Goal: Task Accomplishment & Management: Manage account settings

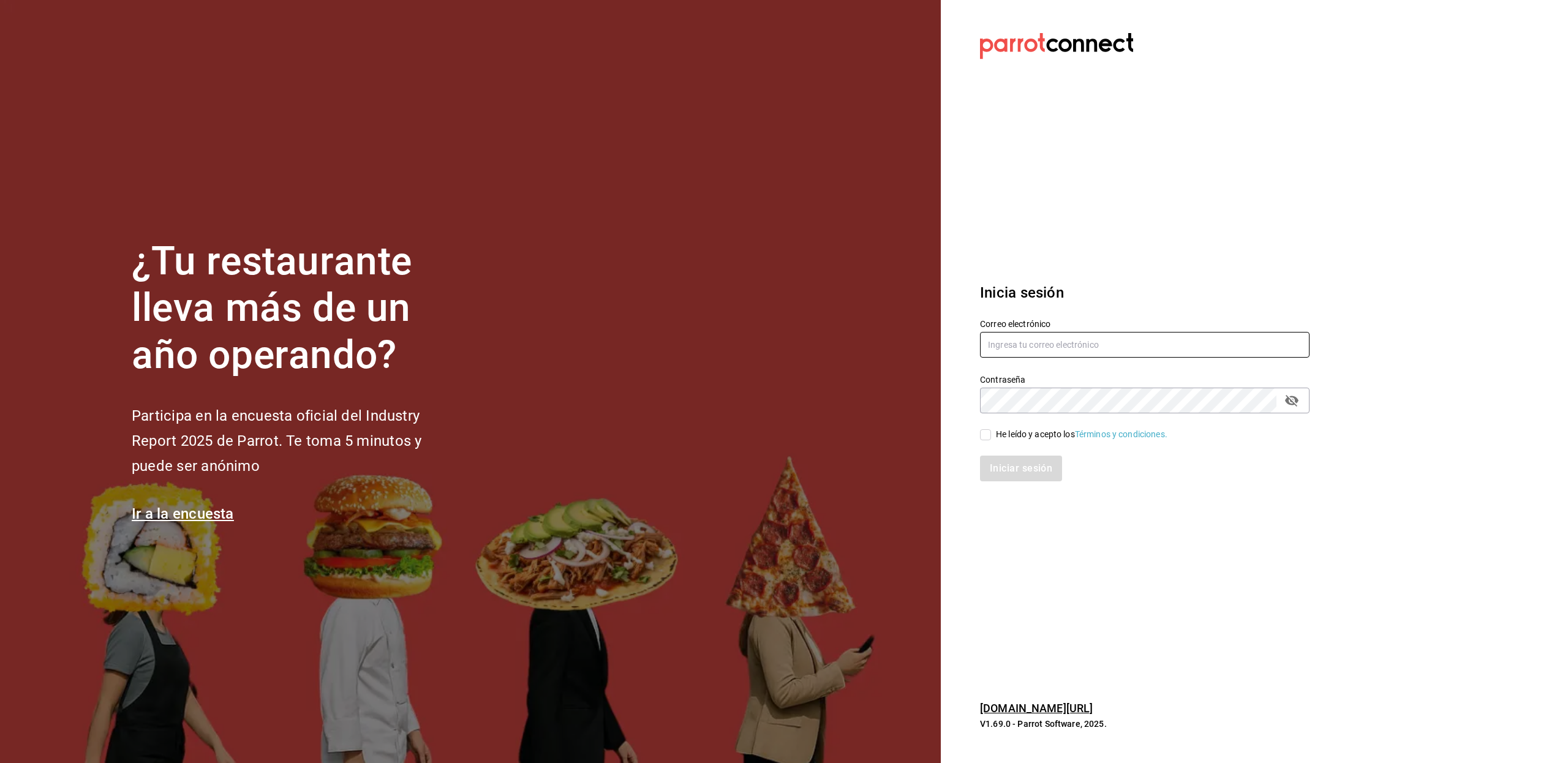
click at [1014, 344] on input "text" at bounding box center [1145, 345] width 330 height 26
paste input "[EMAIL_ADDRESS][DOMAIN_NAME]"
type input "[EMAIL_ADDRESS][DOMAIN_NAME]"
click at [990, 435] on input "He leído y acepto los Términos y condiciones." at bounding box center [985, 434] width 11 height 11
checkbox input "true"
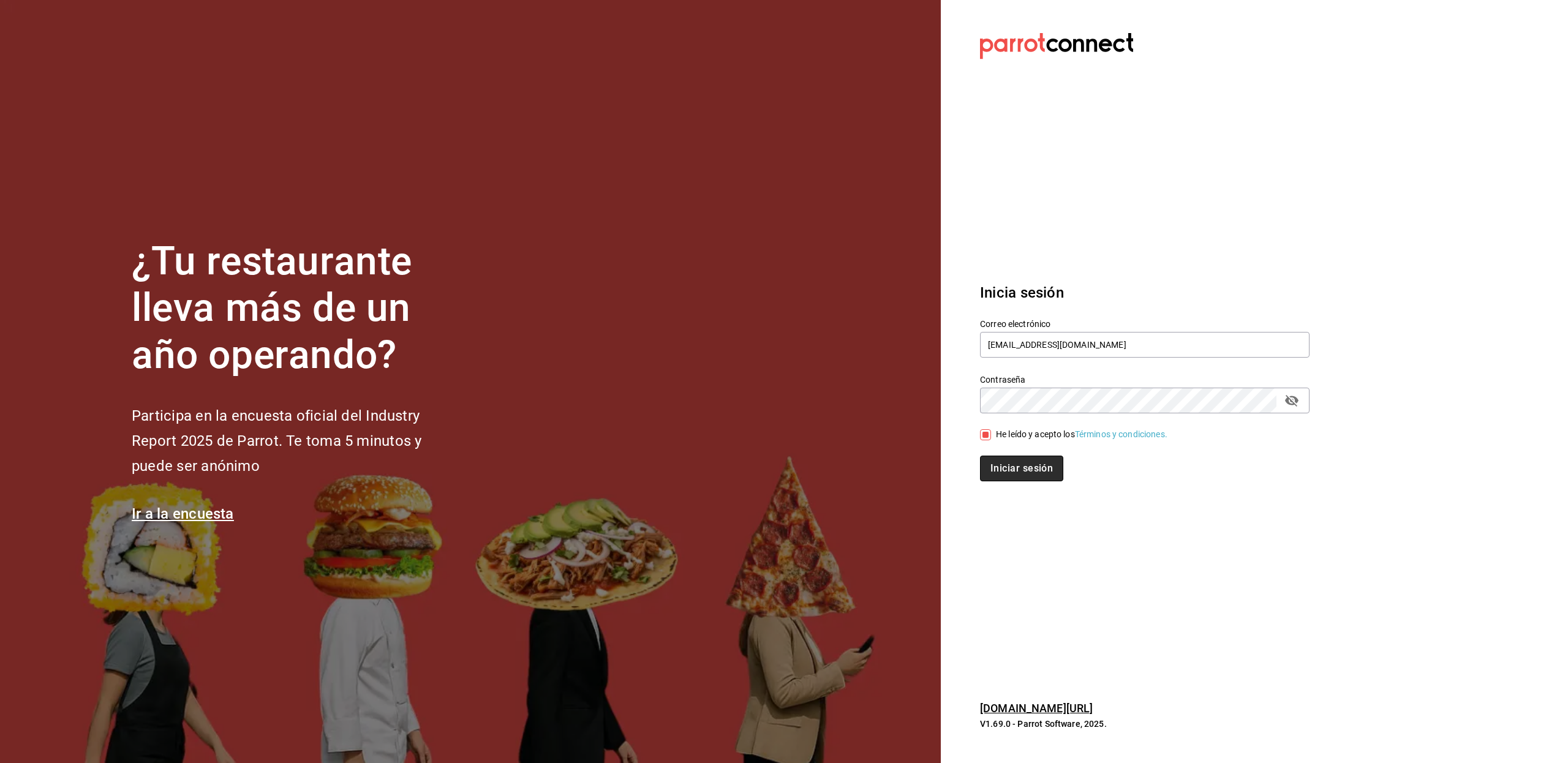
click at [993, 457] on button "Iniciar sesión" at bounding box center [1021, 469] width 83 height 26
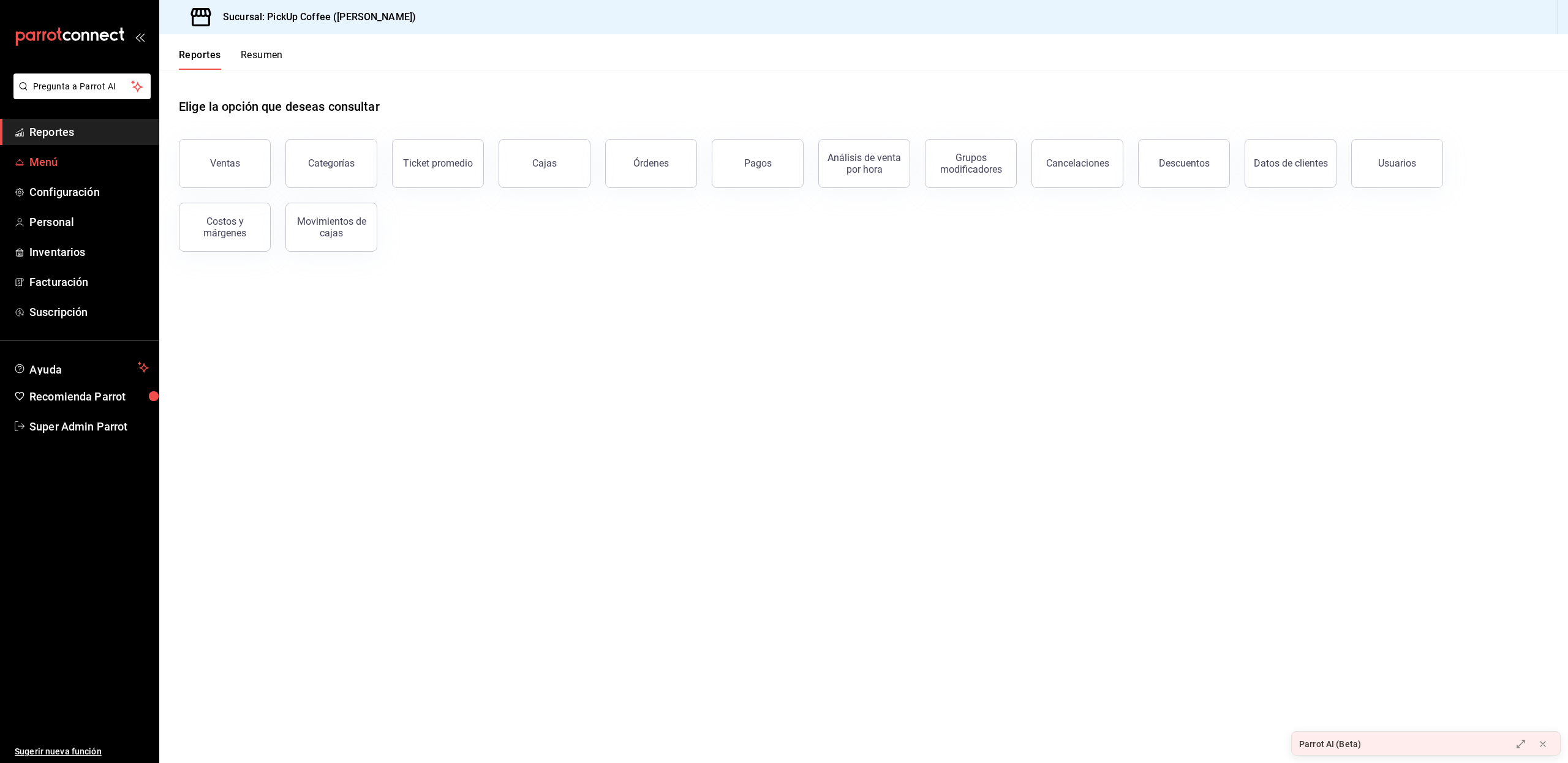
click at [22, 159] on icon "mailbox folders" at bounding box center [19, 162] width 10 height 10
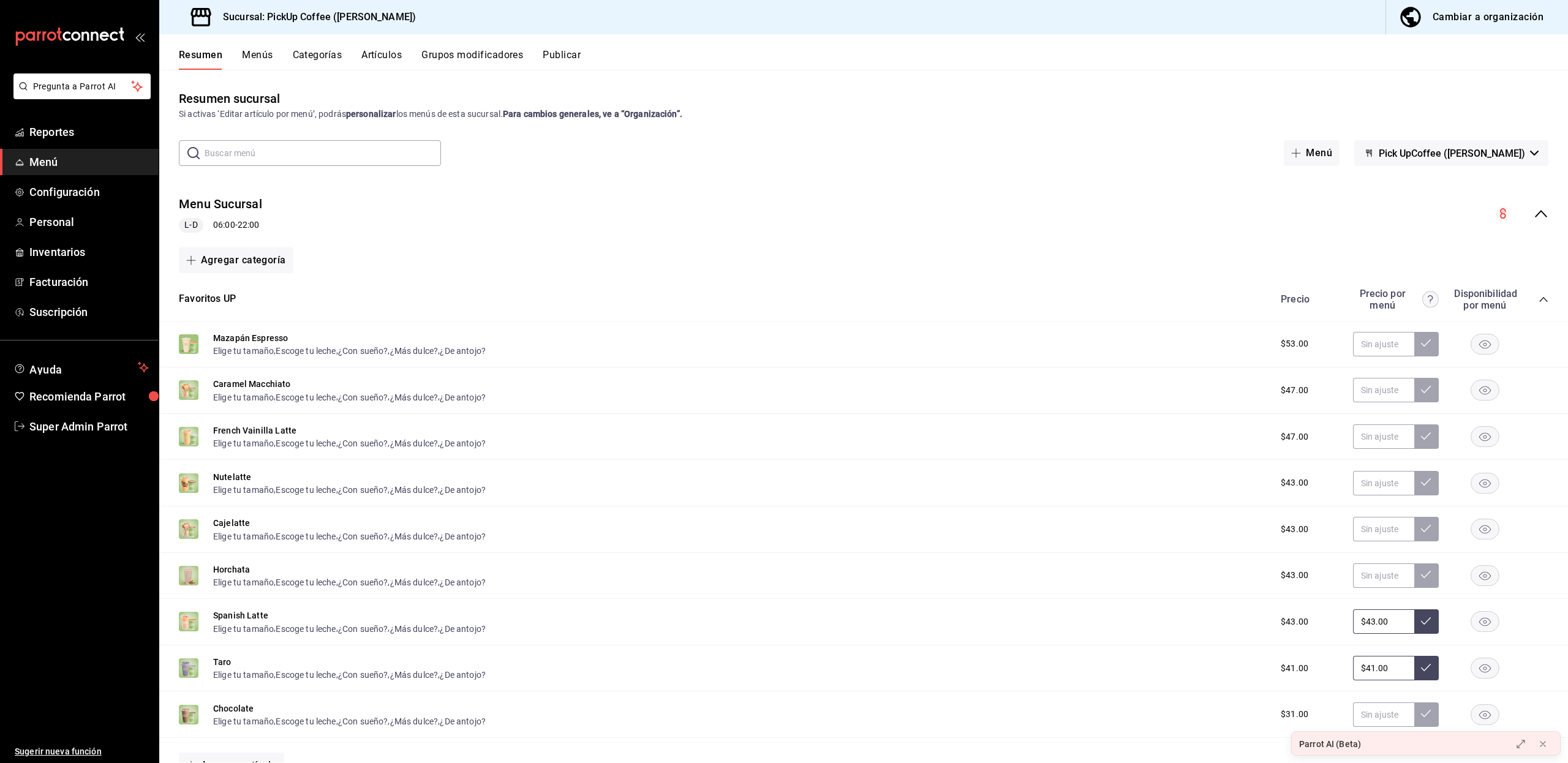
click at [1442, 148] on span "Pick UpCoffee (Masaryk)" at bounding box center [1452, 153] width 146 height 12
click at [1442, 148] on div at bounding box center [784, 381] width 1568 height 763
click at [1442, 148] on span "Pick UpCoffee (Masaryk)" at bounding box center [1452, 153] width 146 height 12
click at [1442, 148] on div at bounding box center [784, 381] width 1568 height 763
click at [1454, 24] on div "Cambiar a organización" at bounding box center [1488, 17] width 111 height 17
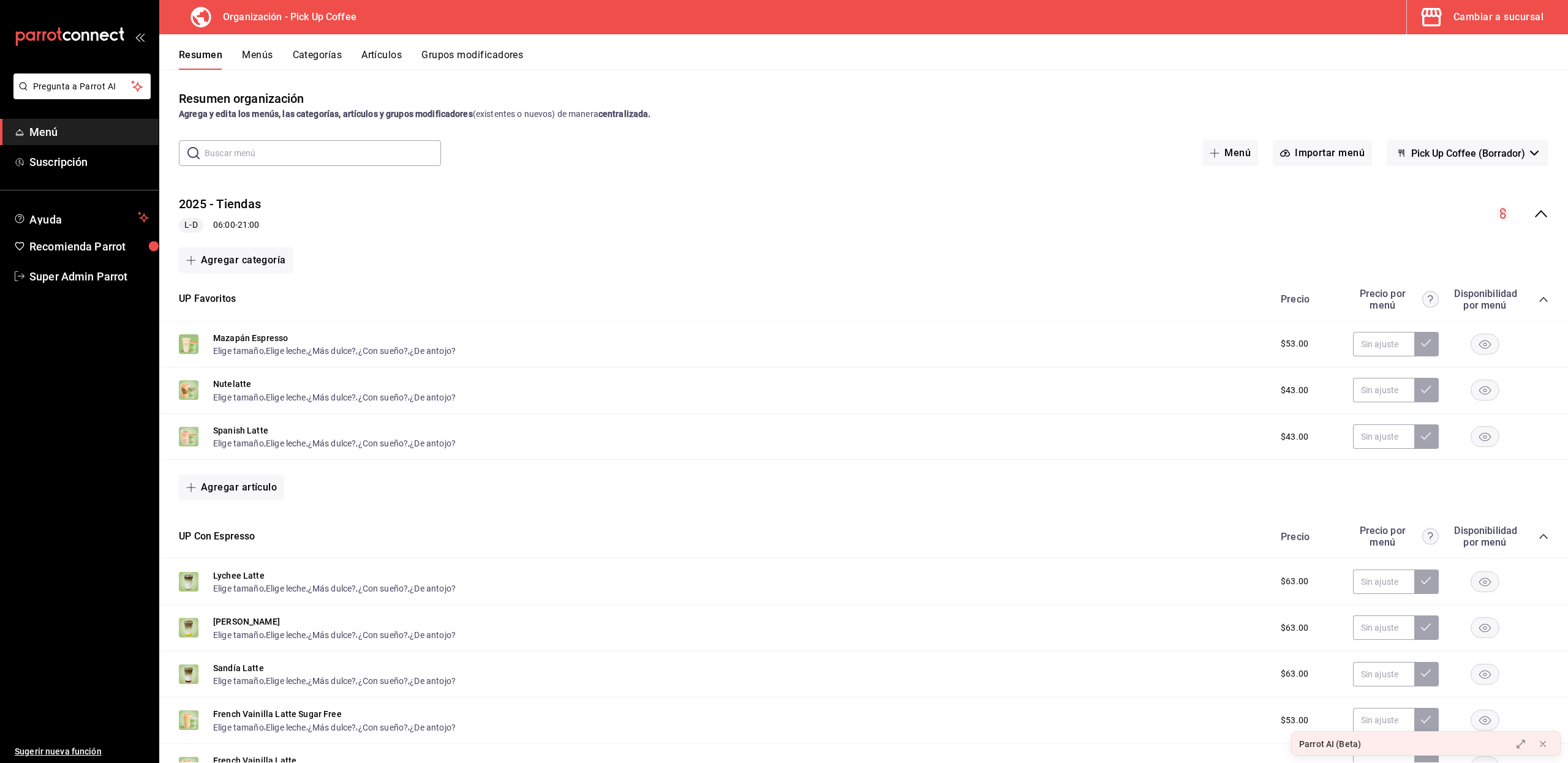
click at [1475, 159] on button "Pick Up Coffee (Borrador)" at bounding box center [1467, 153] width 162 height 26
click at [1475, 159] on div at bounding box center [784, 381] width 1568 height 763
click at [1534, 210] on icon "collapse-menu-row" at bounding box center [1540, 213] width 14 height 14
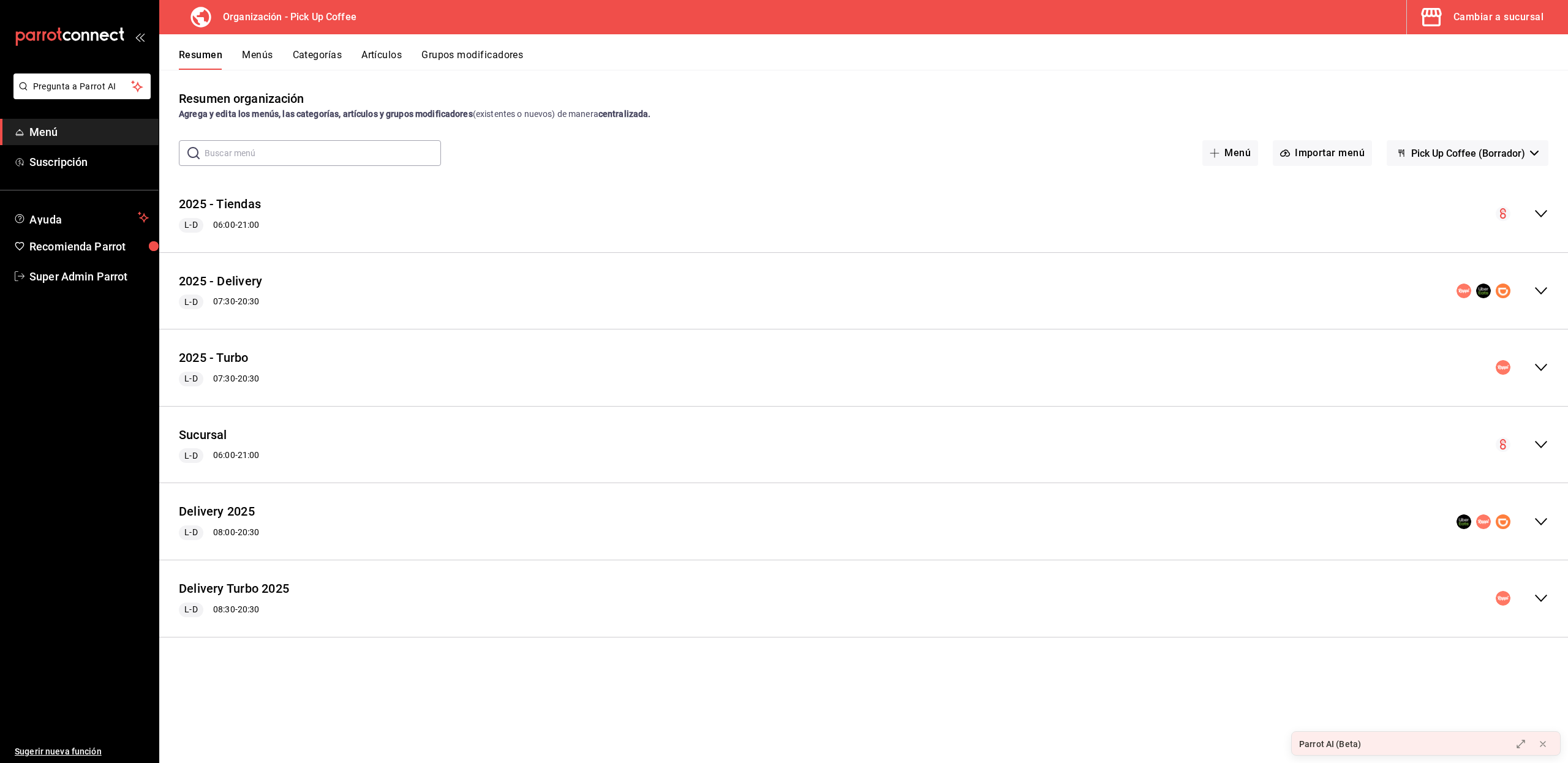
click at [1541, 451] on icon "collapse-menu-row" at bounding box center [1540, 444] width 14 height 14
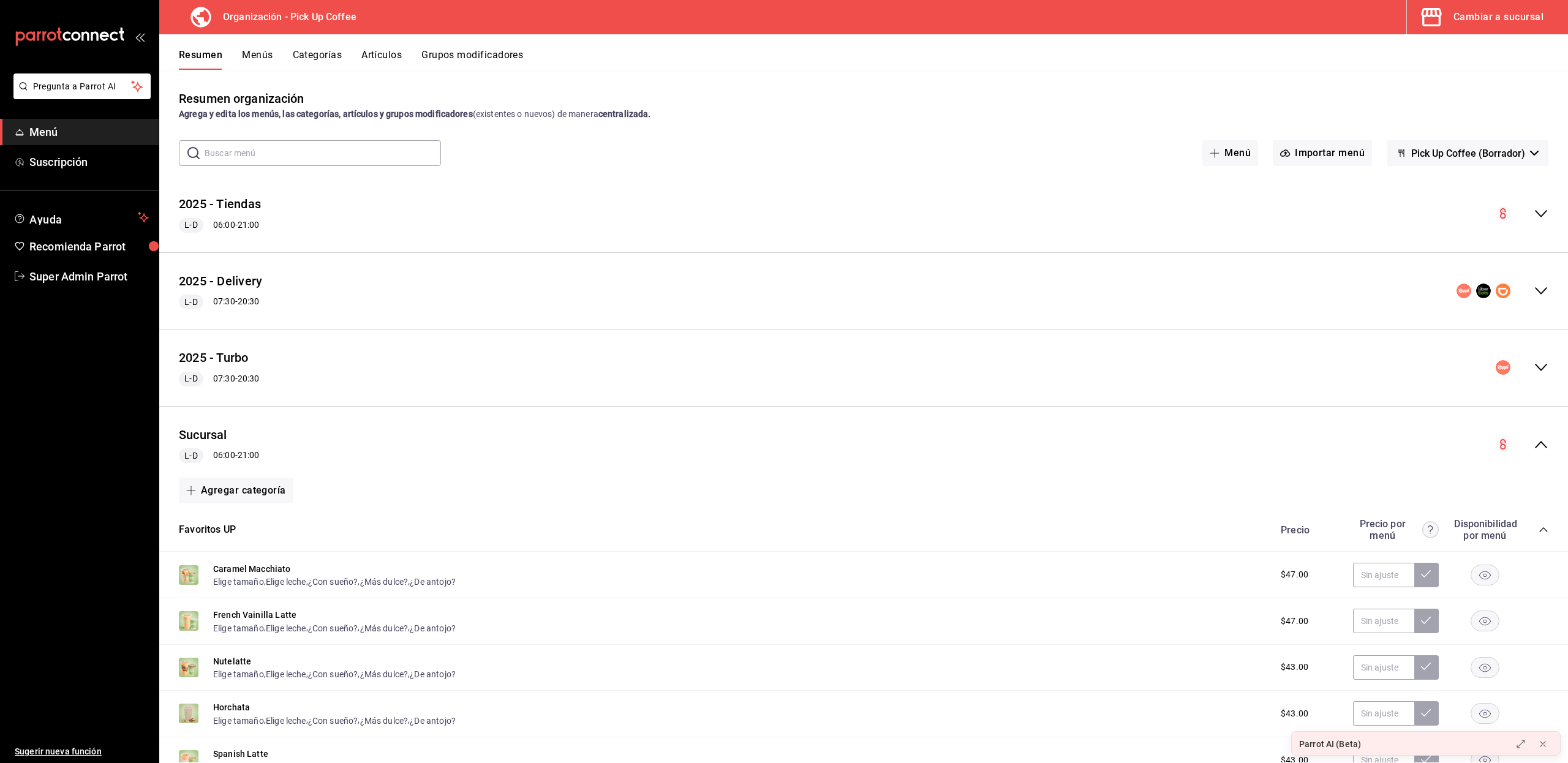
click at [1541, 451] on div "Sucursal L-D 06:00 - 21:00" at bounding box center [863, 445] width 1408 height 57
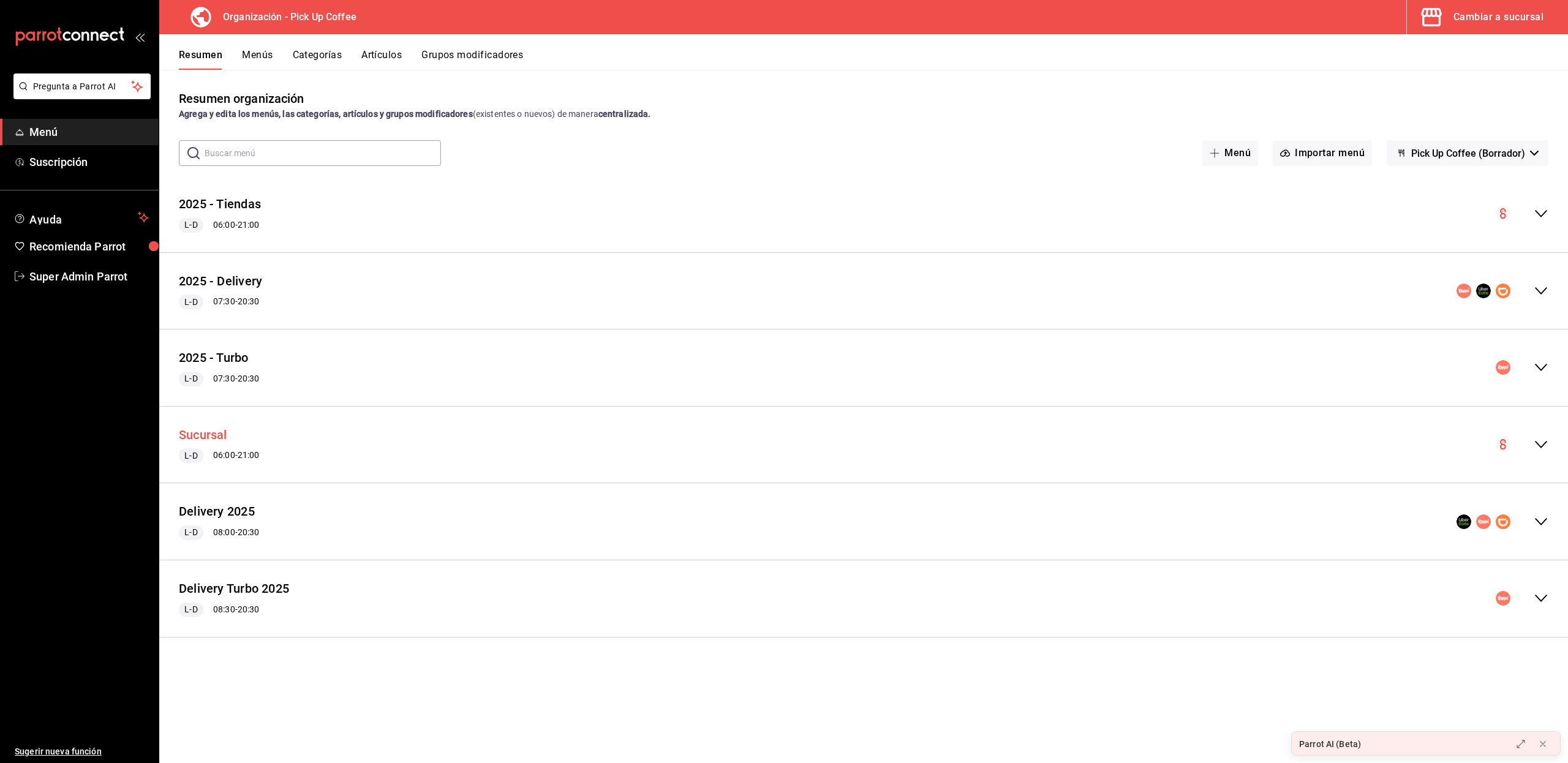
click at [196, 432] on button "Sucursal" at bounding box center [204, 435] width 49 height 18
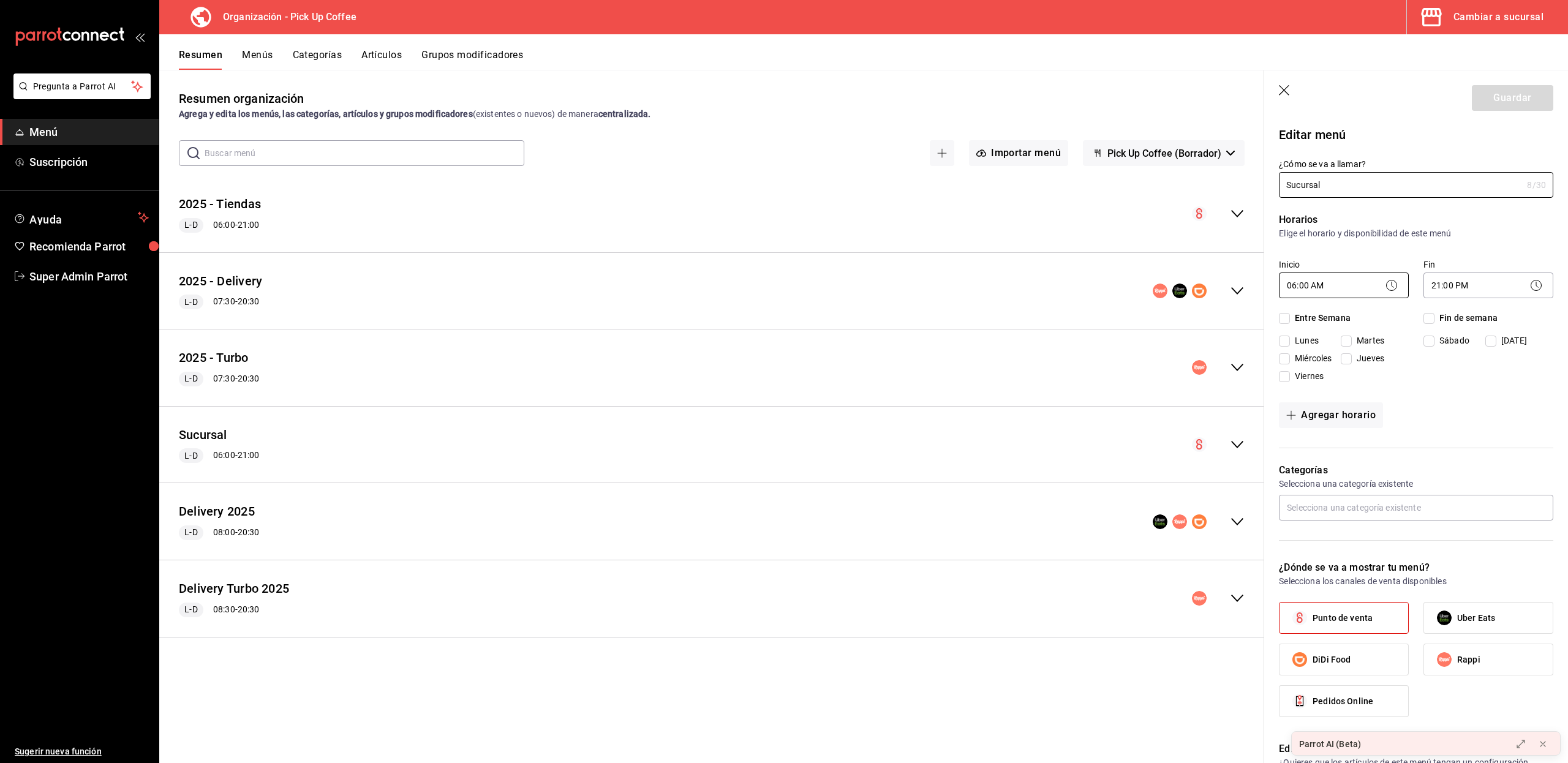
checkbox input "true"
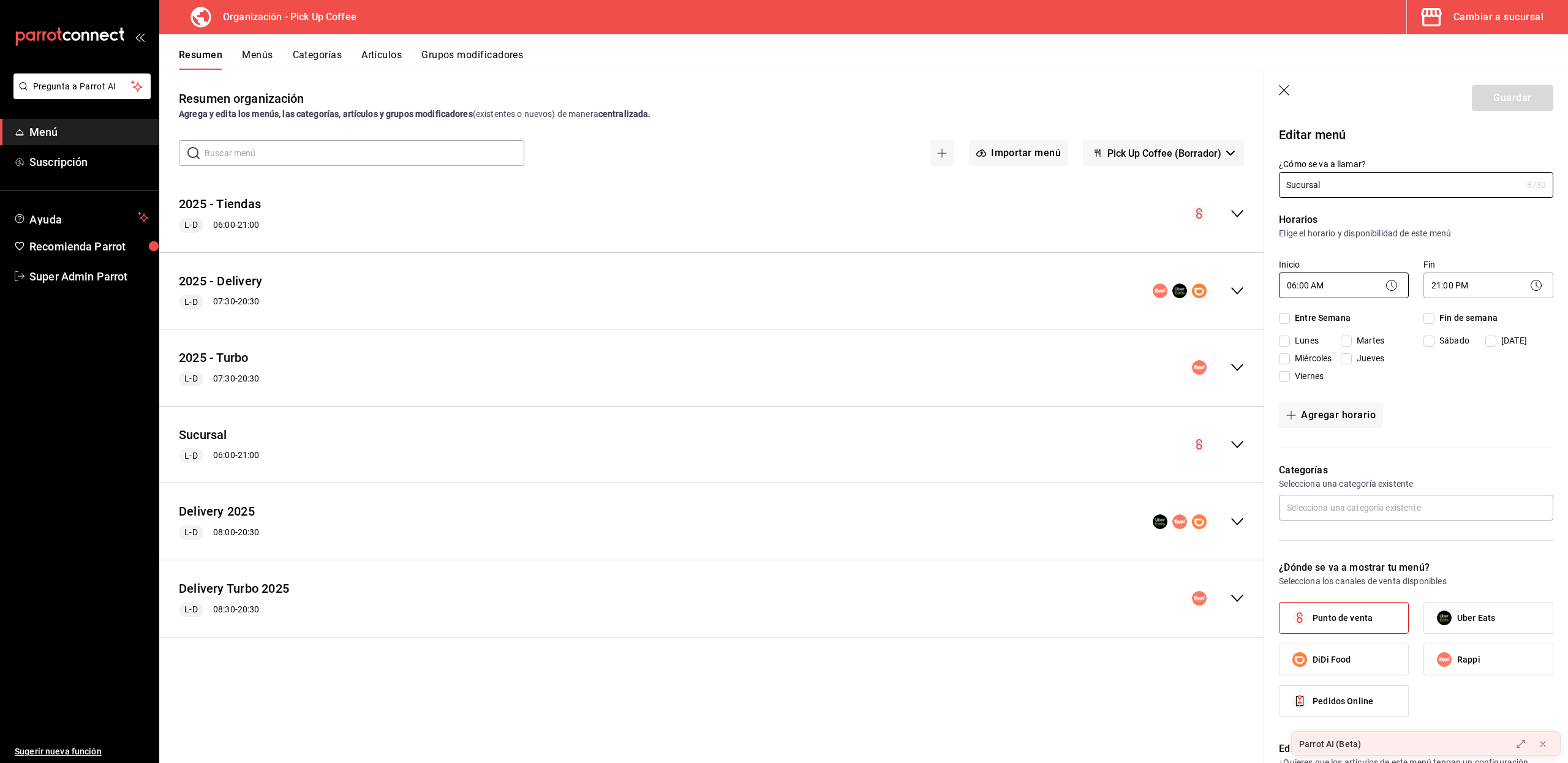
checkbox input "true"
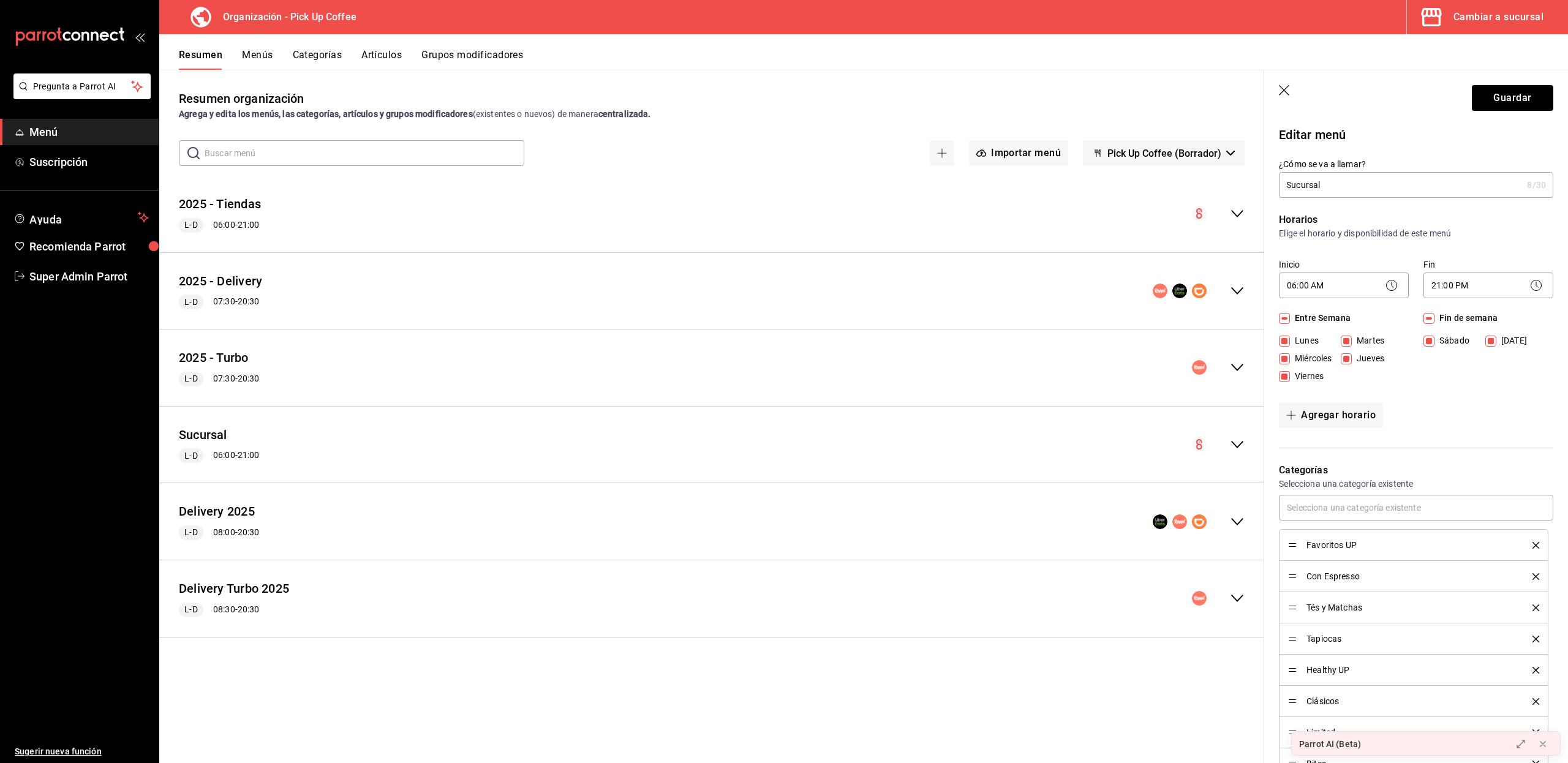
click at [780, 110] on div "Agrega y edita los menús, las categorías, artículos y grupos modificadores (exi…" at bounding box center [712, 114] width 1066 height 13
click at [255, 57] on button "Menús" at bounding box center [257, 59] width 30 height 21
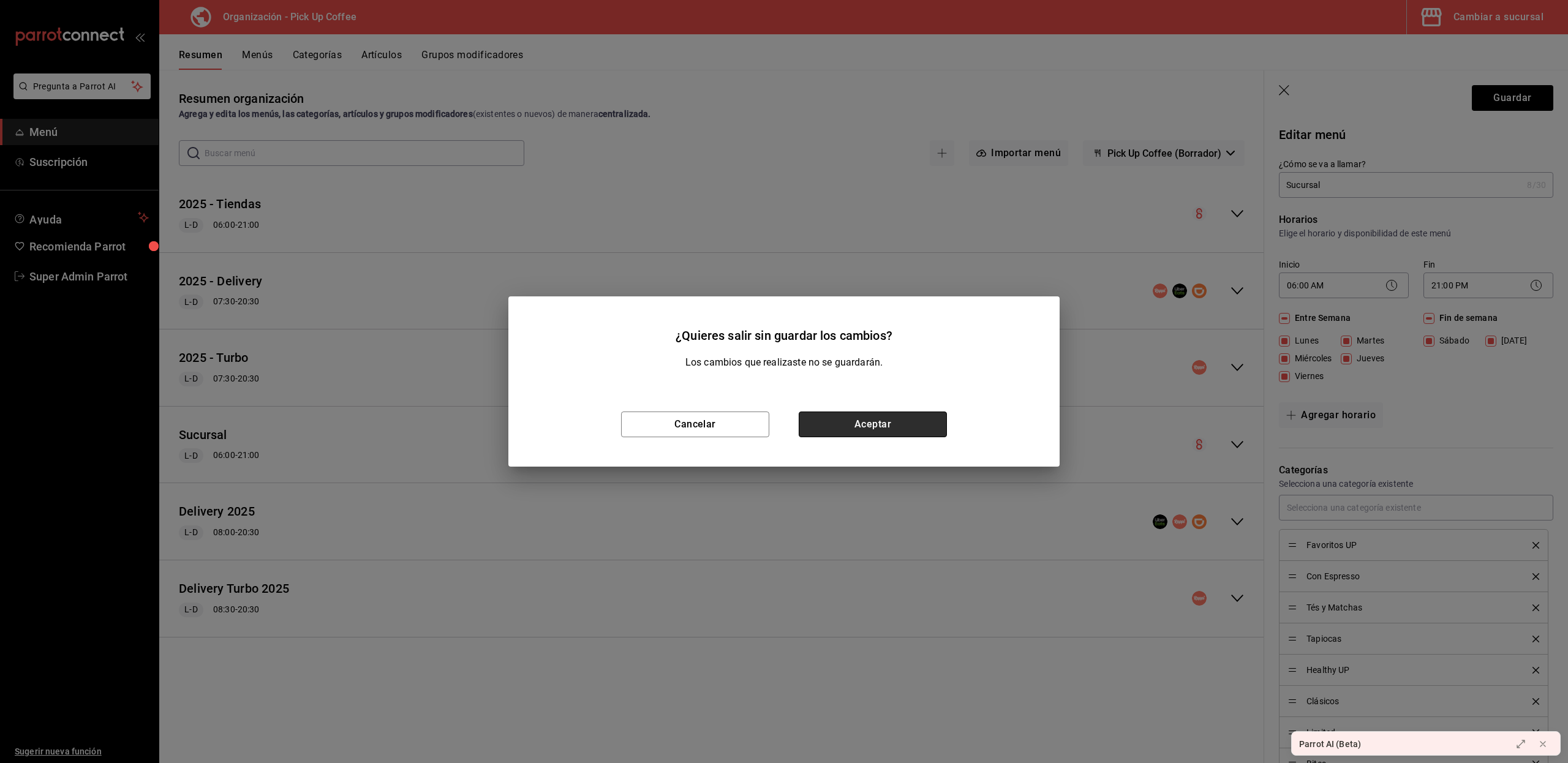
click at [844, 427] on button "Aceptar" at bounding box center [872, 424] width 148 height 26
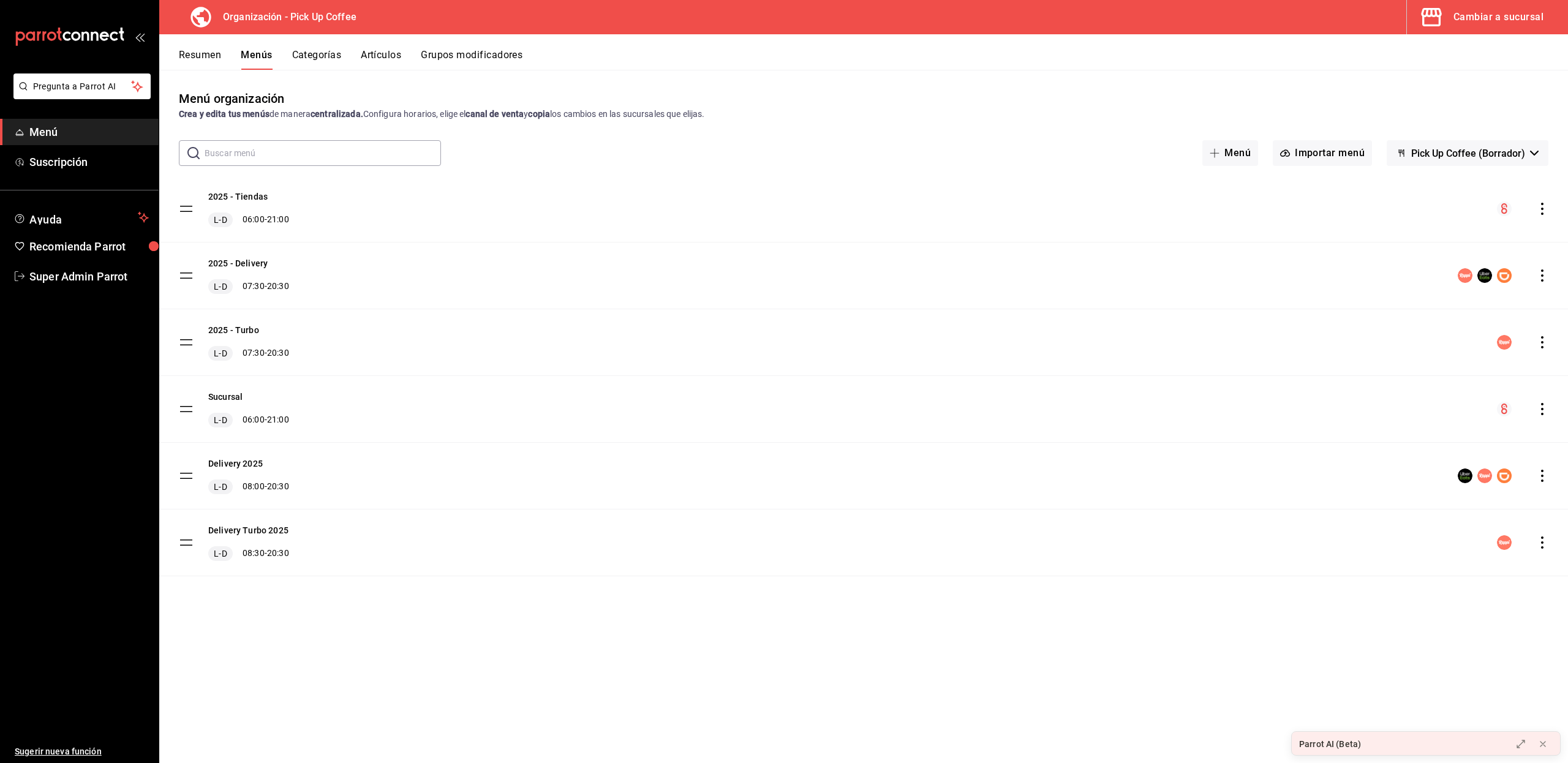
click at [1544, 215] on div "menu-maker-table" at bounding box center [1522, 208] width 51 height 14
click at [1544, 209] on icon "actions" at bounding box center [1542, 209] width 13 height 13
click at [312, 648] on div at bounding box center [784, 381] width 1568 height 763
click at [1541, 215] on div "menu-maker-table" at bounding box center [1522, 208] width 51 height 14
click at [1541, 209] on icon "actions" at bounding box center [1542, 209] width 3 height 13
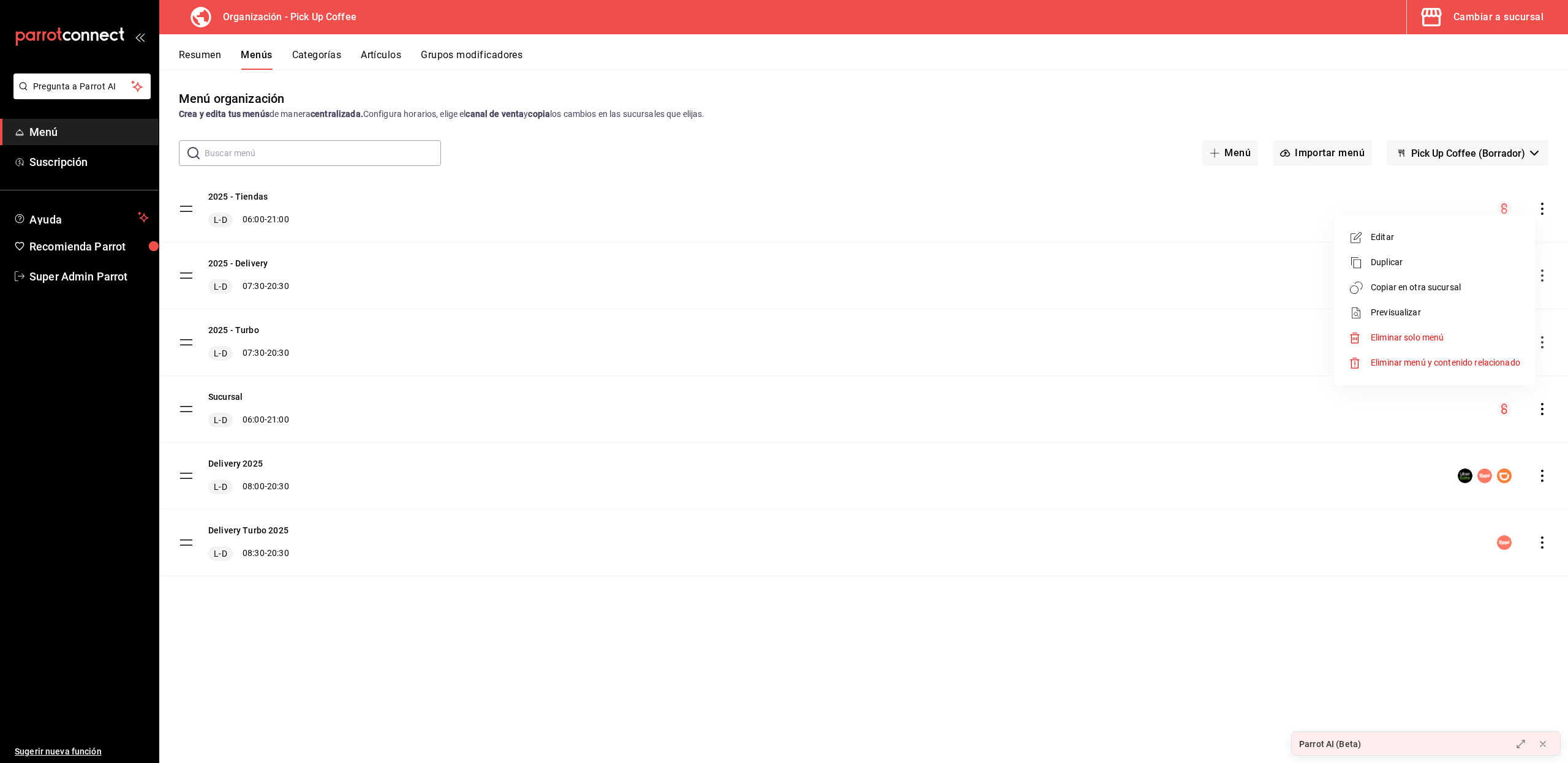
click at [1412, 289] on span "Copiar en otra sucursal" at bounding box center [1445, 287] width 150 height 13
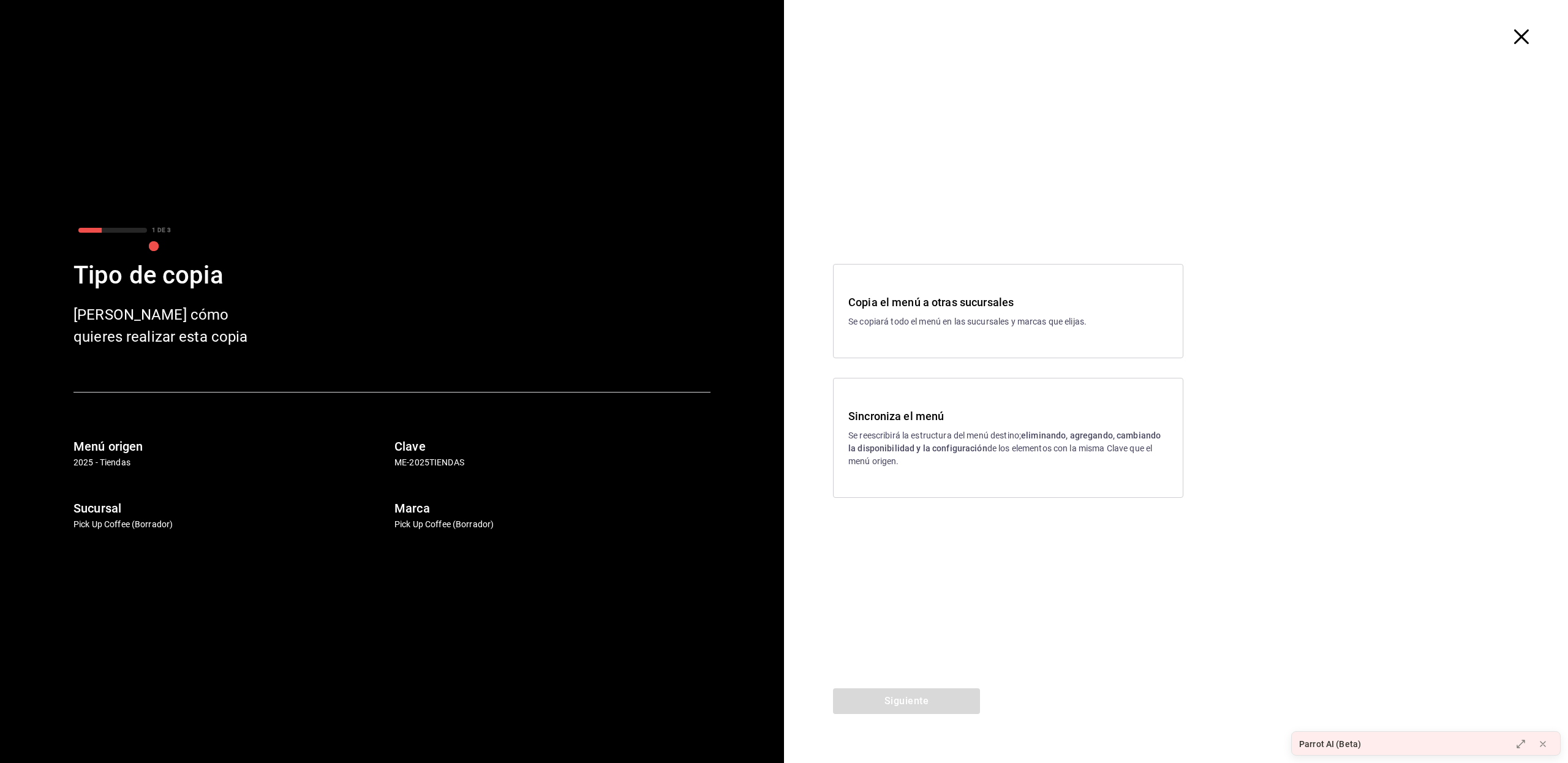
click at [1525, 34] on icon "button" at bounding box center [1520, 36] width 14 height 14
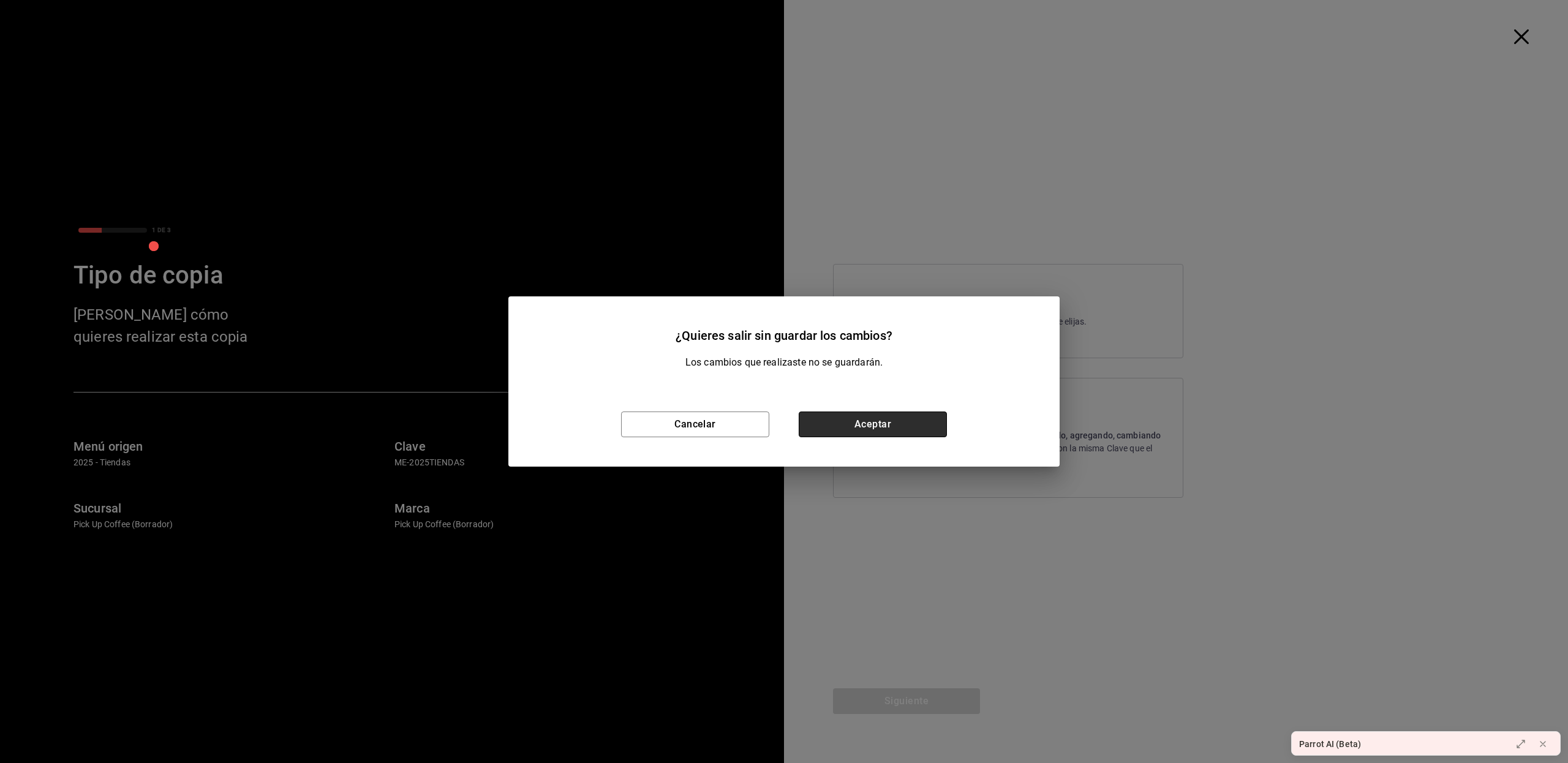
click at [867, 427] on button "Aceptar" at bounding box center [872, 424] width 148 height 26
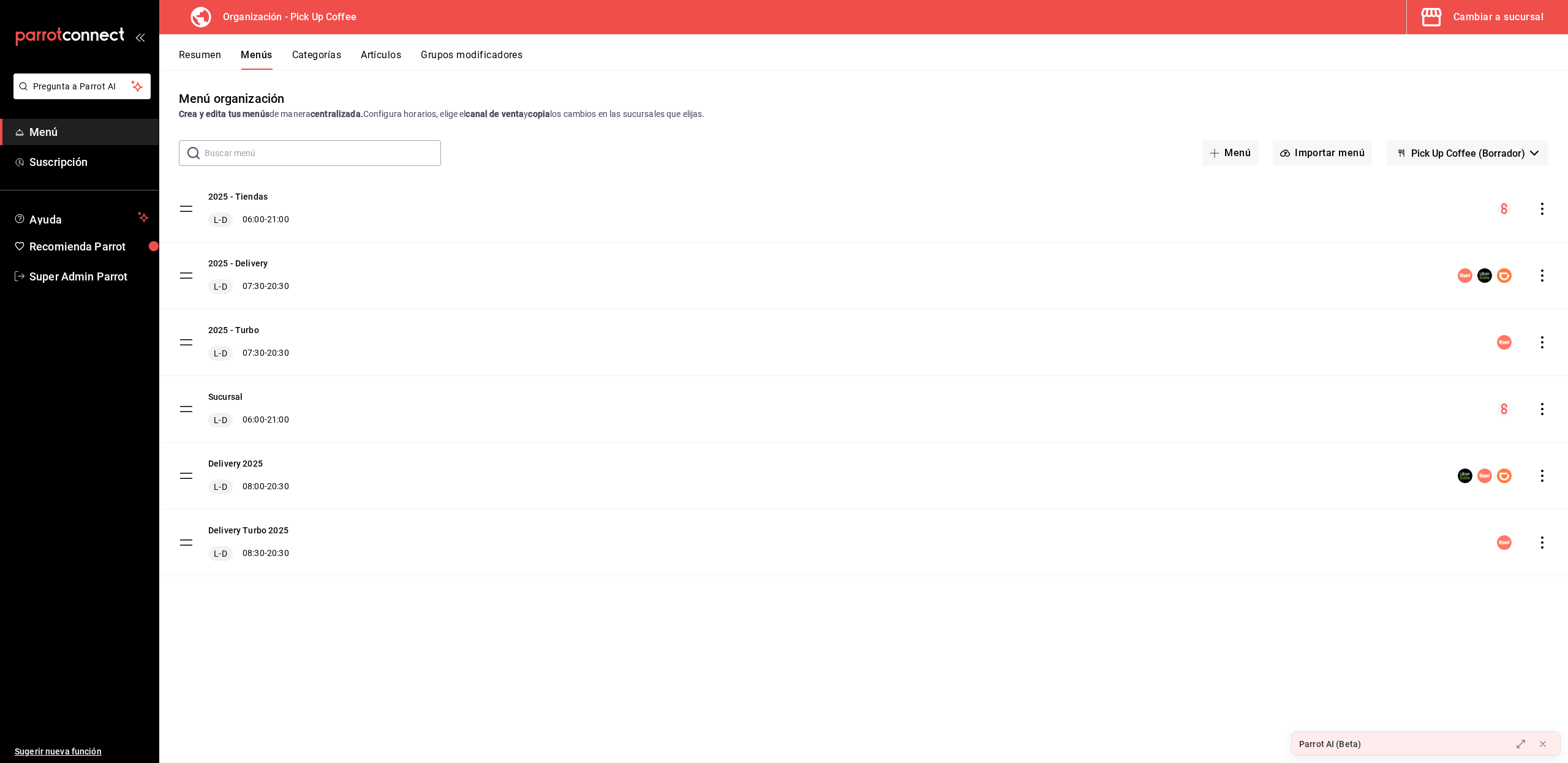
click at [1485, 152] on span "Pick Up Coffee (Borrador)" at bounding box center [1467, 153] width 114 height 12
click at [1485, 152] on div at bounding box center [784, 381] width 1568 height 763
click at [1497, 17] on div "Cambiar a sucursal" at bounding box center [1497, 17] width 90 height 17
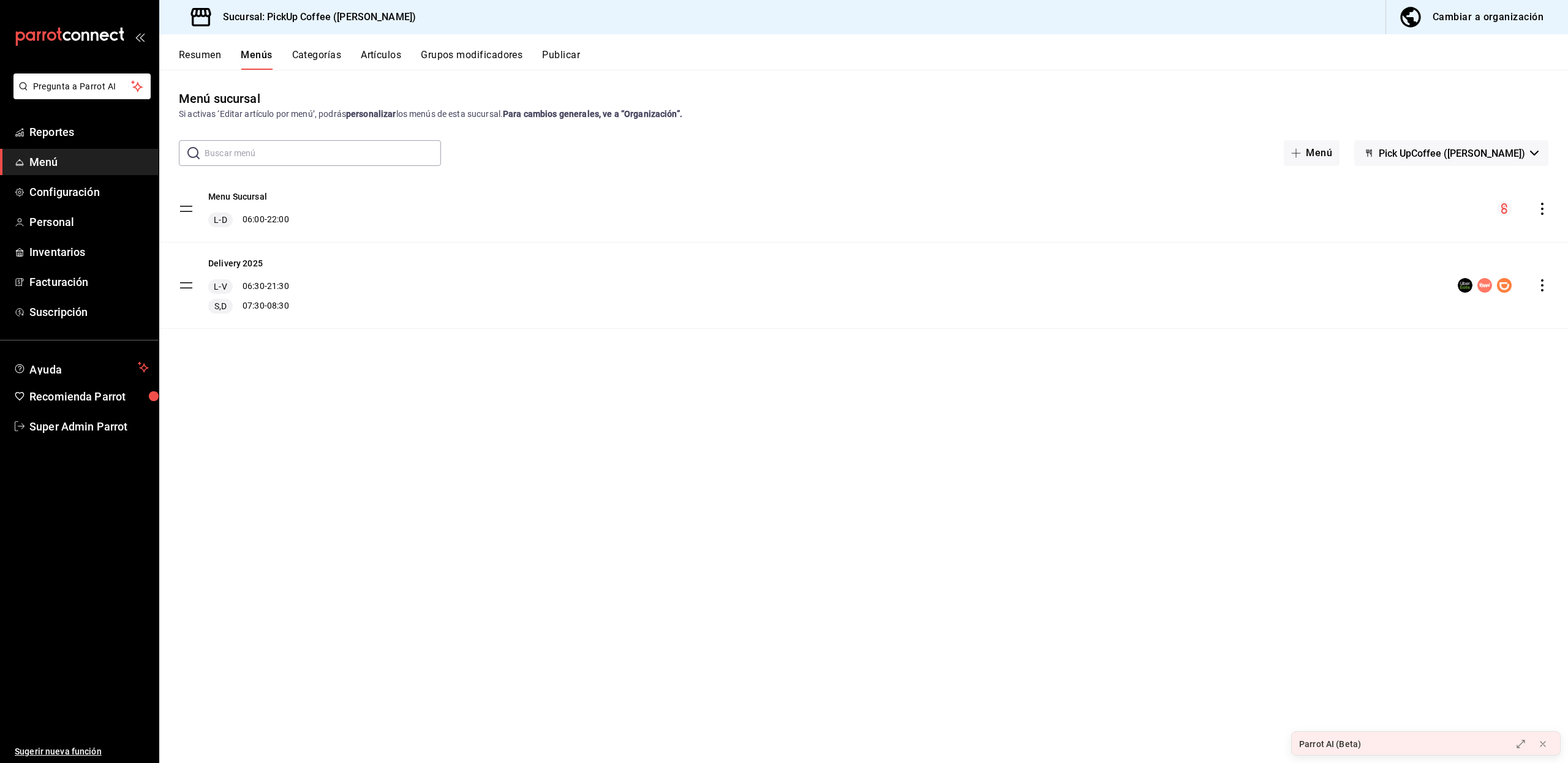
click at [1439, 153] on span "Pick UpCoffee (Masaryk)" at bounding box center [1452, 153] width 146 height 12
click at [1442, 18] on div at bounding box center [784, 381] width 1568 height 763
click at [1442, 18] on div "Cambiar a organización" at bounding box center [1488, 17] width 111 height 17
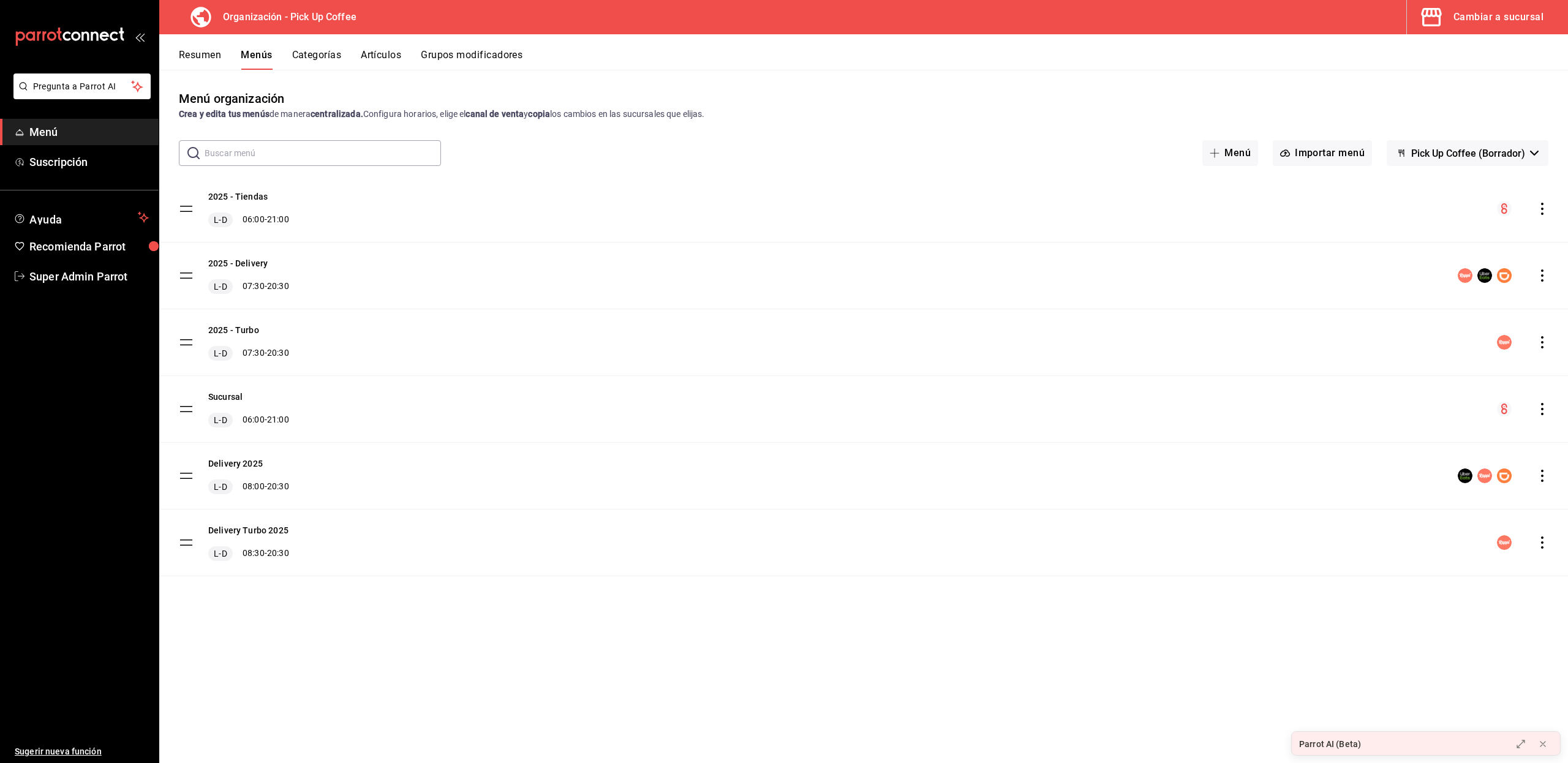
click at [1423, 154] on span "Pick Up Coffee (Borrador)" at bounding box center [1467, 153] width 114 height 12
click at [1423, 154] on div at bounding box center [784, 381] width 1568 height 763
click at [1536, 210] on icon "actions" at bounding box center [1542, 209] width 13 height 13
click at [1414, 282] on span "Copiar en otra sucursal" at bounding box center [1445, 287] width 150 height 13
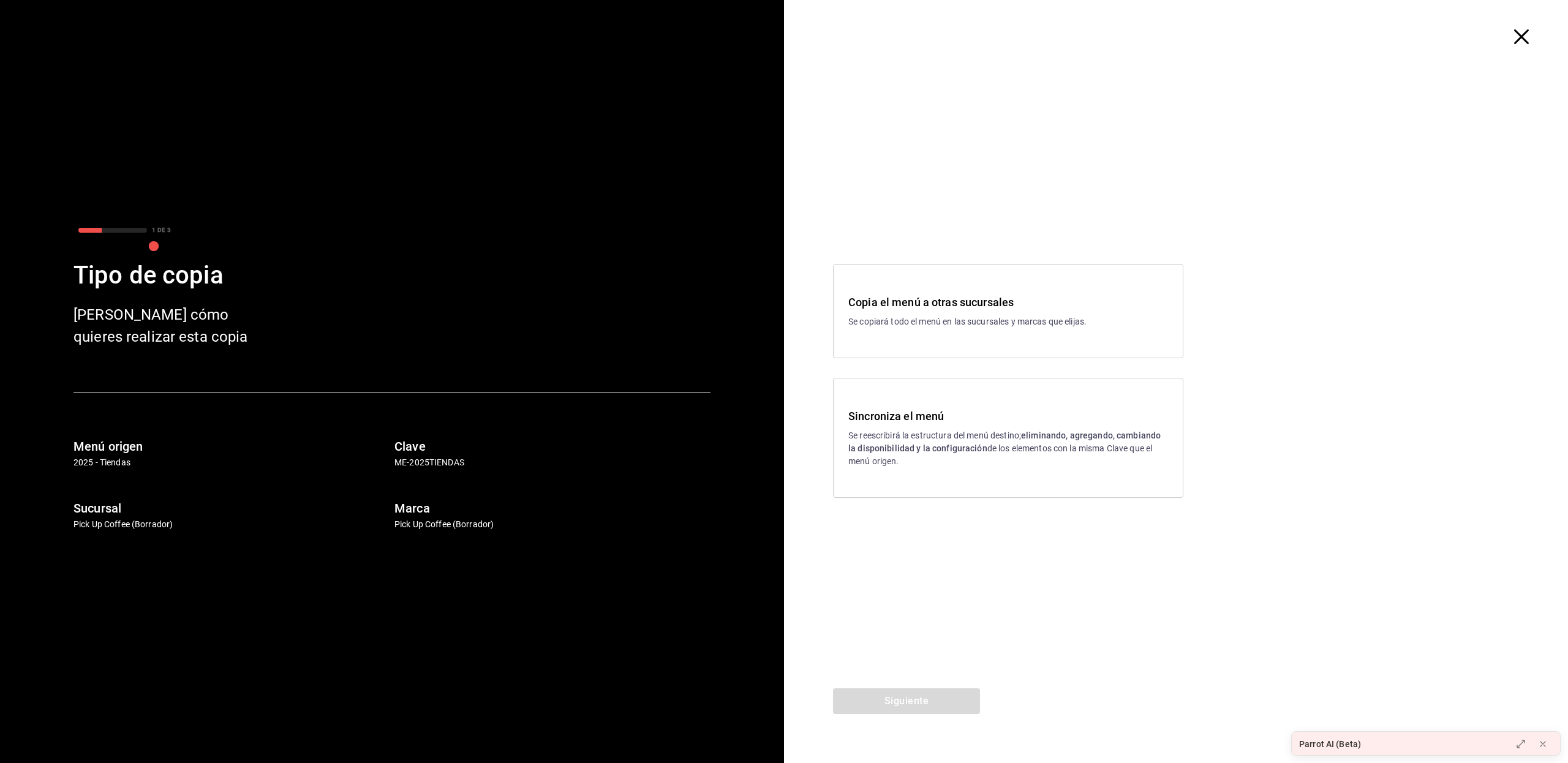
click at [91, 522] on p "Pick Up Coffee (Borrador)" at bounding box center [231, 524] width 316 height 13
click at [431, 522] on p "Pick Up Coffee (Borrador)" at bounding box center [553, 524] width 316 height 13
click at [1003, 312] on div "Copia el menú a otras sucursales Se copiará todo el menú en las sucursales y ma…" at bounding box center [1008, 310] width 320 height 34
click at [902, 697] on button "Siguiente" at bounding box center [906, 701] width 147 height 26
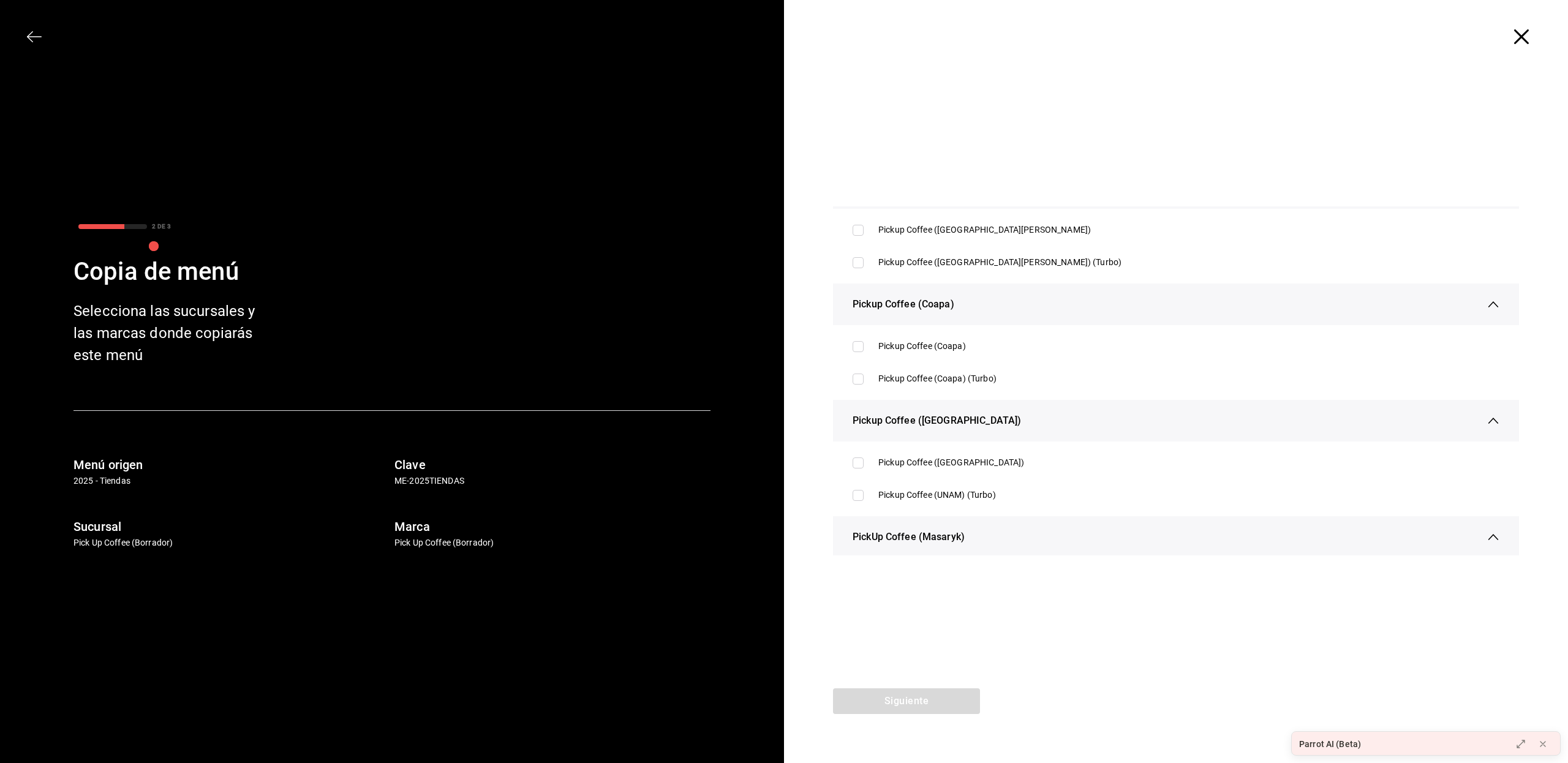
scroll to position [3488, 0]
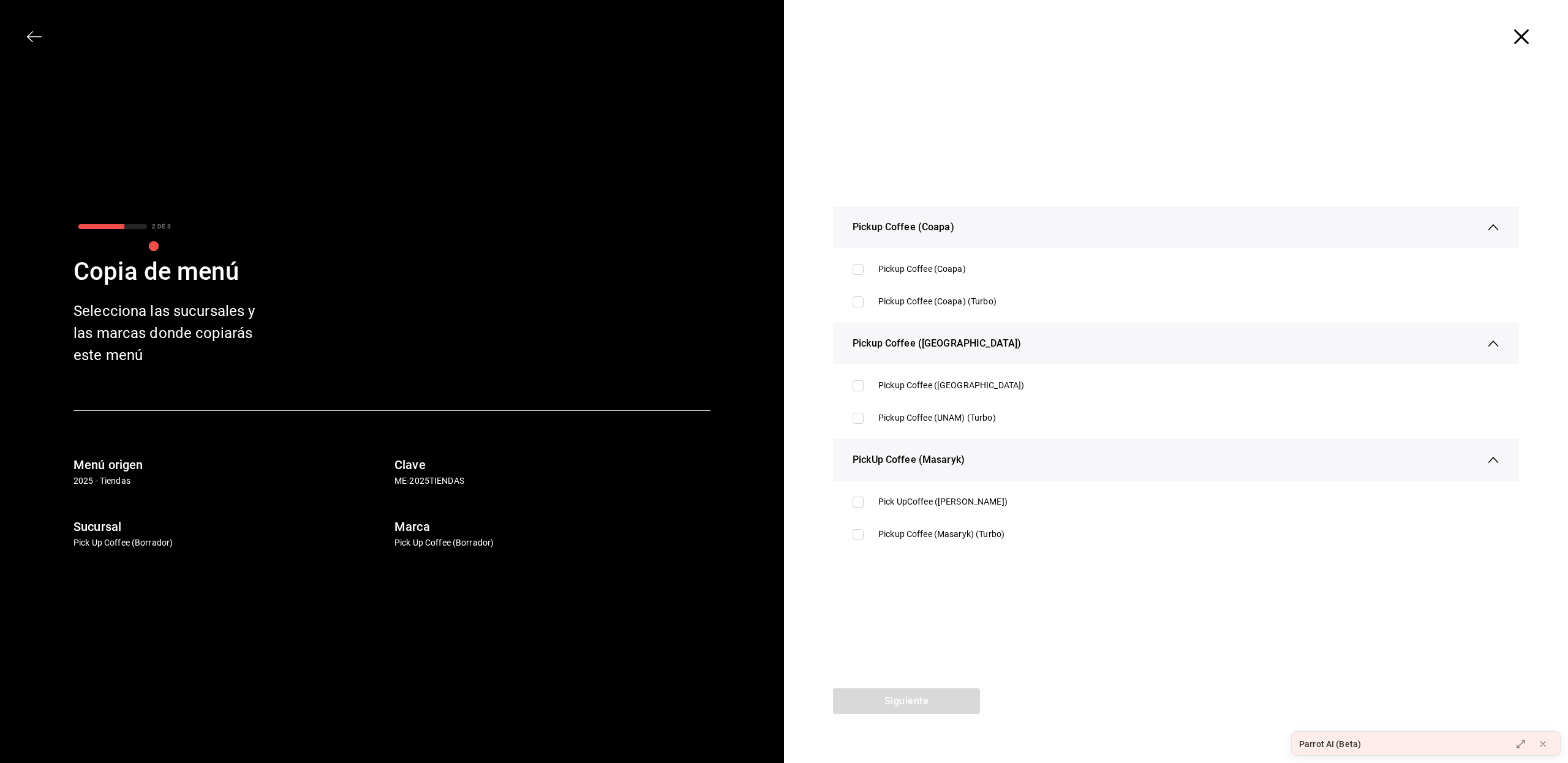
click at [1521, 40] on icon "button" at bounding box center [1520, 36] width 14 height 14
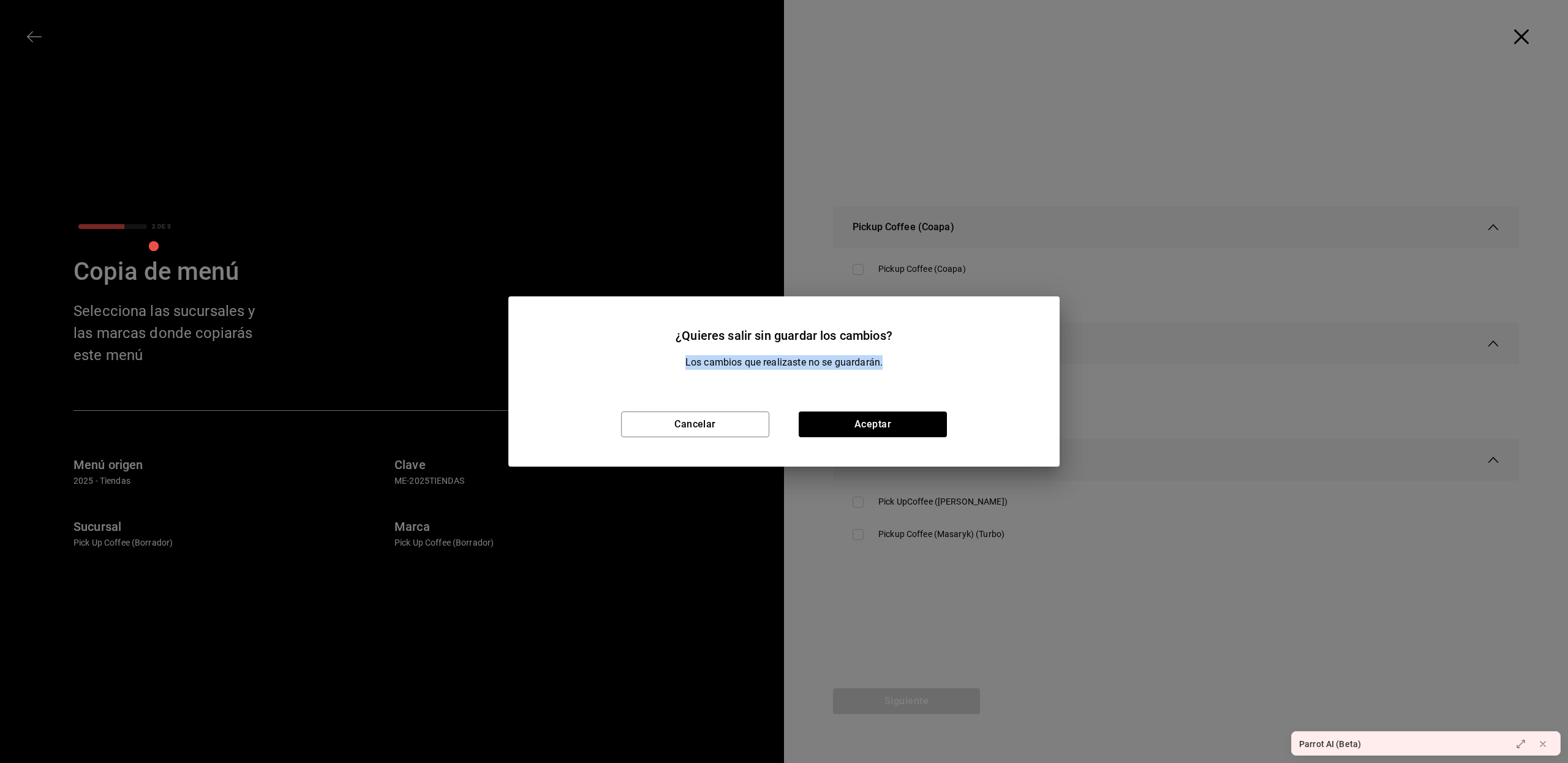
drag, startPoint x: 1021, startPoint y: 327, endPoint x: 959, endPoint y: 430, distance: 120.2
click at [959, 430] on div "¿Quieres salir sin guardar los cambios? Los cambios que realizaste no se guarda…" at bounding box center [783, 381] width 551 height 170
click at [888, 427] on button "Aceptar" at bounding box center [872, 424] width 148 height 26
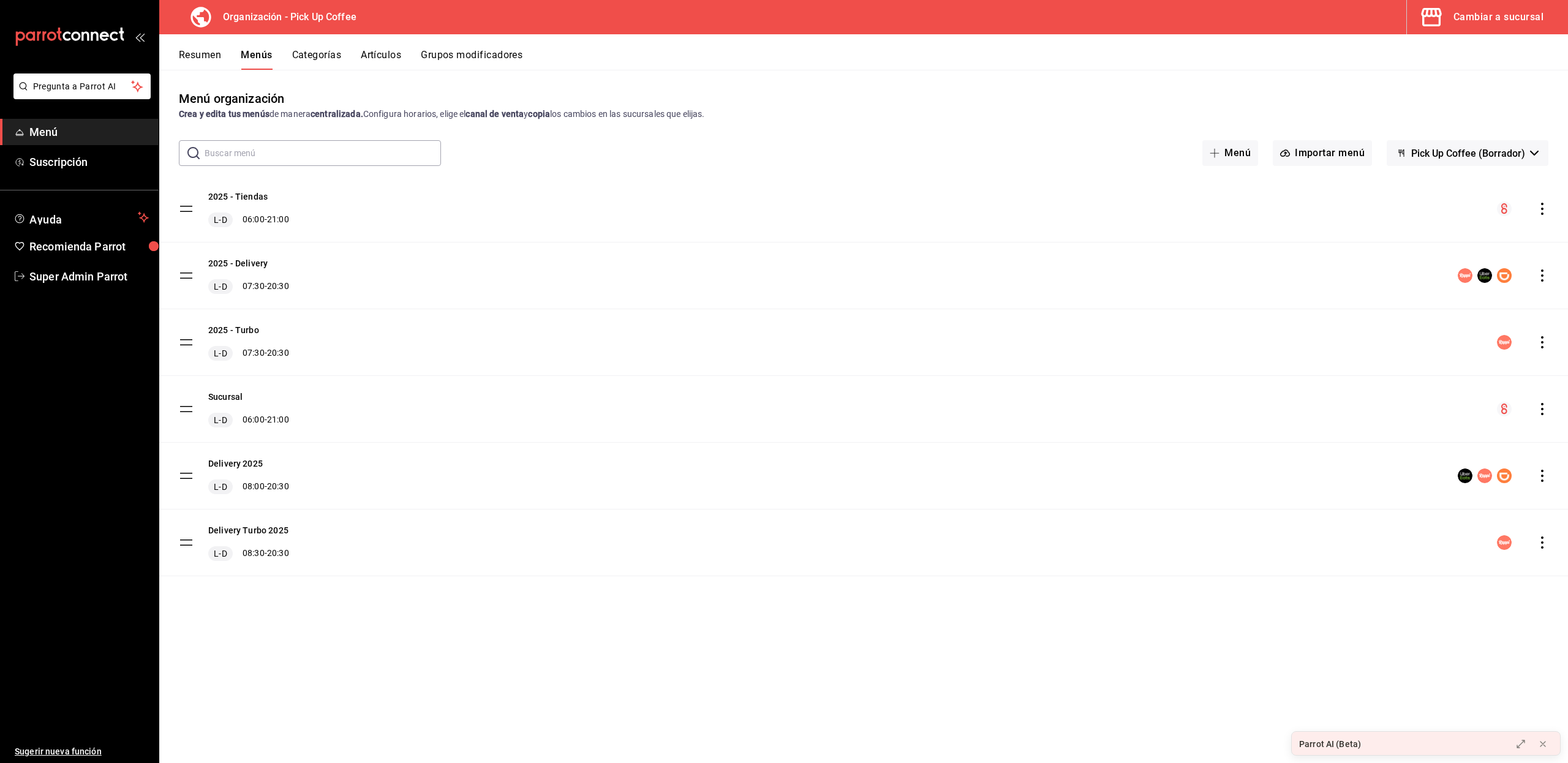
click at [1475, 16] on div "Cambiar a sucursal" at bounding box center [1497, 17] width 90 height 17
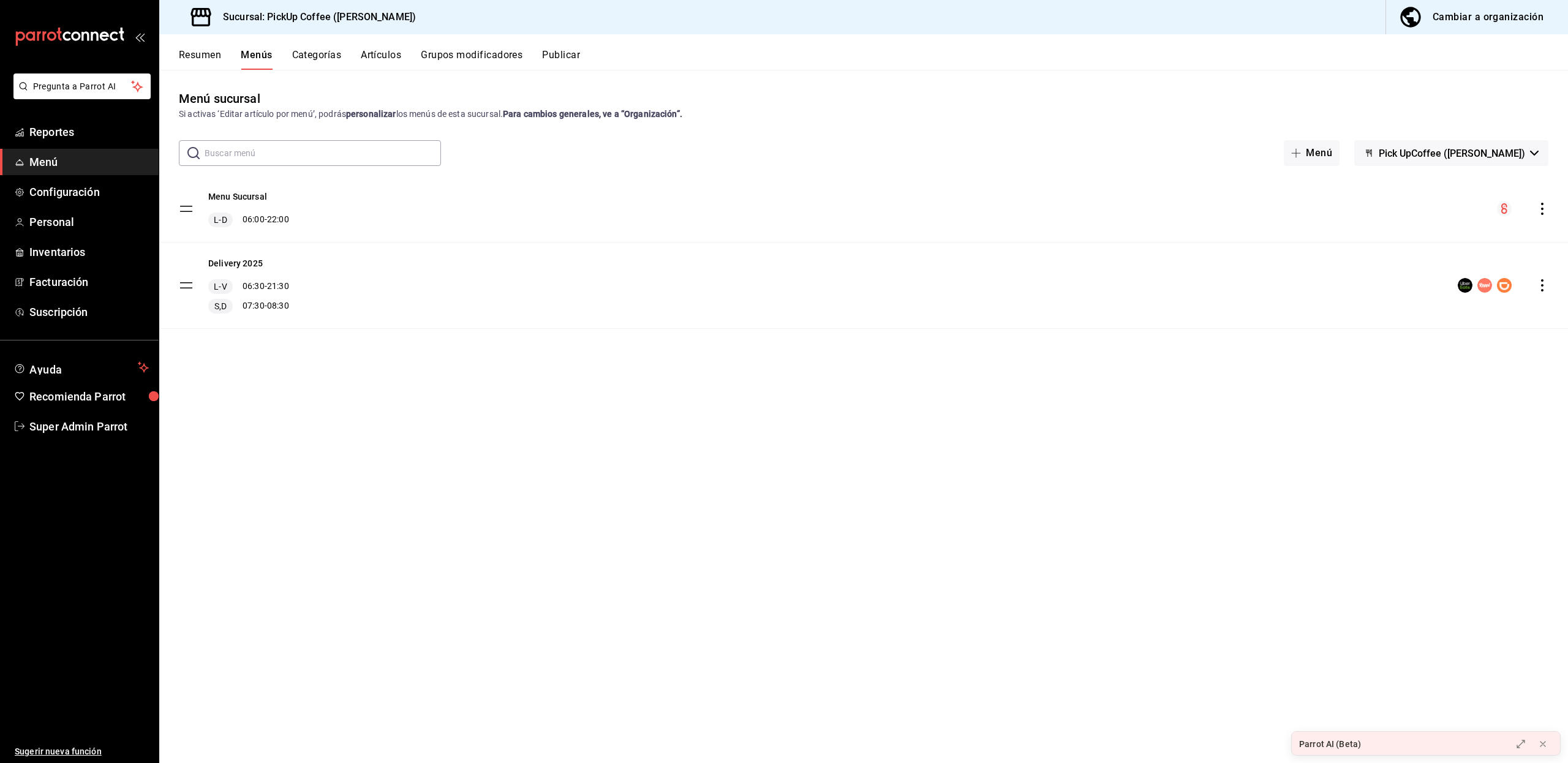
click at [1475, 13] on div "Cambiar a organización" at bounding box center [1488, 17] width 111 height 17
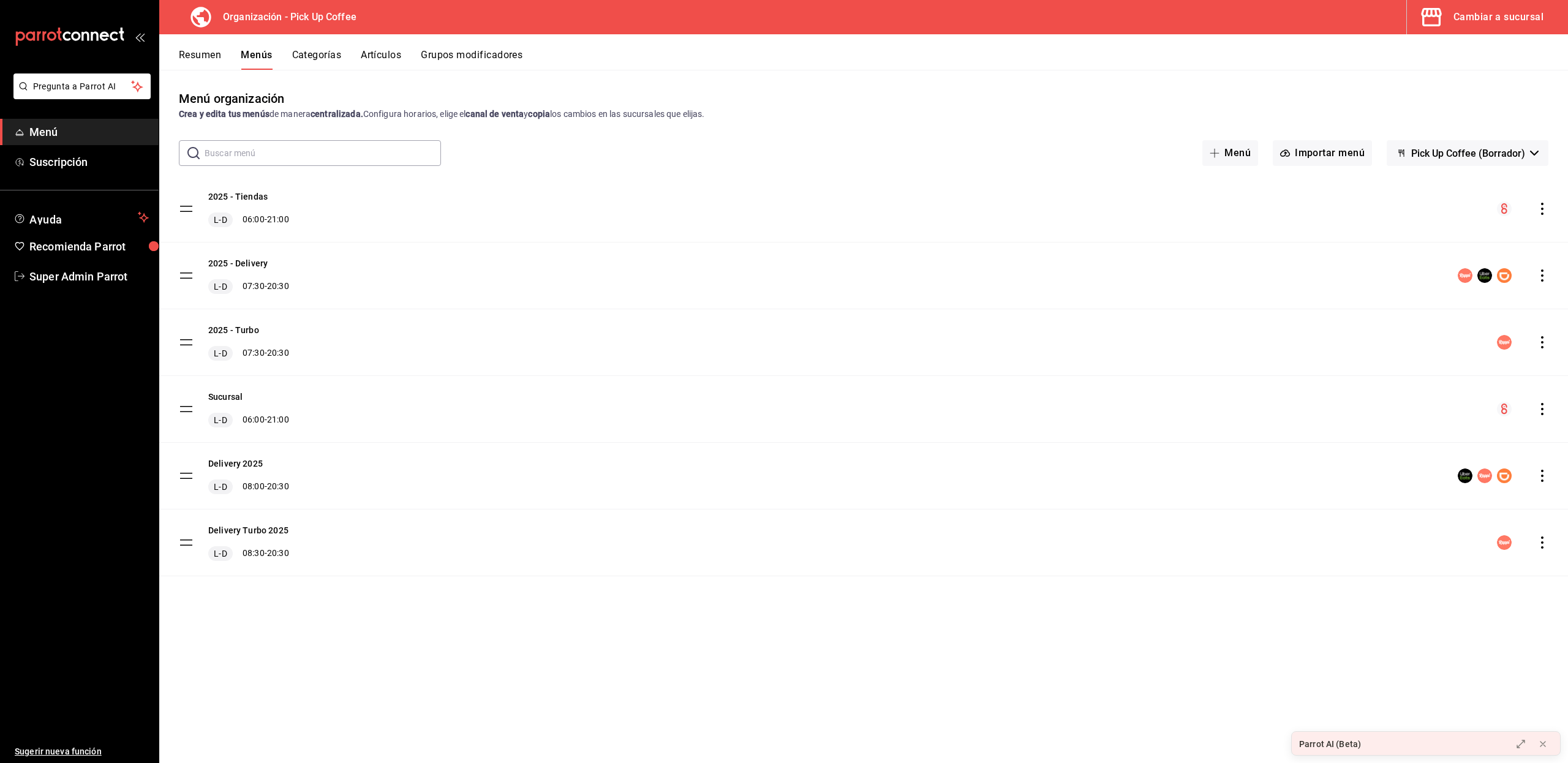
click at [1463, 151] on span "Pick Up Coffee (Borrador)" at bounding box center [1467, 153] width 114 height 12
click at [1463, 151] on div at bounding box center [784, 381] width 1568 height 763
click at [1547, 280] on icon "actions" at bounding box center [1542, 275] width 13 height 13
click at [1545, 280] on div at bounding box center [784, 381] width 1568 height 763
click at [1461, 19] on div "Cambiar a sucursal" at bounding box center [1497, 17] width 90 height 17
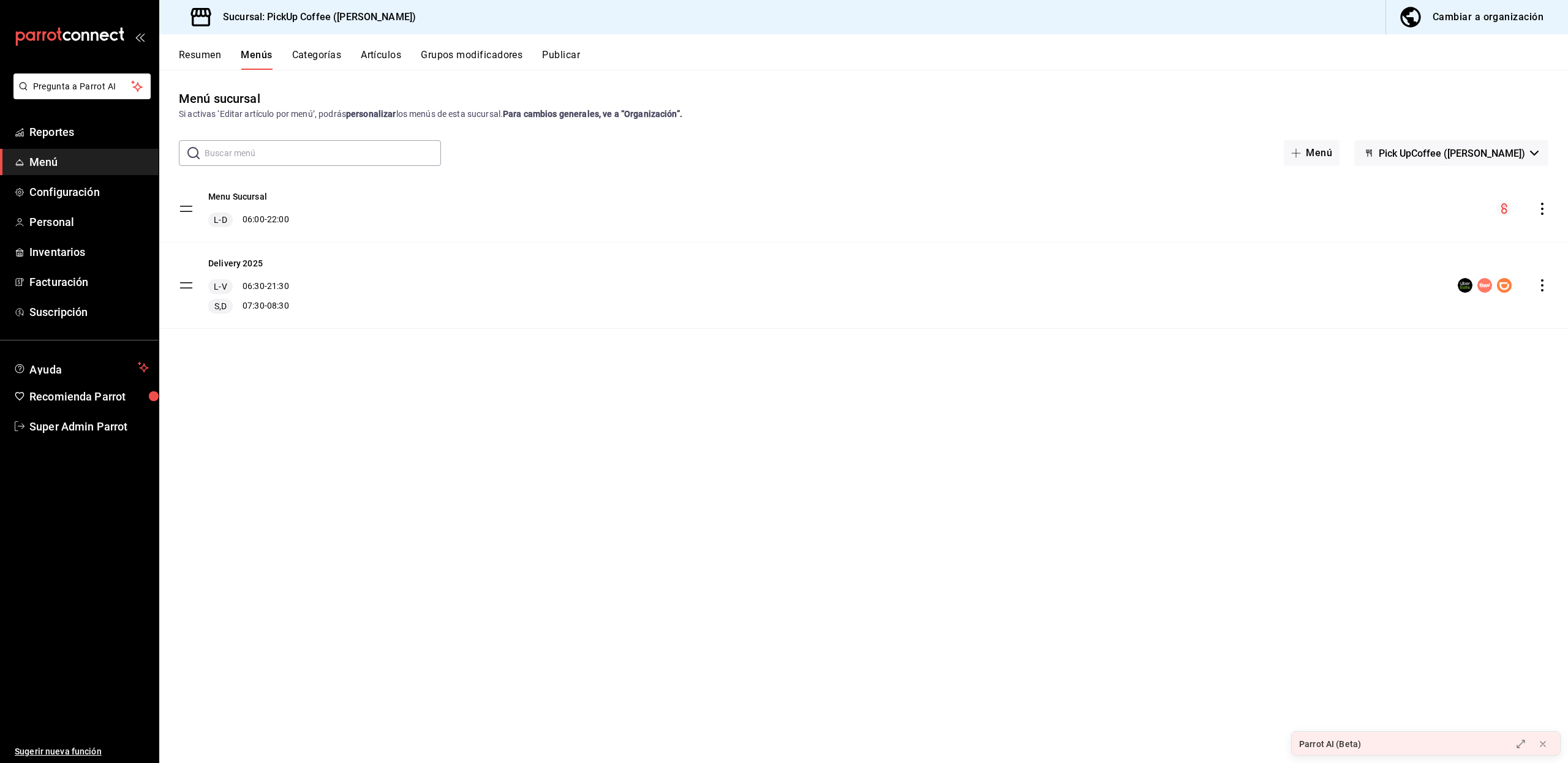
click at [1451, 150] on span "Pick UpCoffee (Masaryk)" at bounding box center [1452, 153] width 146 height 12
click at [1451, 150] on div at bounding box center [784, 381] width 1568 height 763
click at [1417, 20] on icon "button" at bounding box center [1410, 17] width 24 height 24
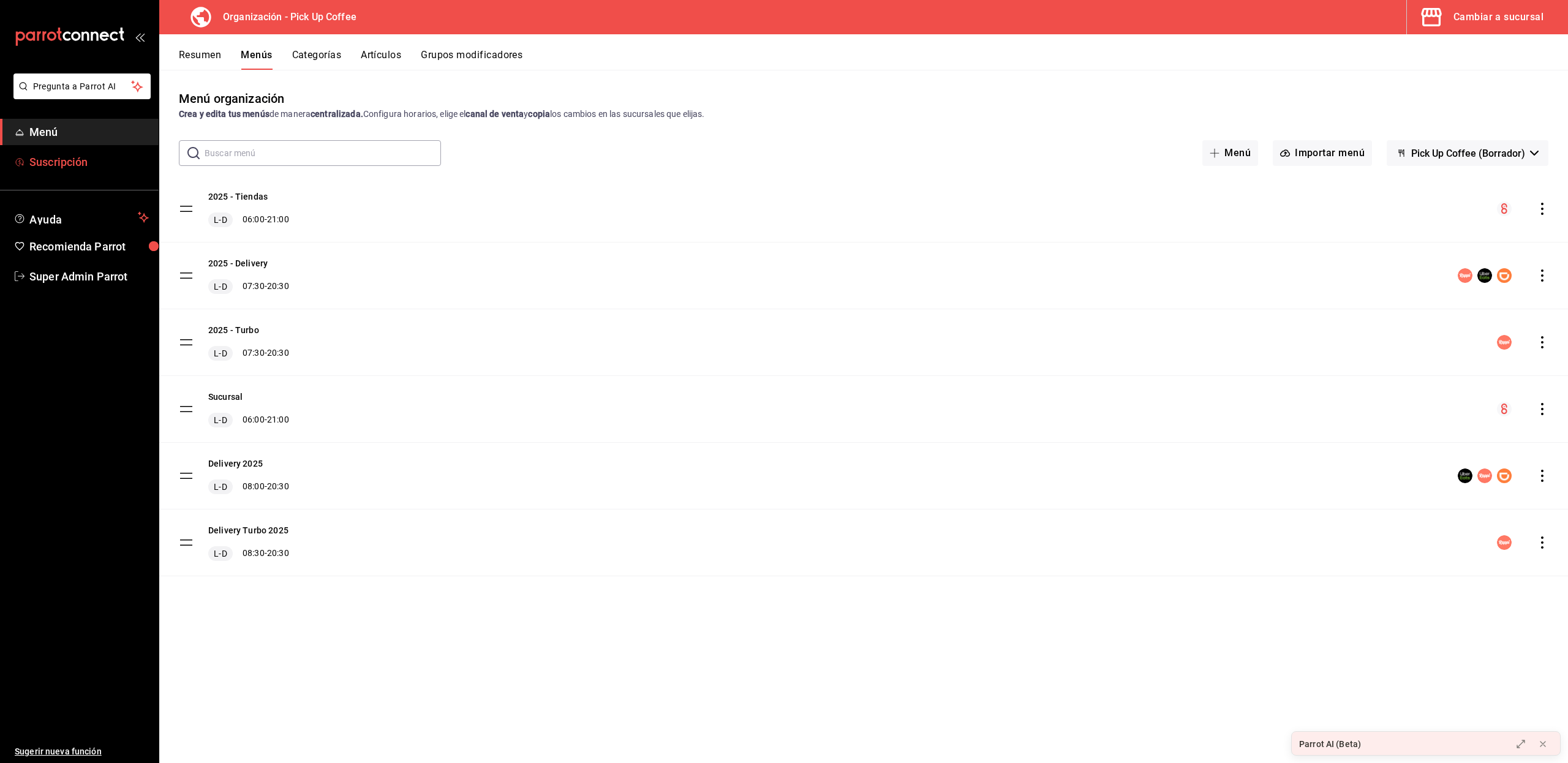
click at [61, 167] on span "Suscripción" at bounding box center [89, 162] width 119 height 17
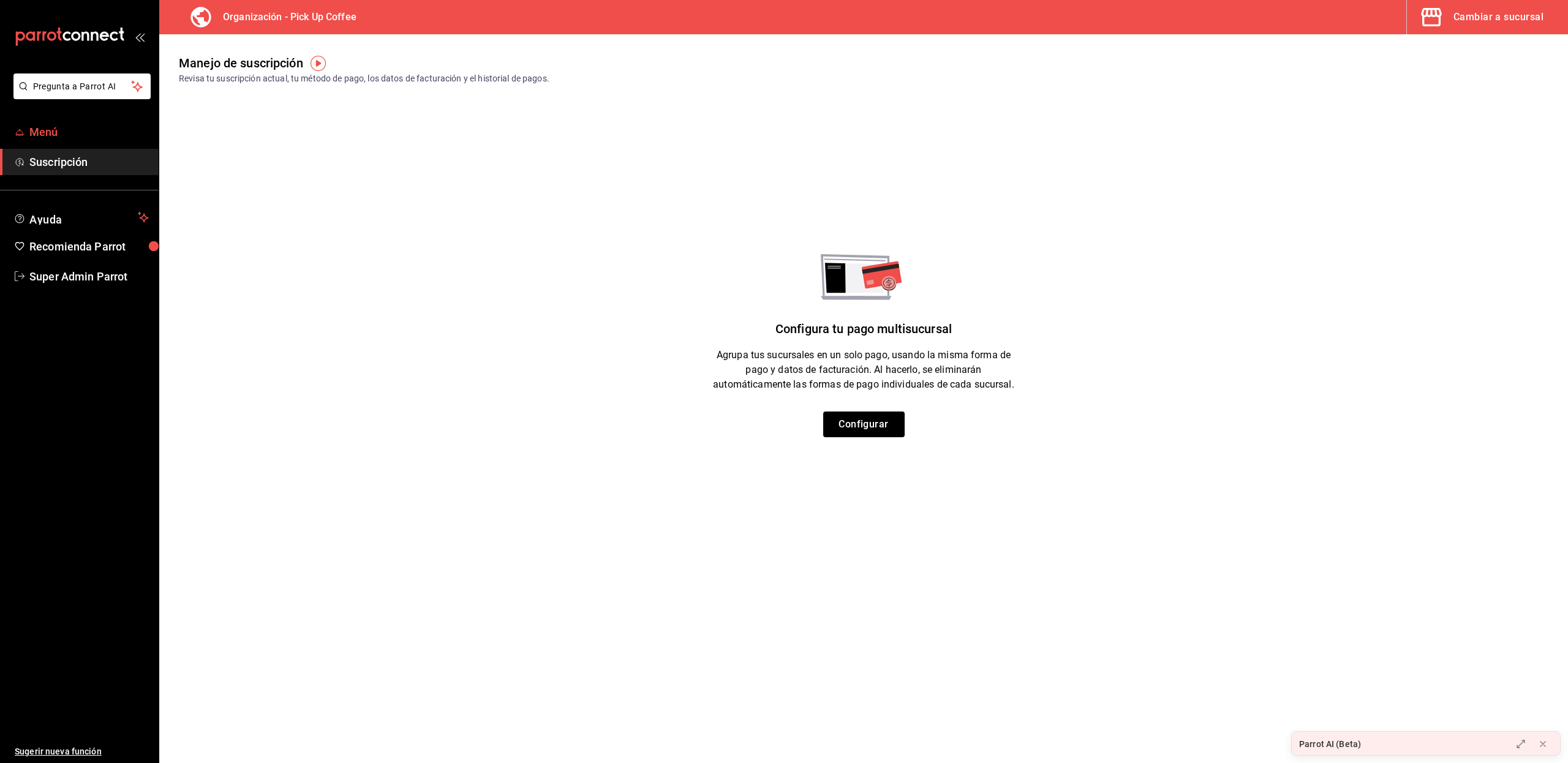
click at [44, 129] on span "Menú" at bounding box center [89, 132] width 119 height 17
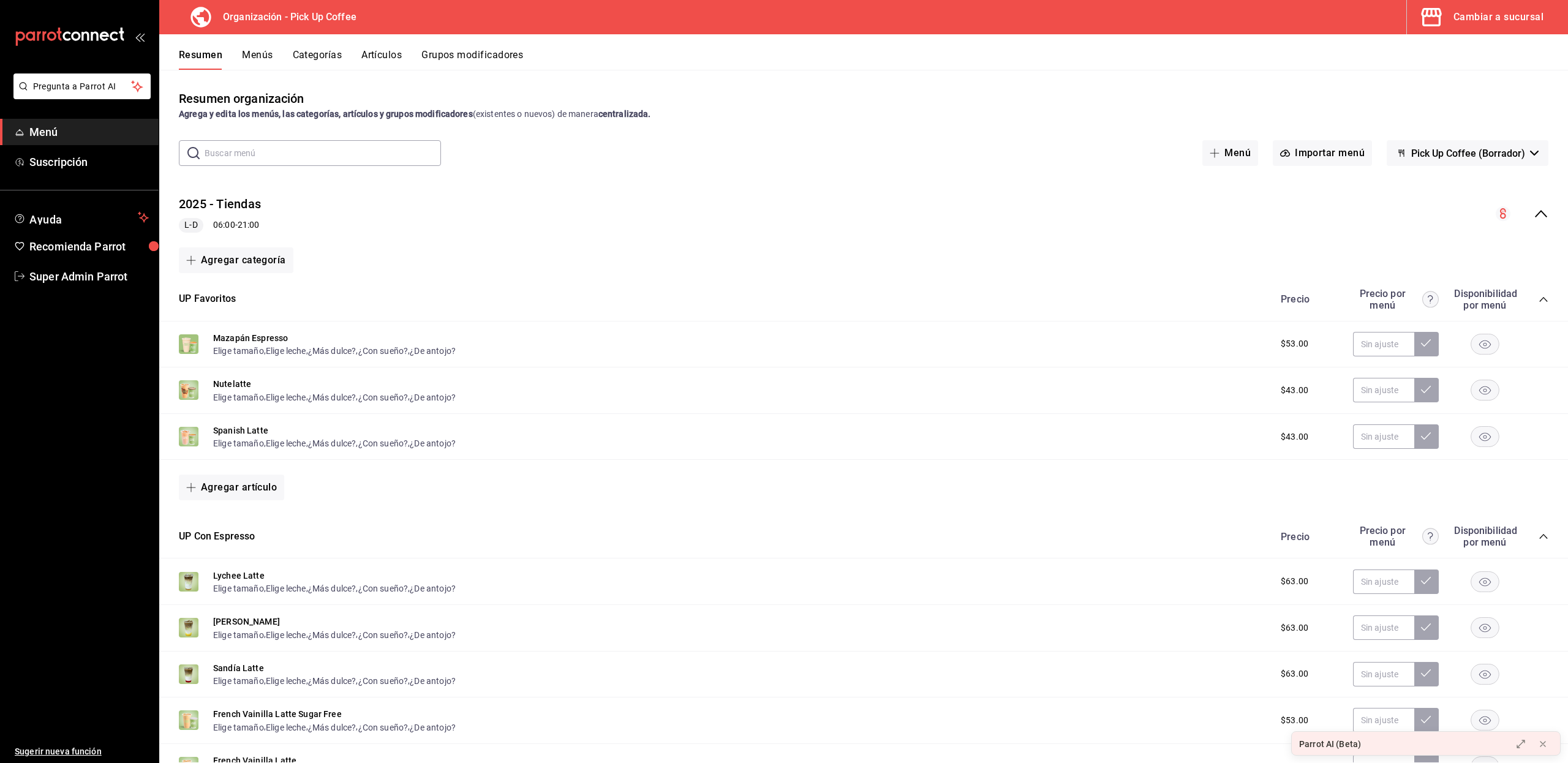
click at [1470, 152] on span "Pick Up Coffee (Borrador)" at bounding box center [1467, 153] width 114 height 12
click at [1470, 152] on div at bounding box center [784, 381] width 1568 height 763
click at [1235, 152] on button "Menú" at bounding box center [1230, 153] width 56 height 26
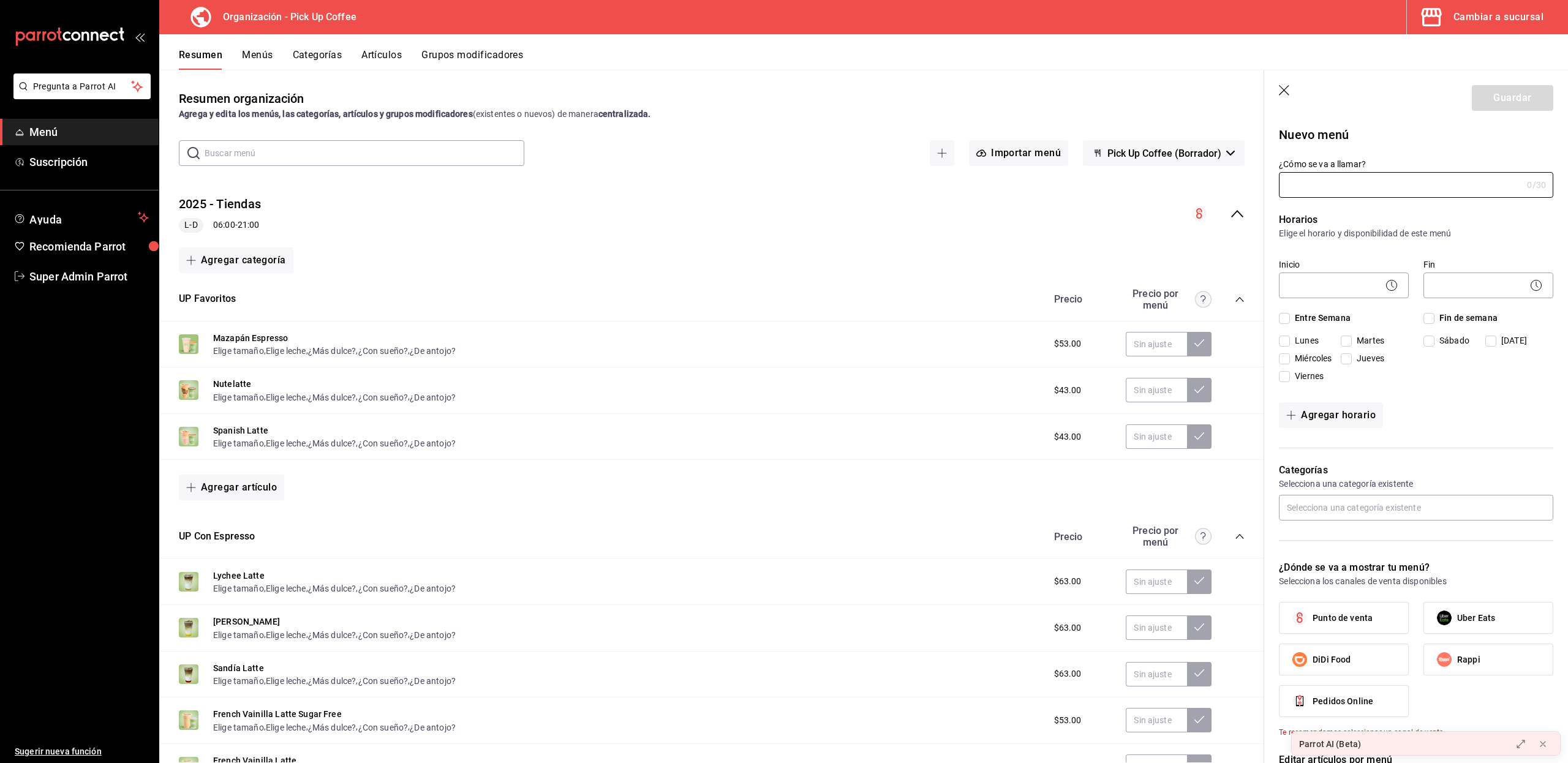
click at [1286, 96] on icon "button" at bounding box center [1285, 91] width 13 height 13
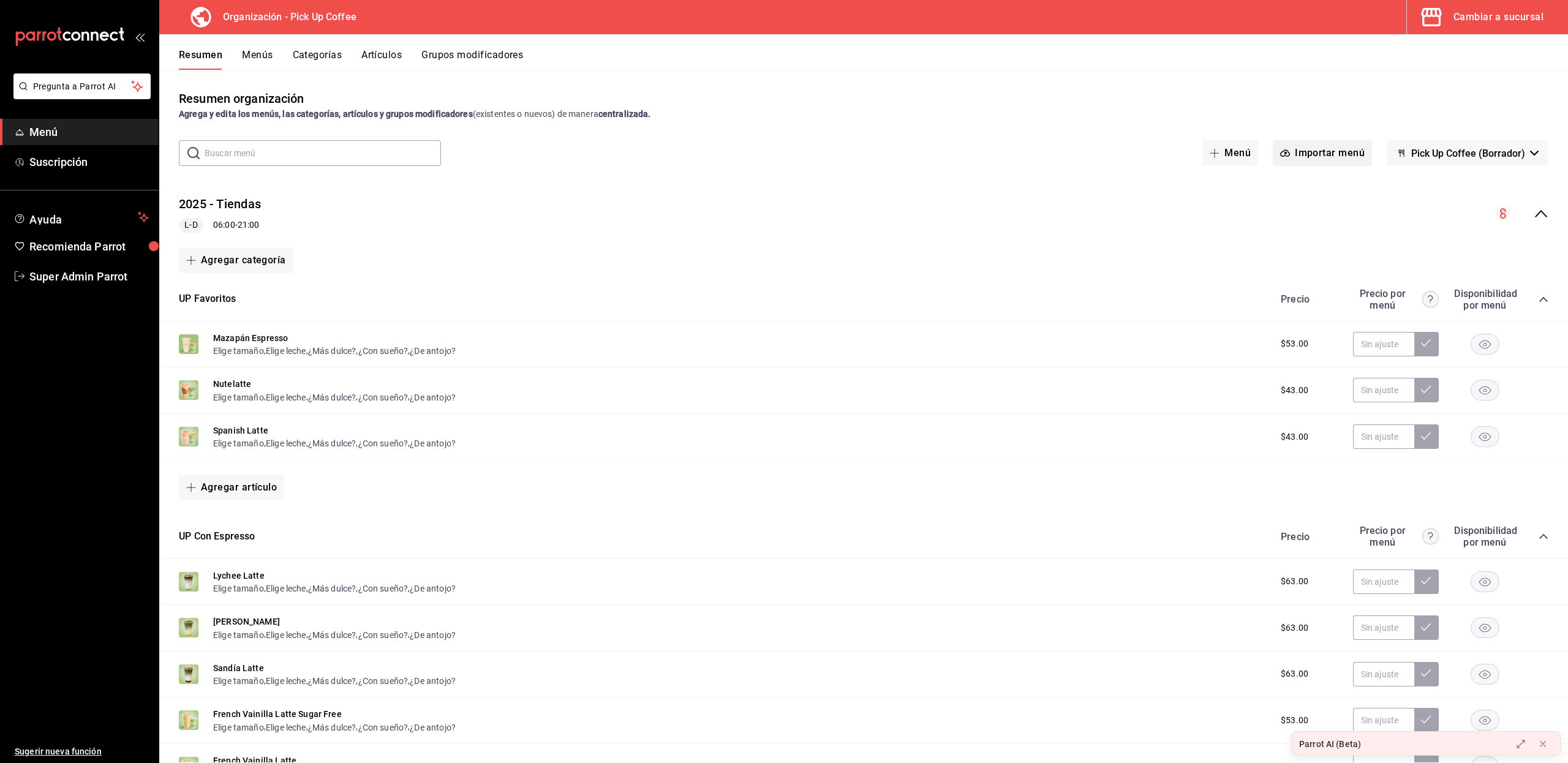
click at [1292, 155] on button "Importar menú" at bounding box center [1322, 153] width 99 height 26
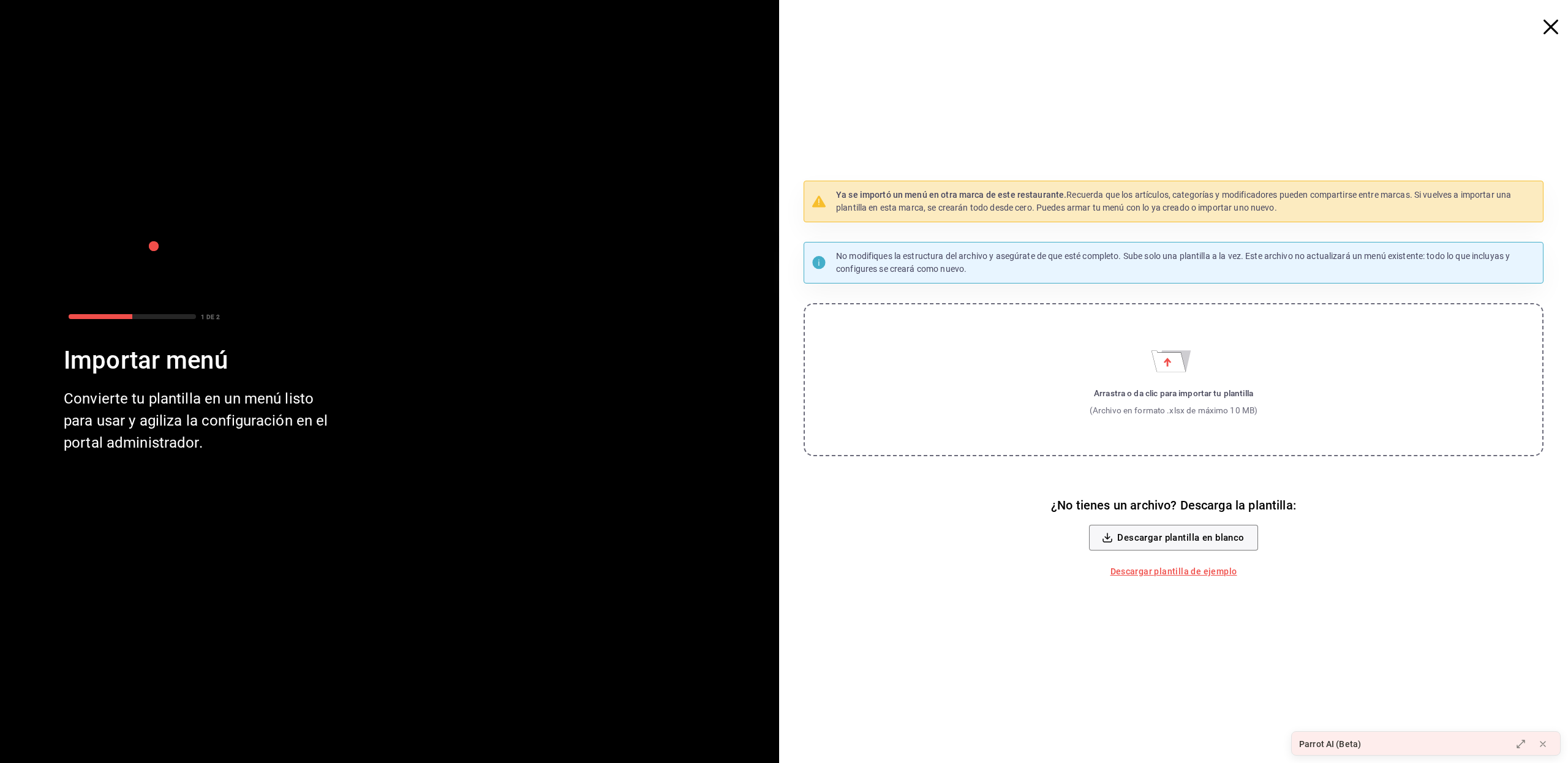
click at [870, 368] on label "Arrastra o da clic para importar tu plantilla (Archivo en formato .xlsx de máxi…" at bounding box center [1173, 379] width 739 height 153
click at [0, 0] on input "Arrastra o da clic para importar tu plantilla (Archivo en formato .xlsx de máxi…" at bounding box center [0, 0] width 0 height 0
click at [1550, 28] on icon "button" at bounding box center [1549, 26] width 14 height 14
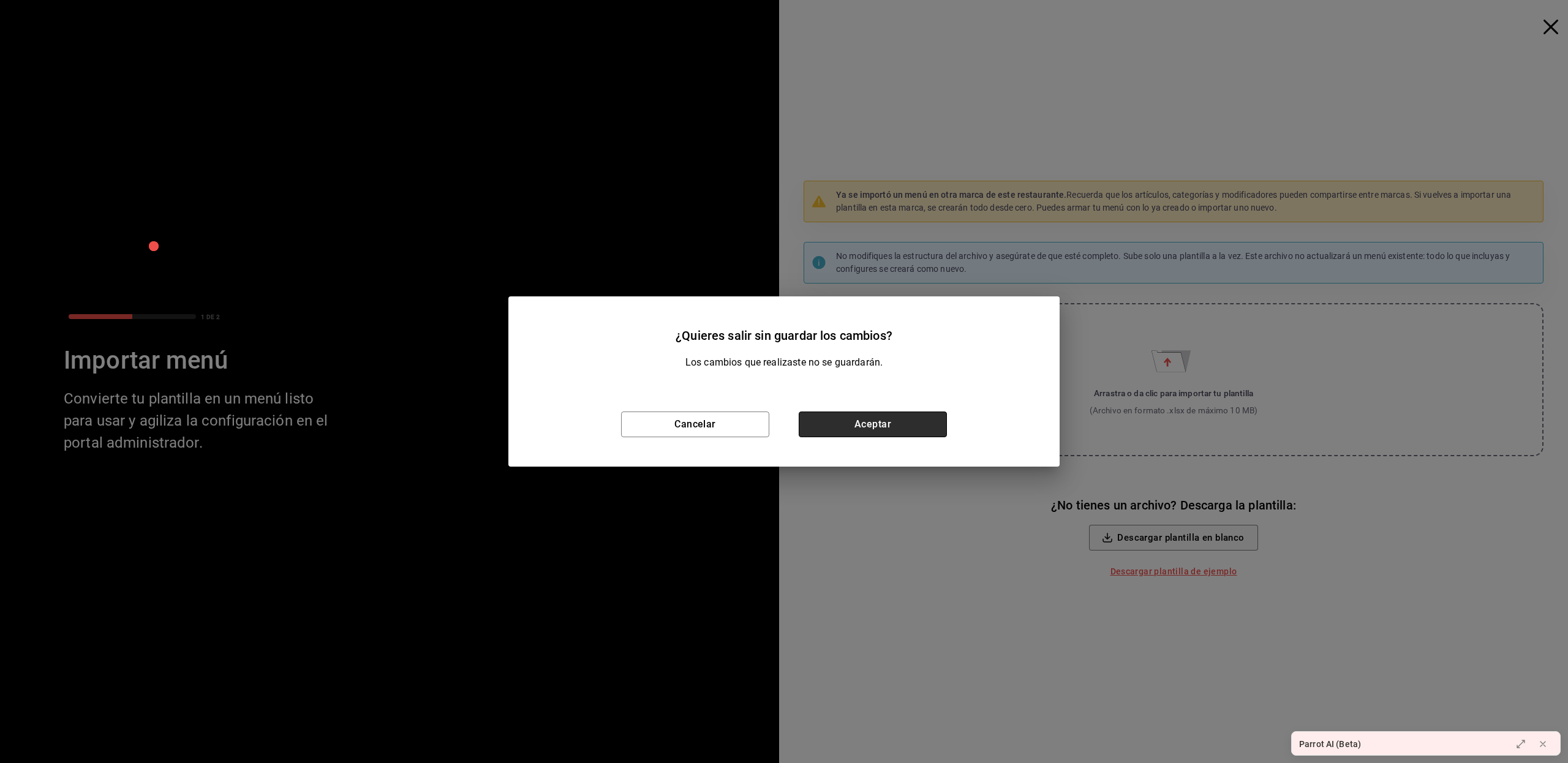
click at [855, 417] on button "Aceptar" at bounding box center [872, 424] width 148 height 26
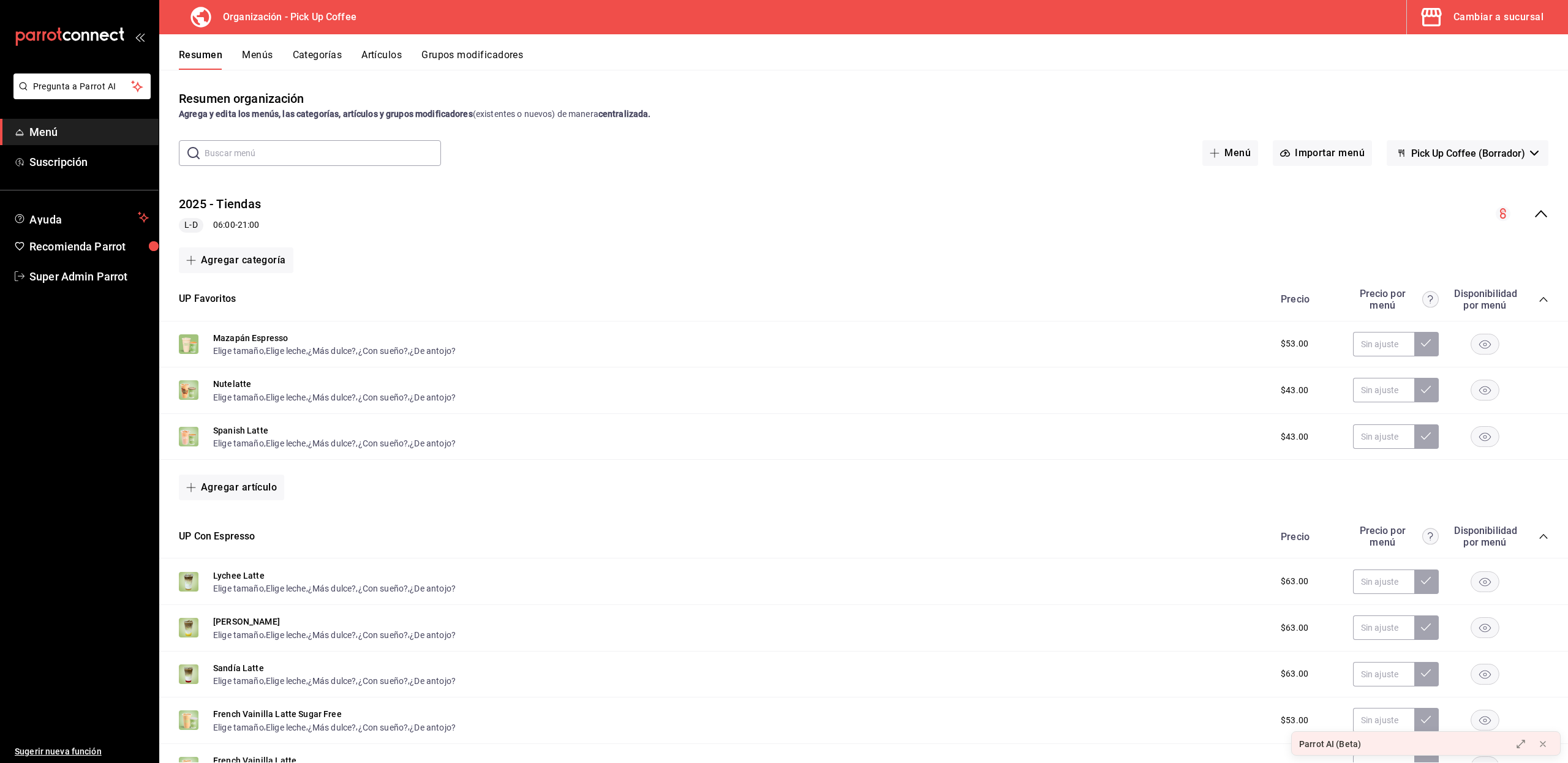
click at [1477, 13] on div "Cambiar a sucursal" at bounding box center [1497, 17] width 90 height 17
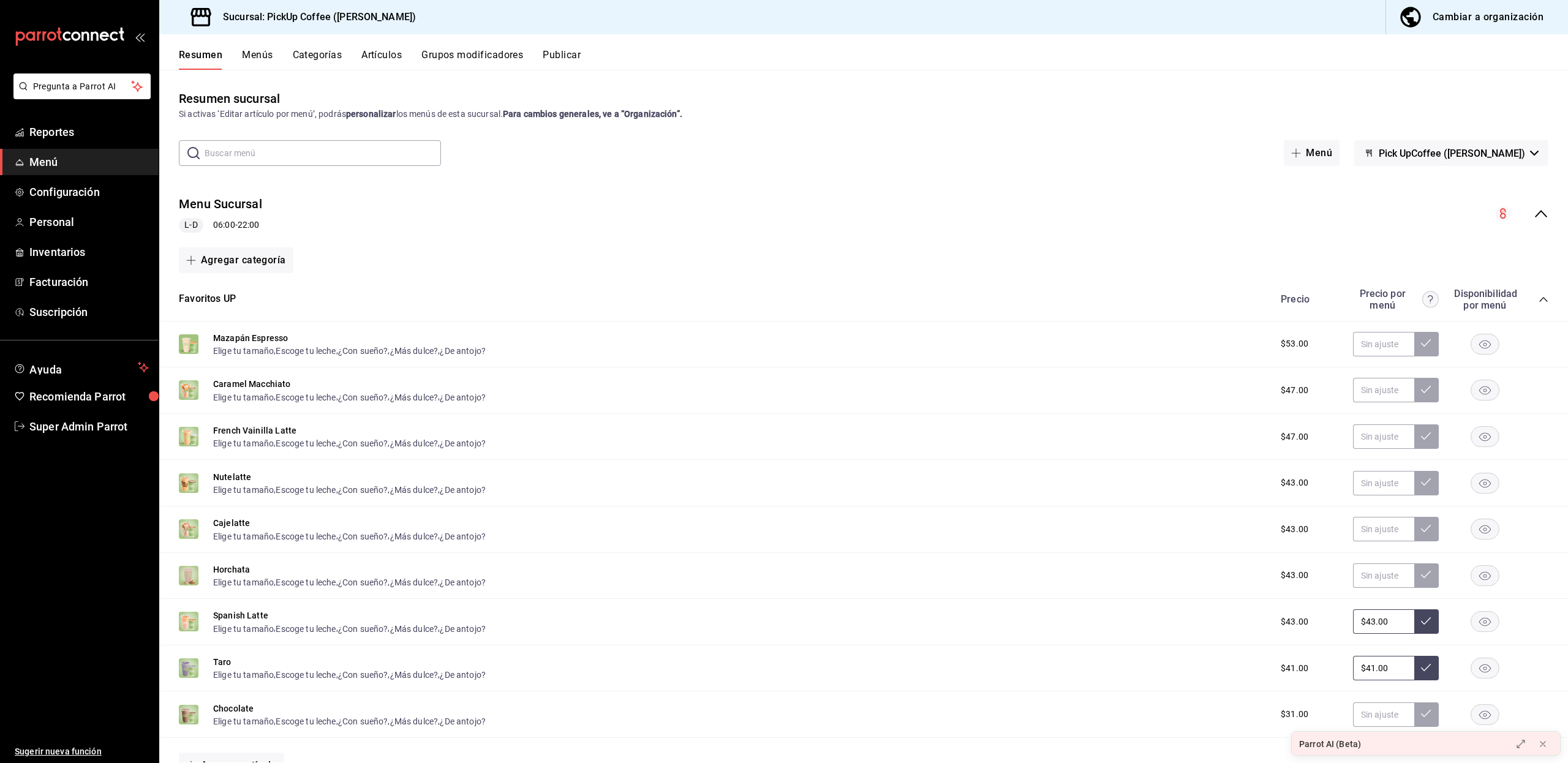
click at [1440, 16] on div "Cambiar a organización" at bounding box center [1488, 17] width 111 height 17
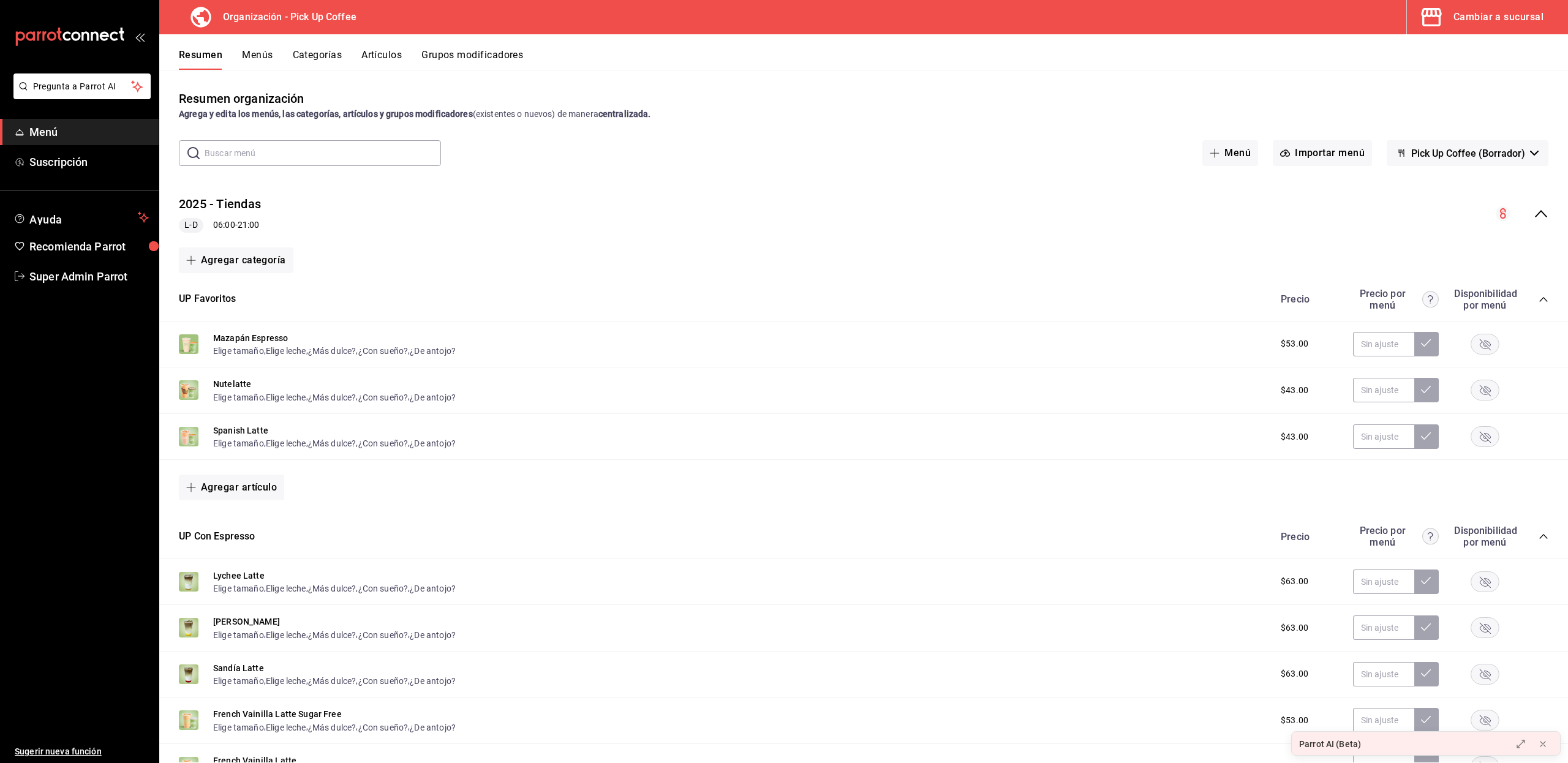
click at [1483, 24] on div "Cambiar a sucursal" at bounding box center [1497, 17] width 90 height 17
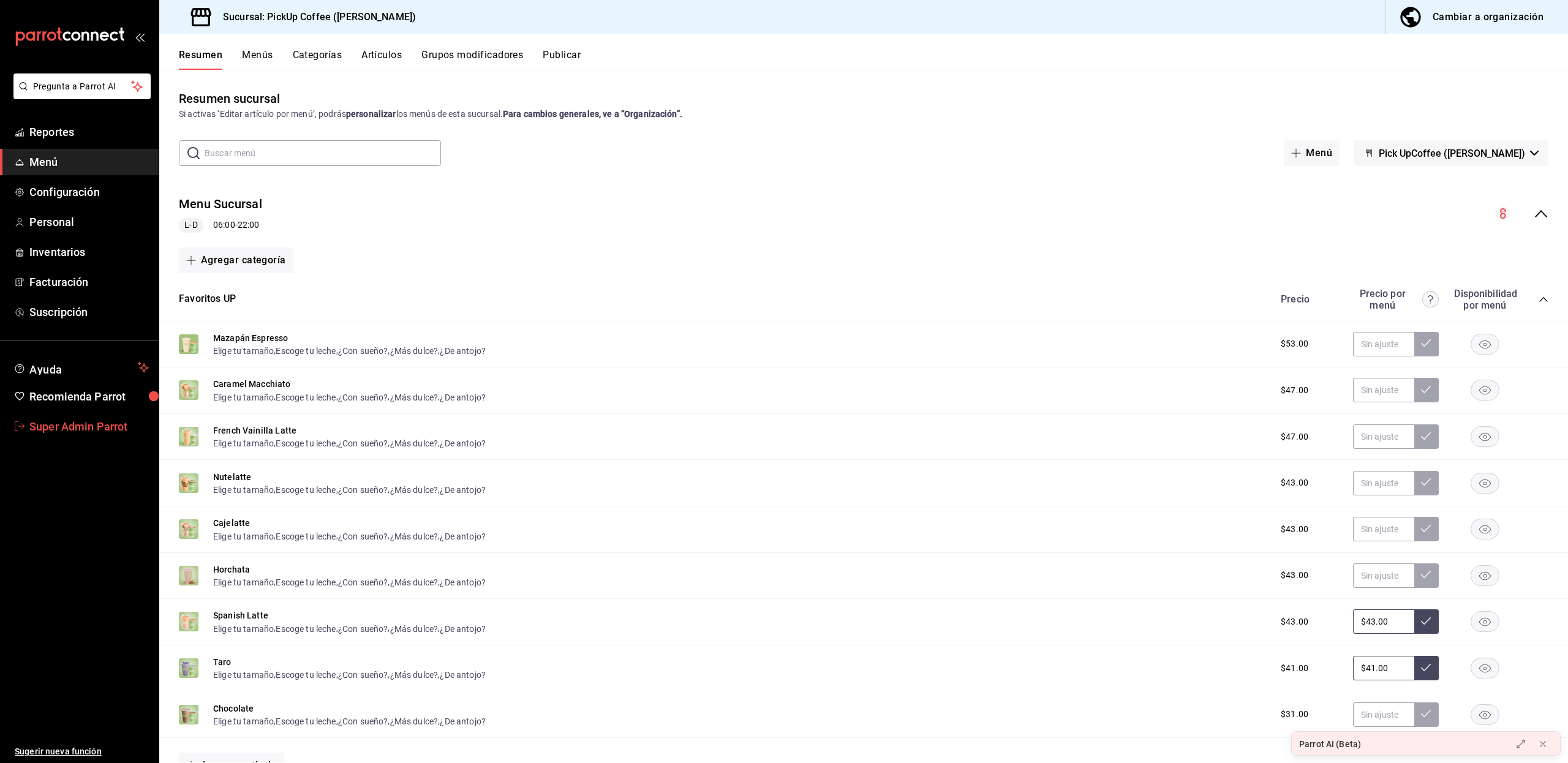
click at [116, 427] on span "Super Admin Parrot" at bounding box center [89, 427] width 119 height 17
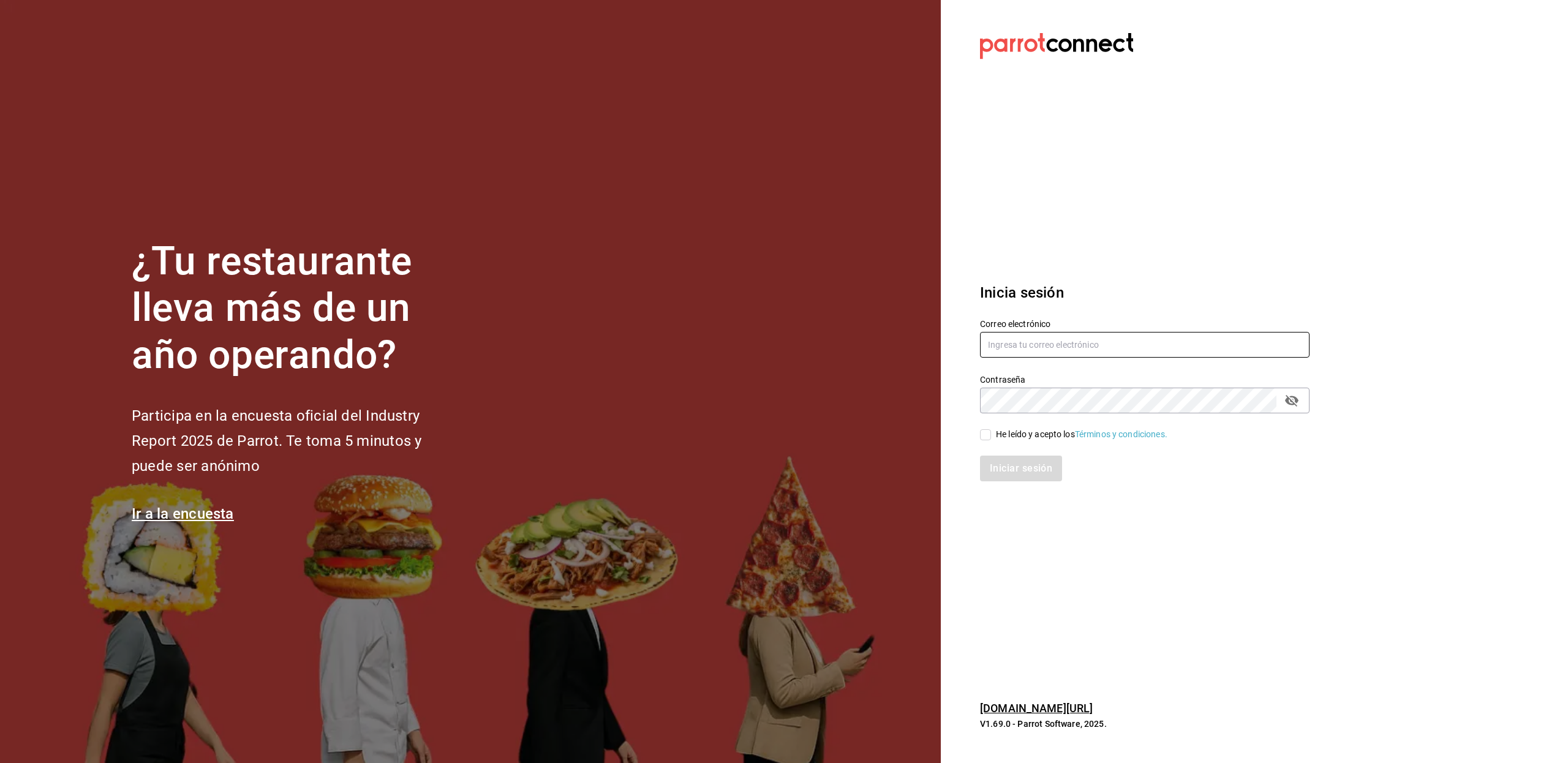
click at [1012, 342] on input "text" at bounding box center [1145, 345] width 330 height 26
paste input "multiuser@pickup.com"
type input "multiuser@pickup.com"
click at [1295, 400] on icon "passwordField" at bounding box center [1291, 401] width 13 height 12
click at [917, 405] on div "¿Tu restaurante lleva más de un año operando? Participa en la encuesta oficial …" at bounding box center [784, 381] width 1568 height 763
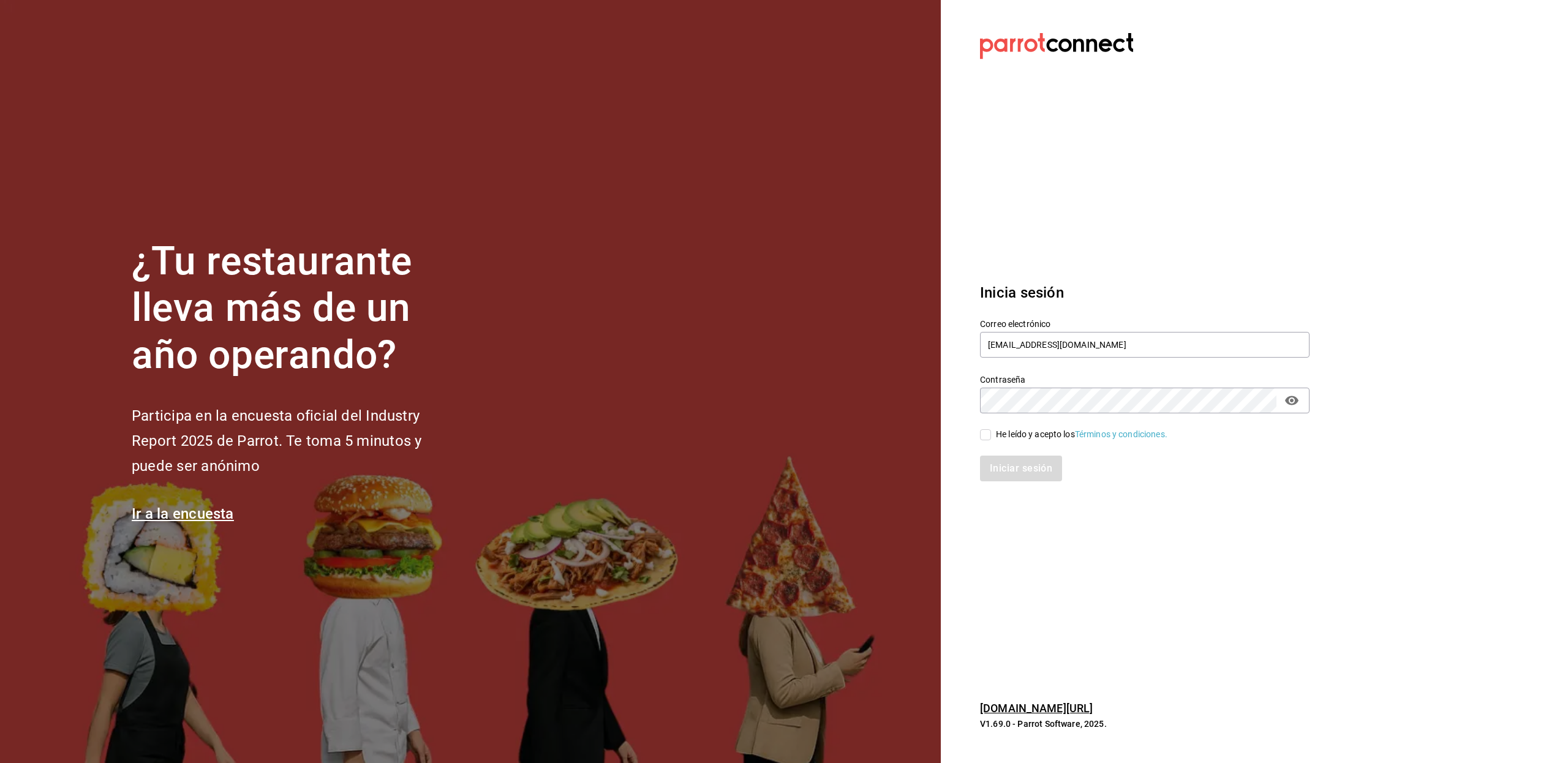
click at [985, 432] on input "He leído y acepto los Términos y condiciones." at bounding box center [985, 434] width 11 height 11
checkbox input "true"
click at [990, 457] on button "Iniciar sesión" at bounding box center [1021, 469] width 83 height 26
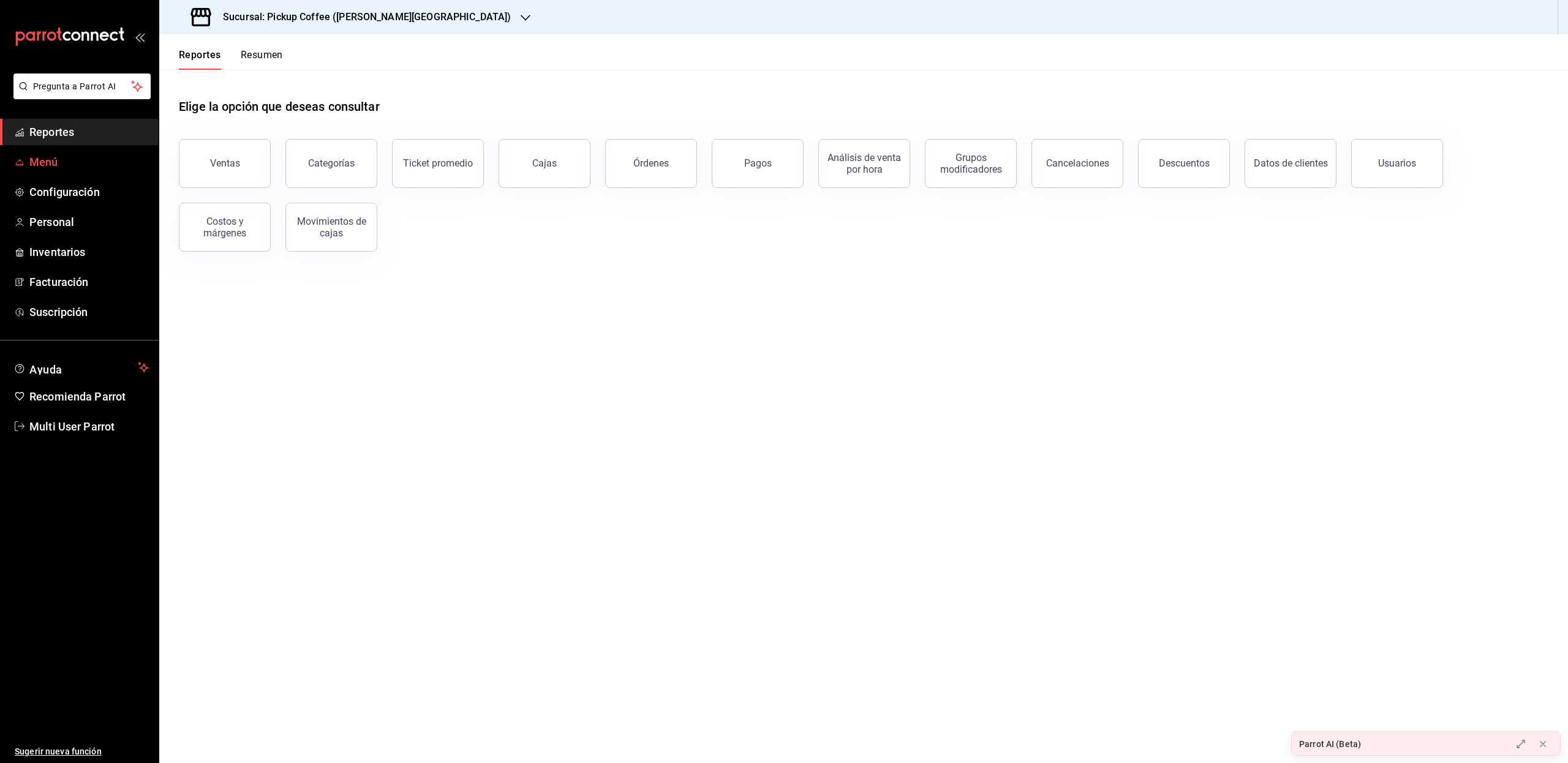
click at [64, 162] on span "Menú" at bounding box center [89, 162] width 119 height 17
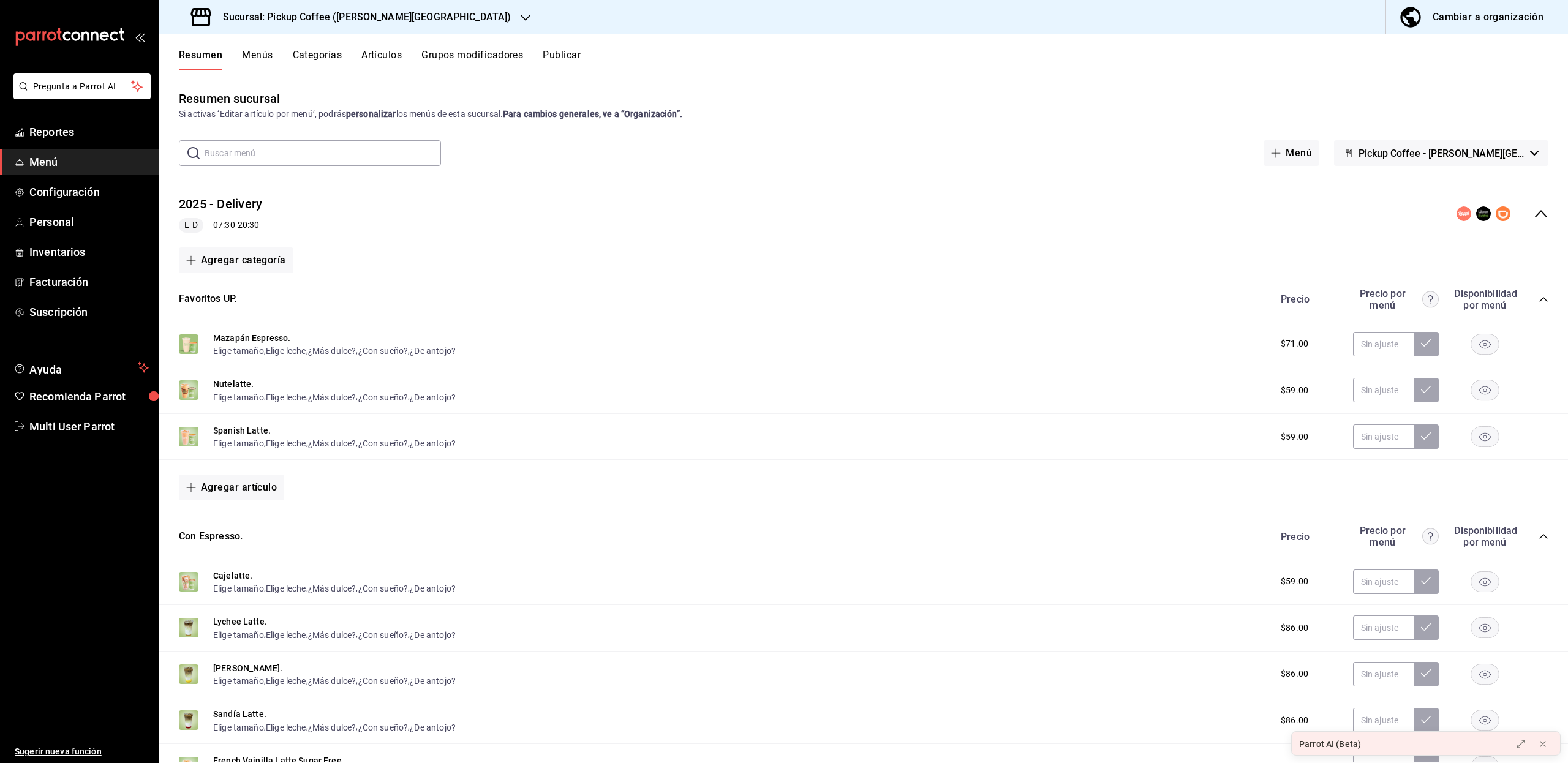
click at [521, 17] on icon "button" at bounding box center [526, 17] width 10 height 6
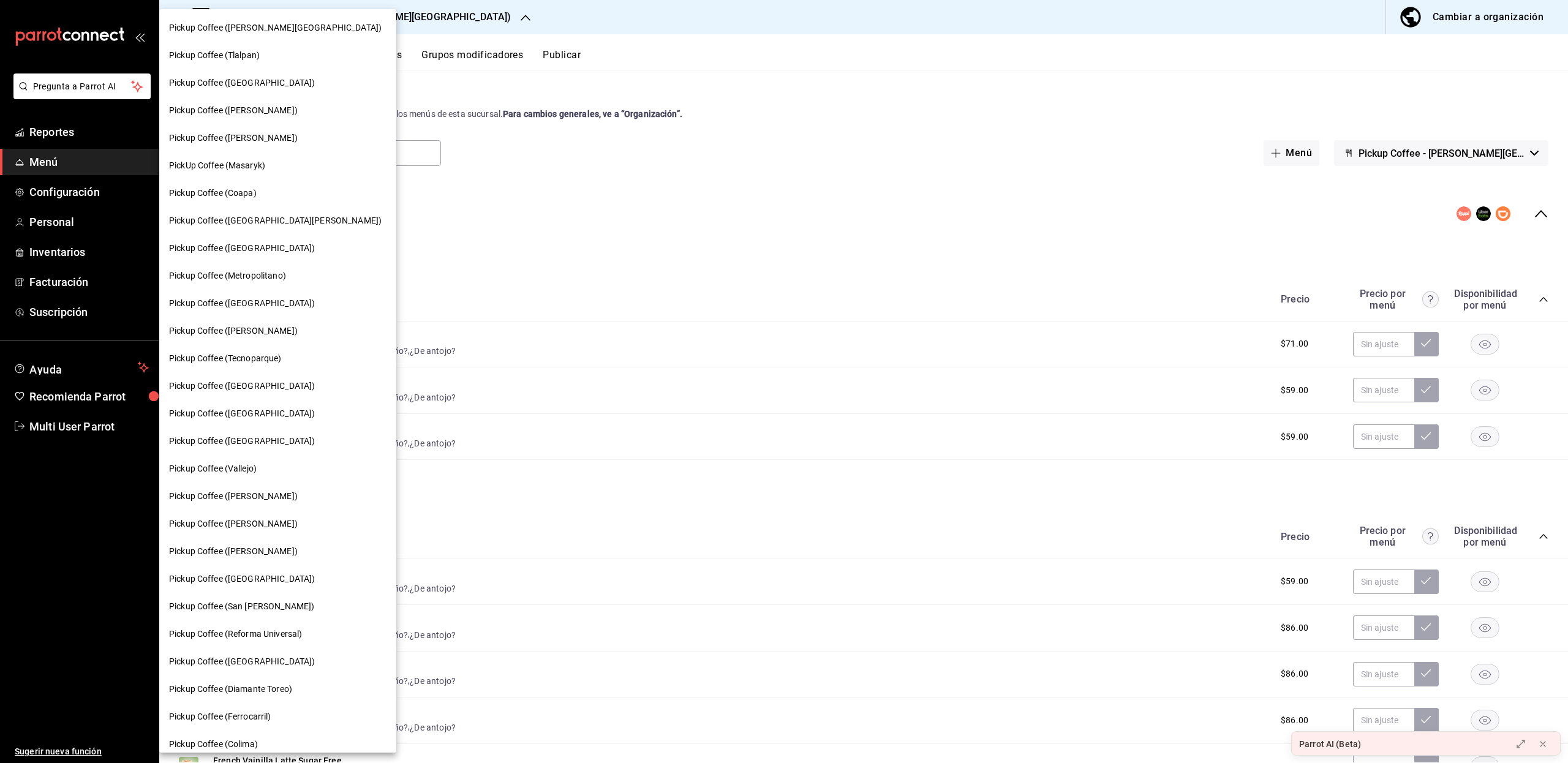
click at [1490, 26] on div at bounding box center [784, 381] width 1568 height 763
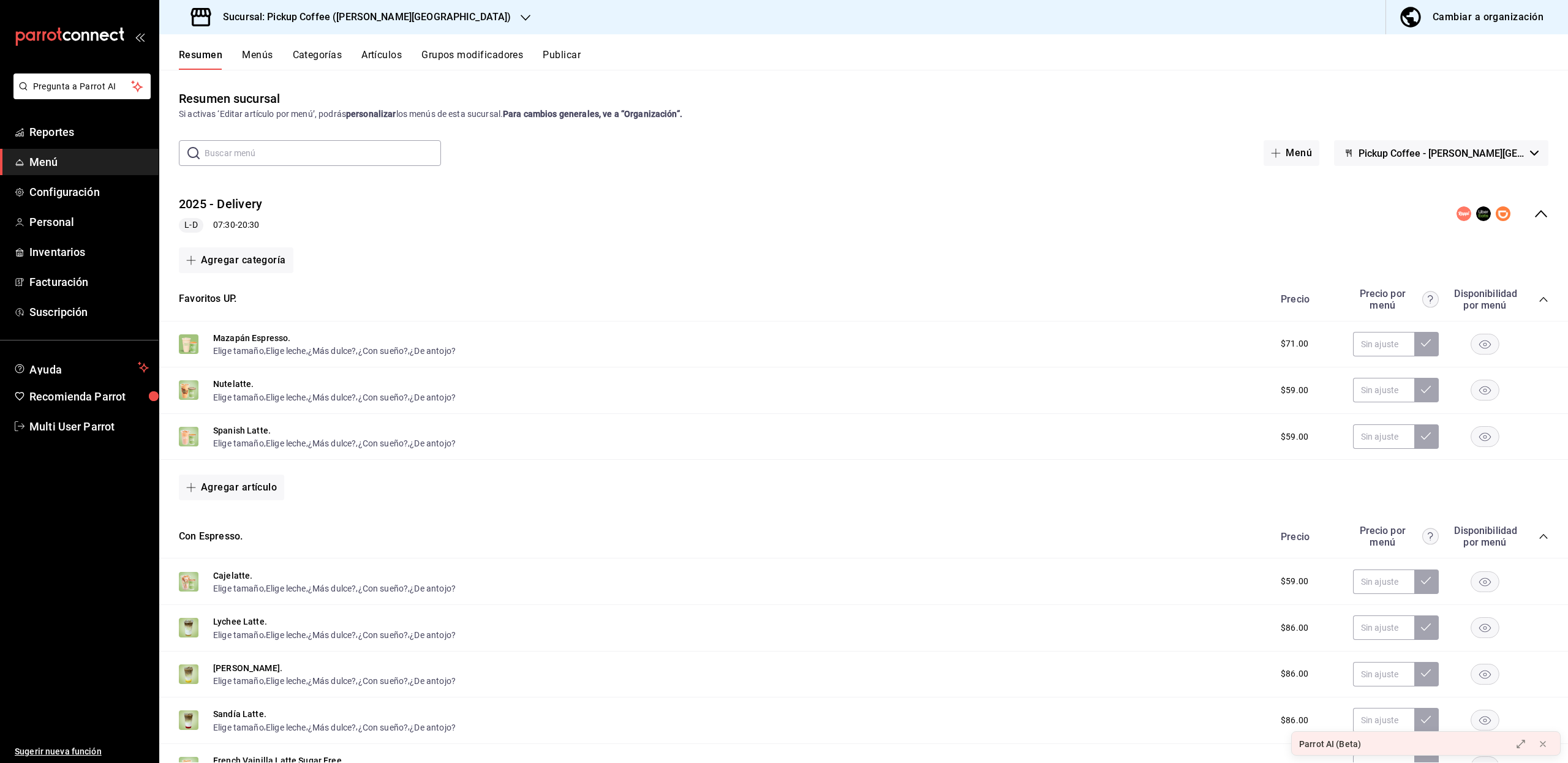
click at [1487, 18] on div "Cambiar a organización" at bounding box center [1488, 17] width 111 height 17
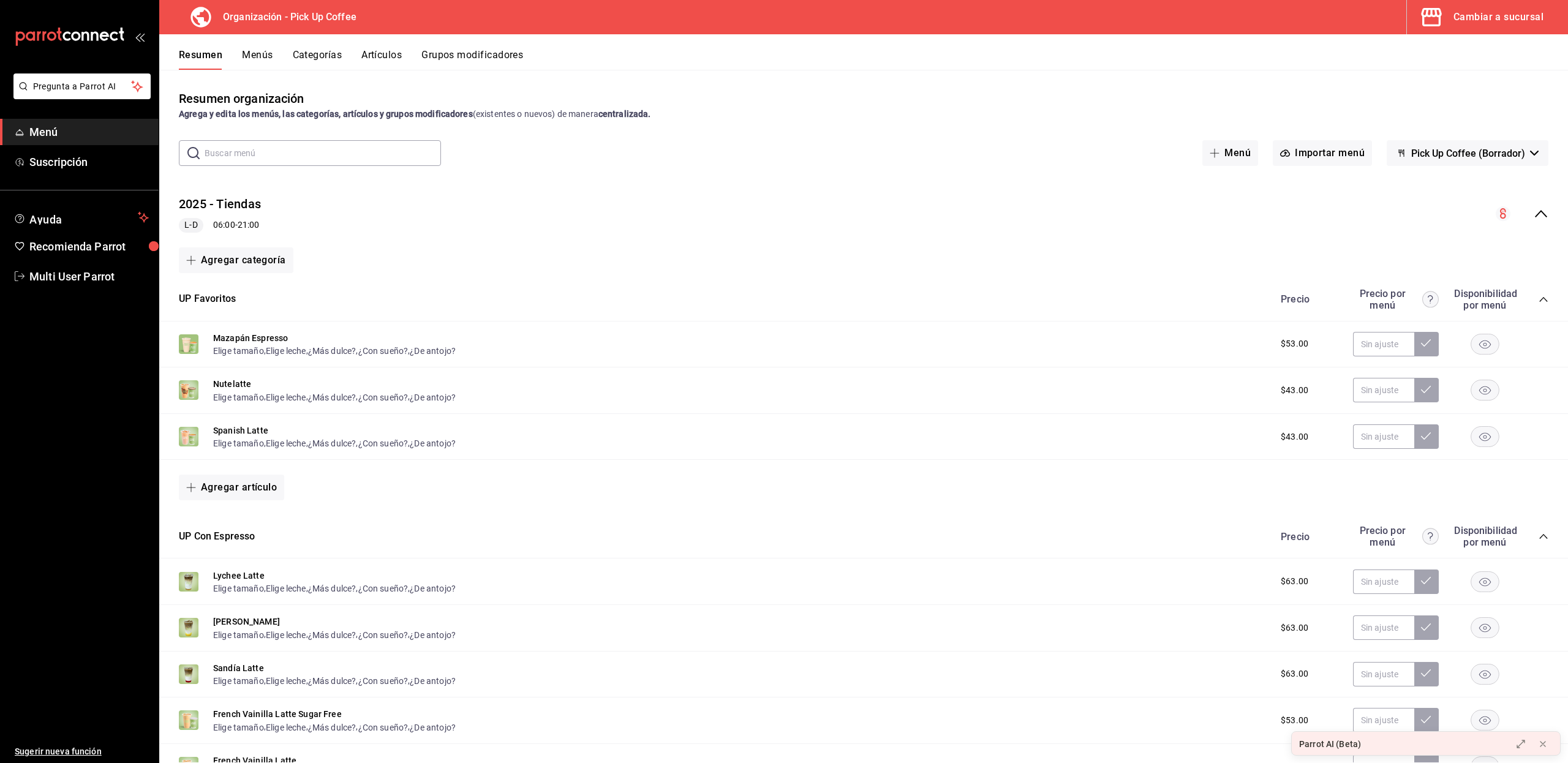
click at [258, 52] on button "Menús" at bounding box center [257, 59] width 30 height 21
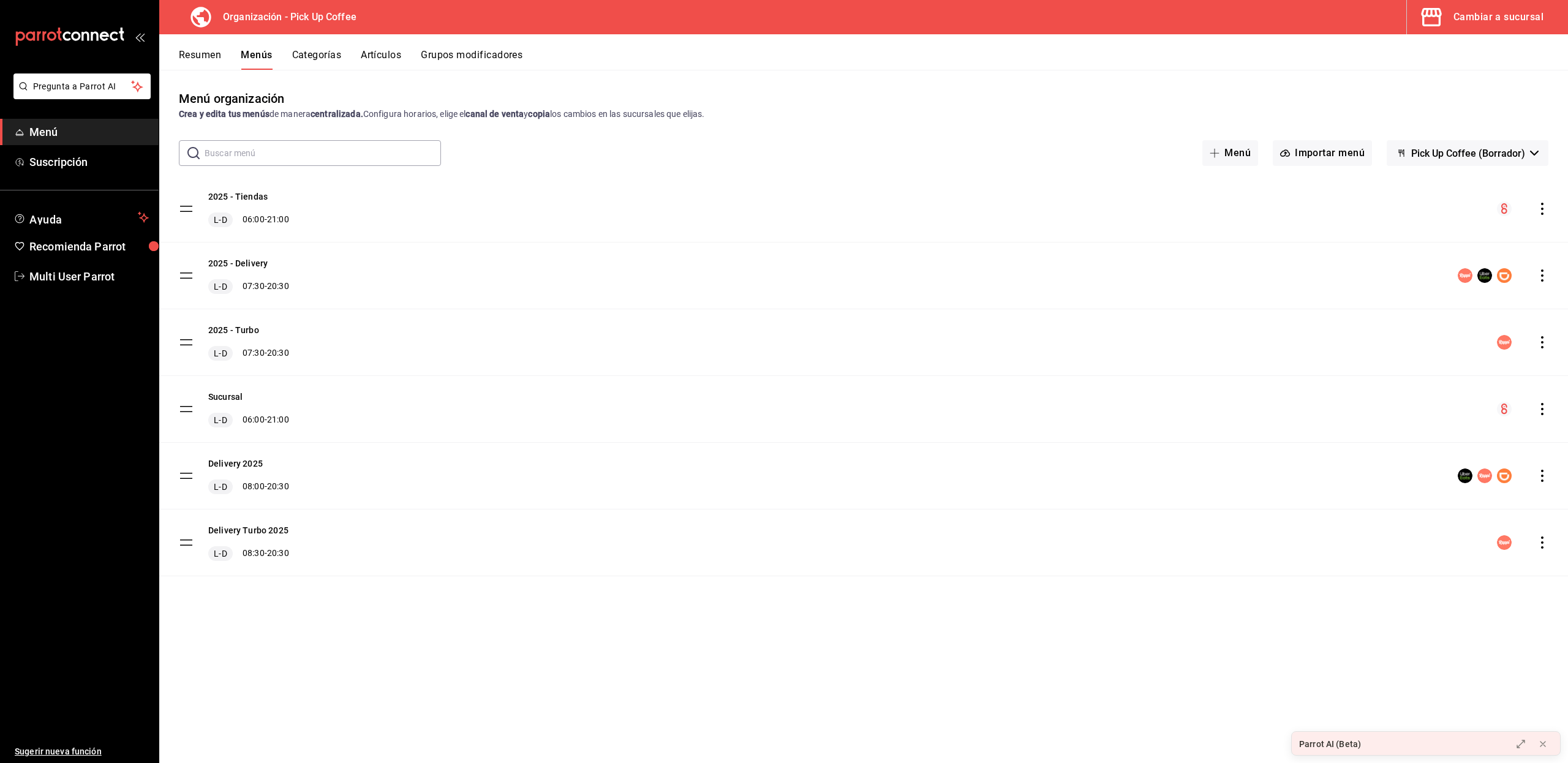
click at [1544, 211] on icon "actions" at bounding box center [1542, 209] width 13 height 13
click at [1410, 283] on span "Copiar en otra sucursal" at bounding box center [1445, 287] width 150 height 13
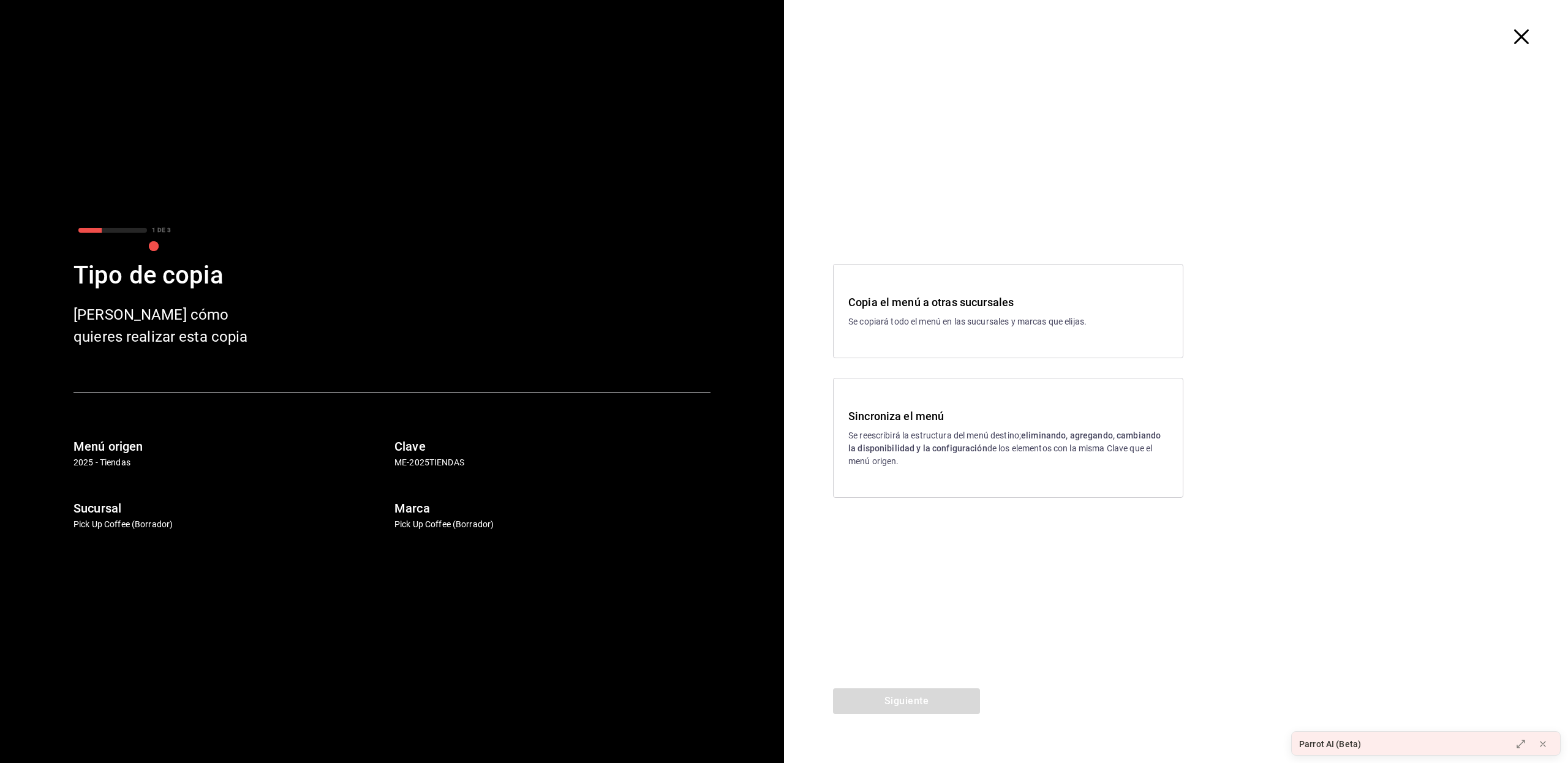
click at [1009, 316] on p "Se copiará todo el menú en las sucursales y marcas que elijas." at bounding box center [1008, 321] width 320 height 13
click at [899, 690] on button "Siguiente" at bounding box center [906, 701] width 147 height 26
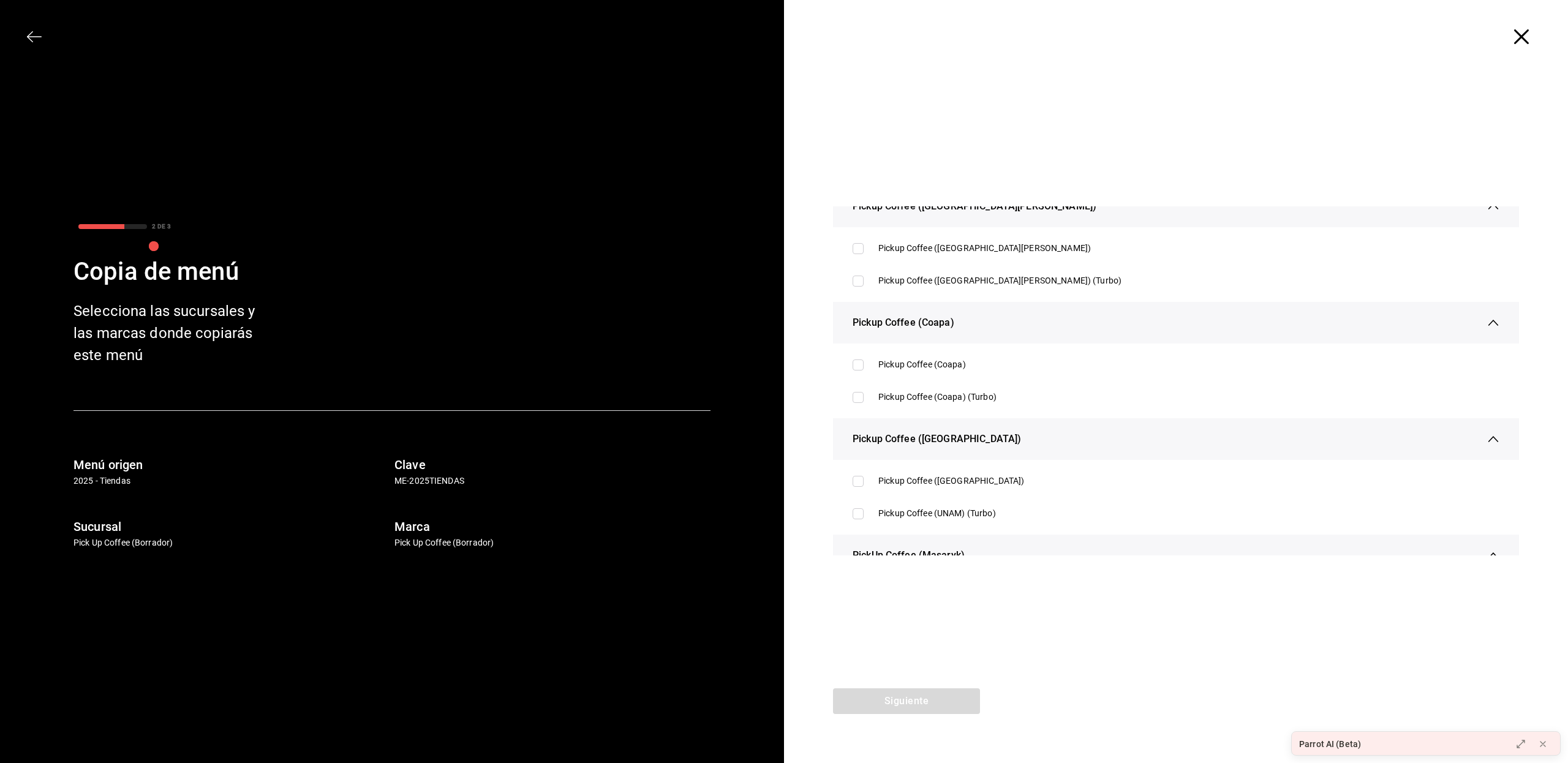
scroll to position [3488, 0]
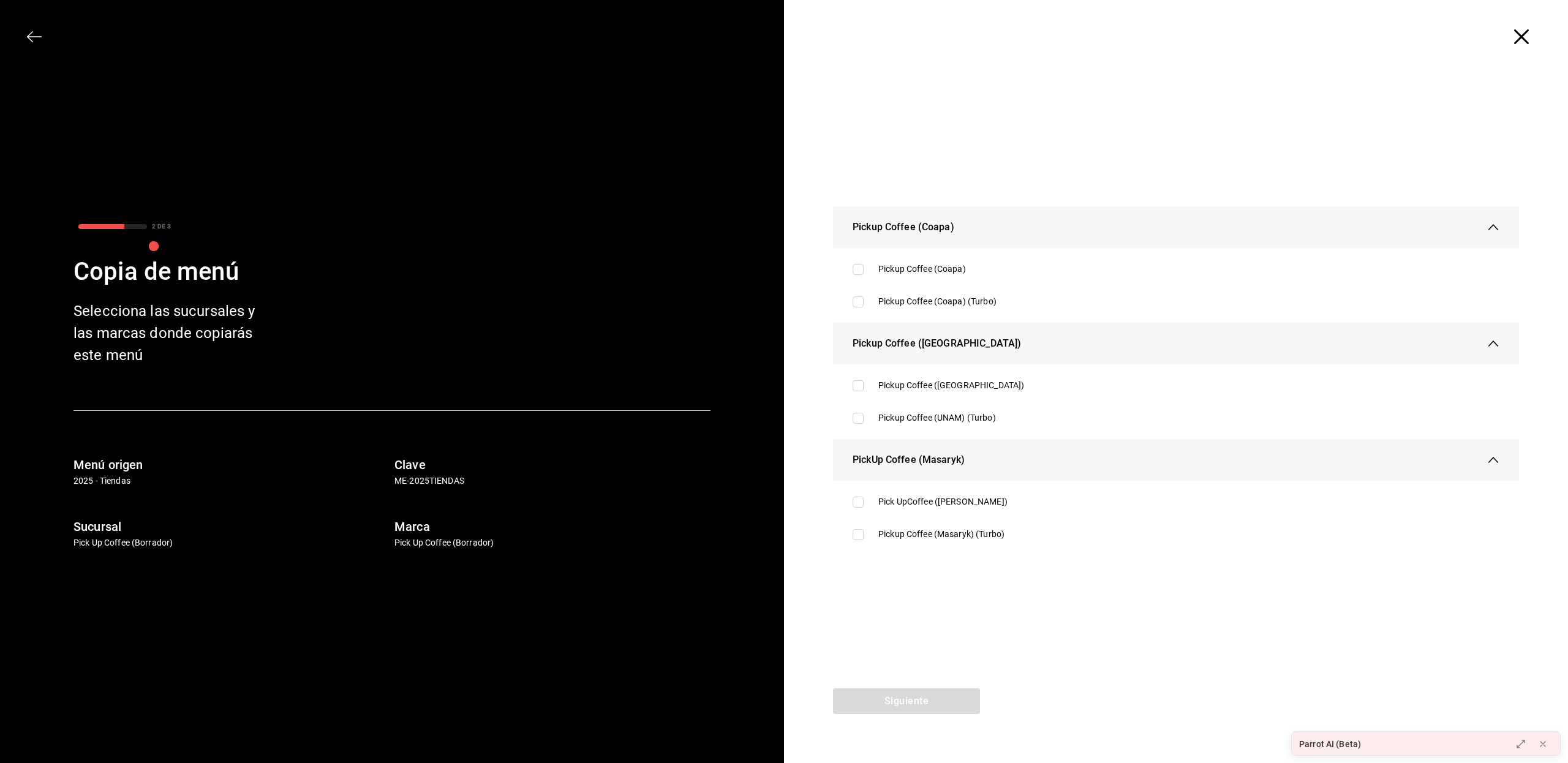
click at [1518, 38] on icon "button" at bounding box center [1520, 36] width 14 height 14
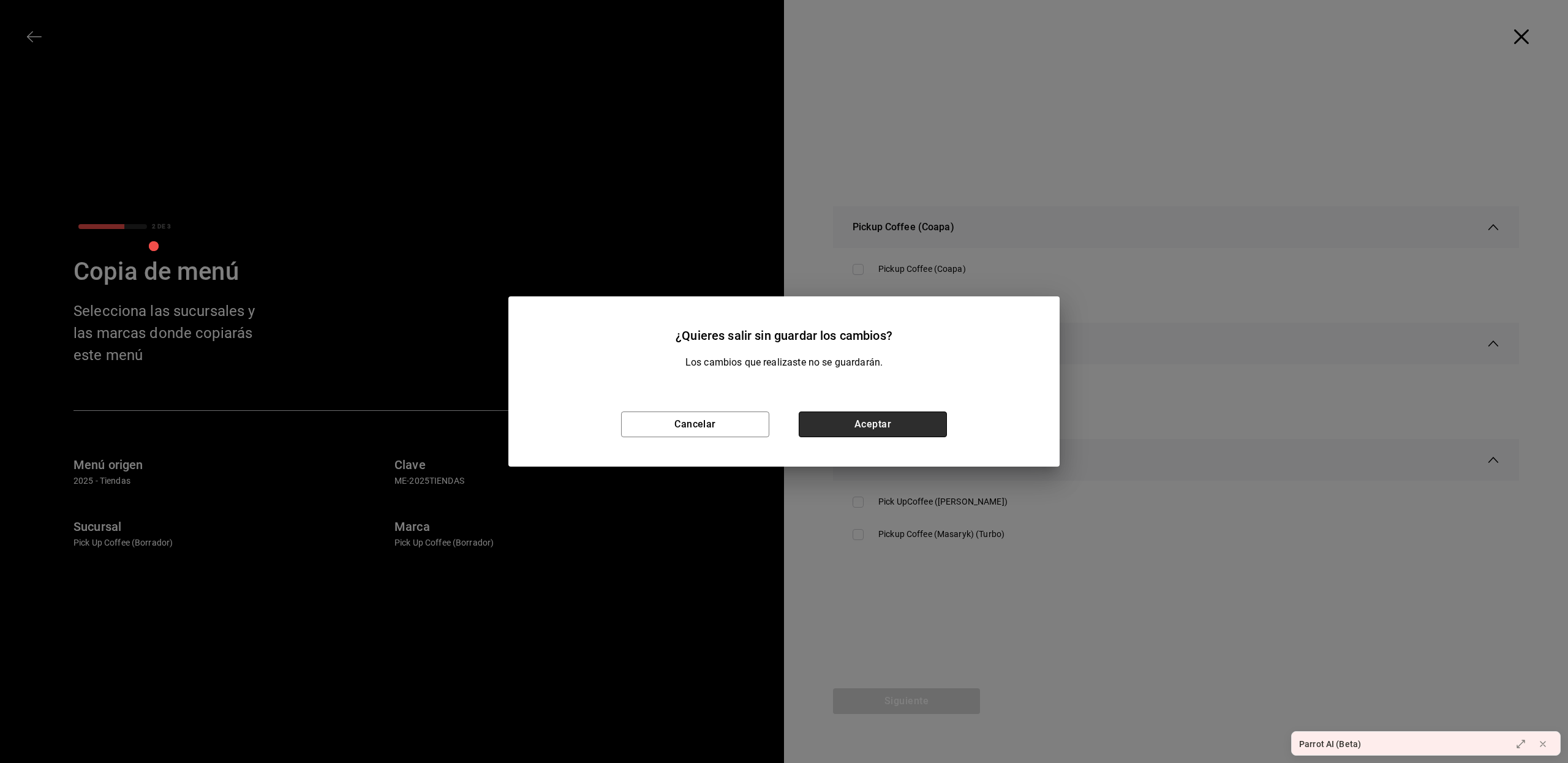
click at [935, 416] on button "Aceptar" at bounding box center [872, 424] width 148 height 26
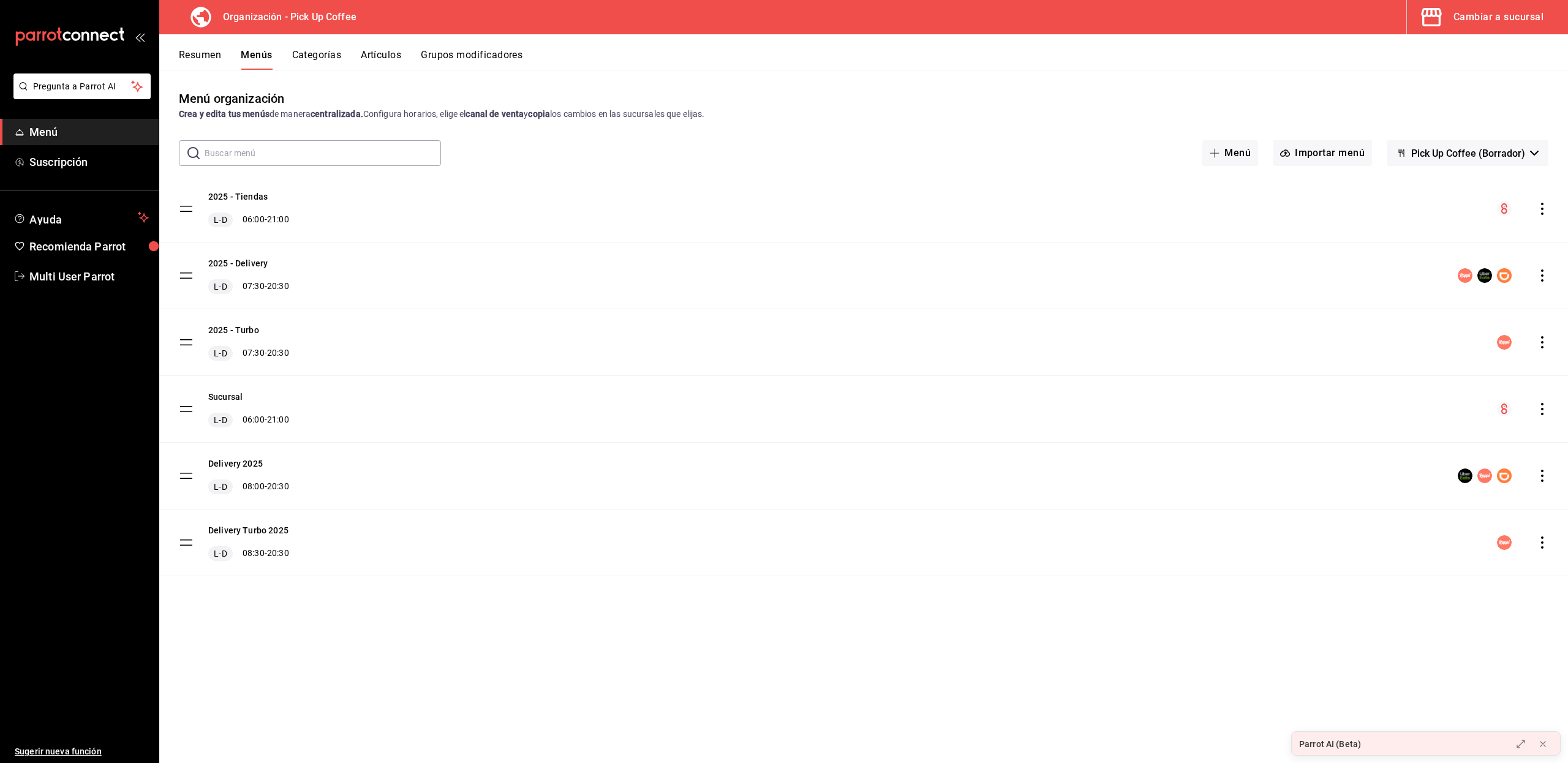
click at [1442, 152] on span "Pick Up Coffee (Borrador)" at bounding box center [1467, 153] width 114 height 12
click at [1442, 152] on div at bounding box center [784, 381] width 1568 height 763
click at [1470, 27] on button "Cambiar a sucursal" at bounding box center [1482, 17] width 151 height 34
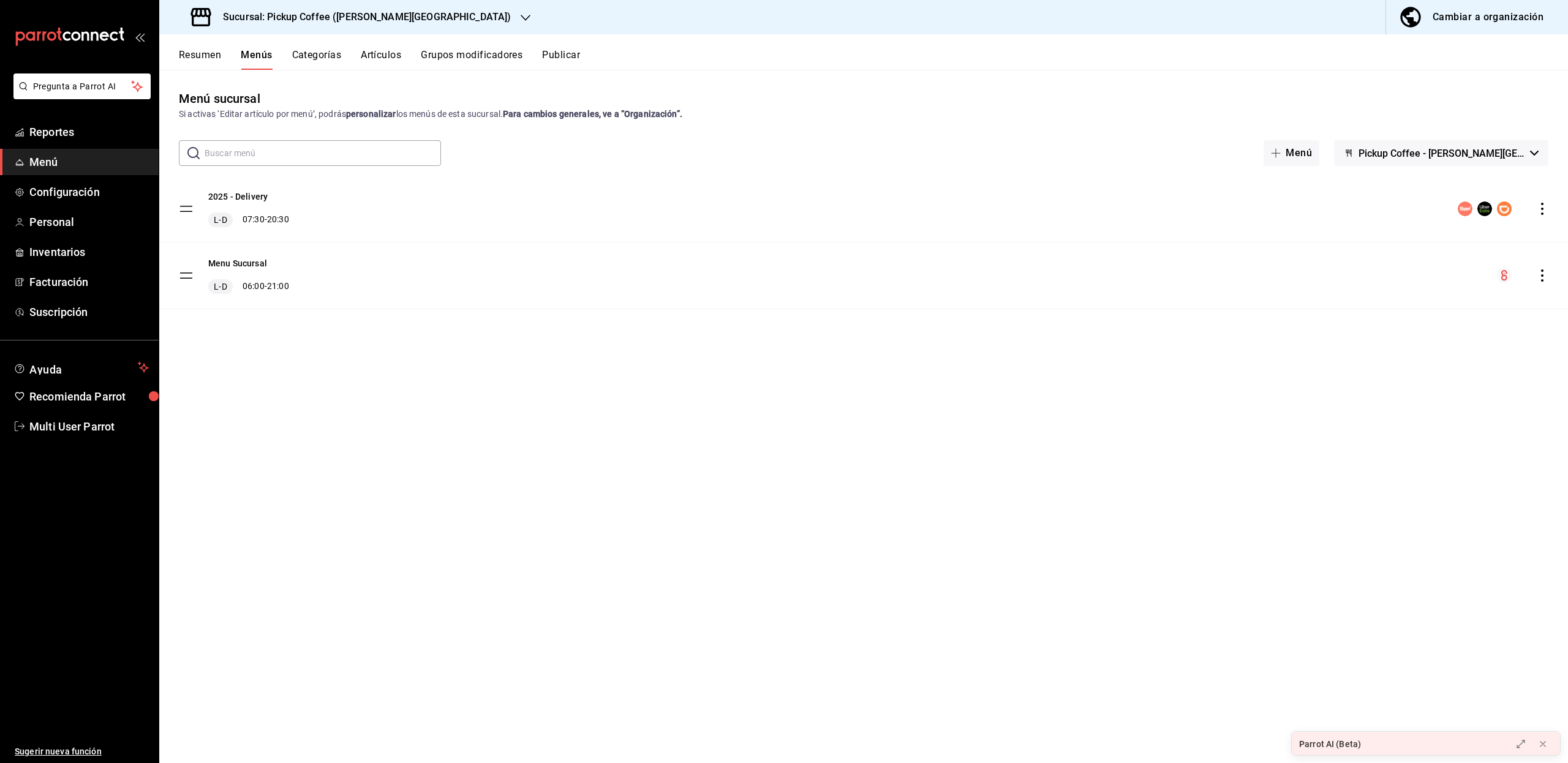
click at [1419, 156] on span "Pickup Coffee - Quintana Roo" at bounding box center [1442, 153] width 167 height 12
click at [411, 19] on div at bounding box center [784, 381] width 1568 height 763
click at [521, 19] on icon "button" at bounding box center [526, 18] width 10 height 10
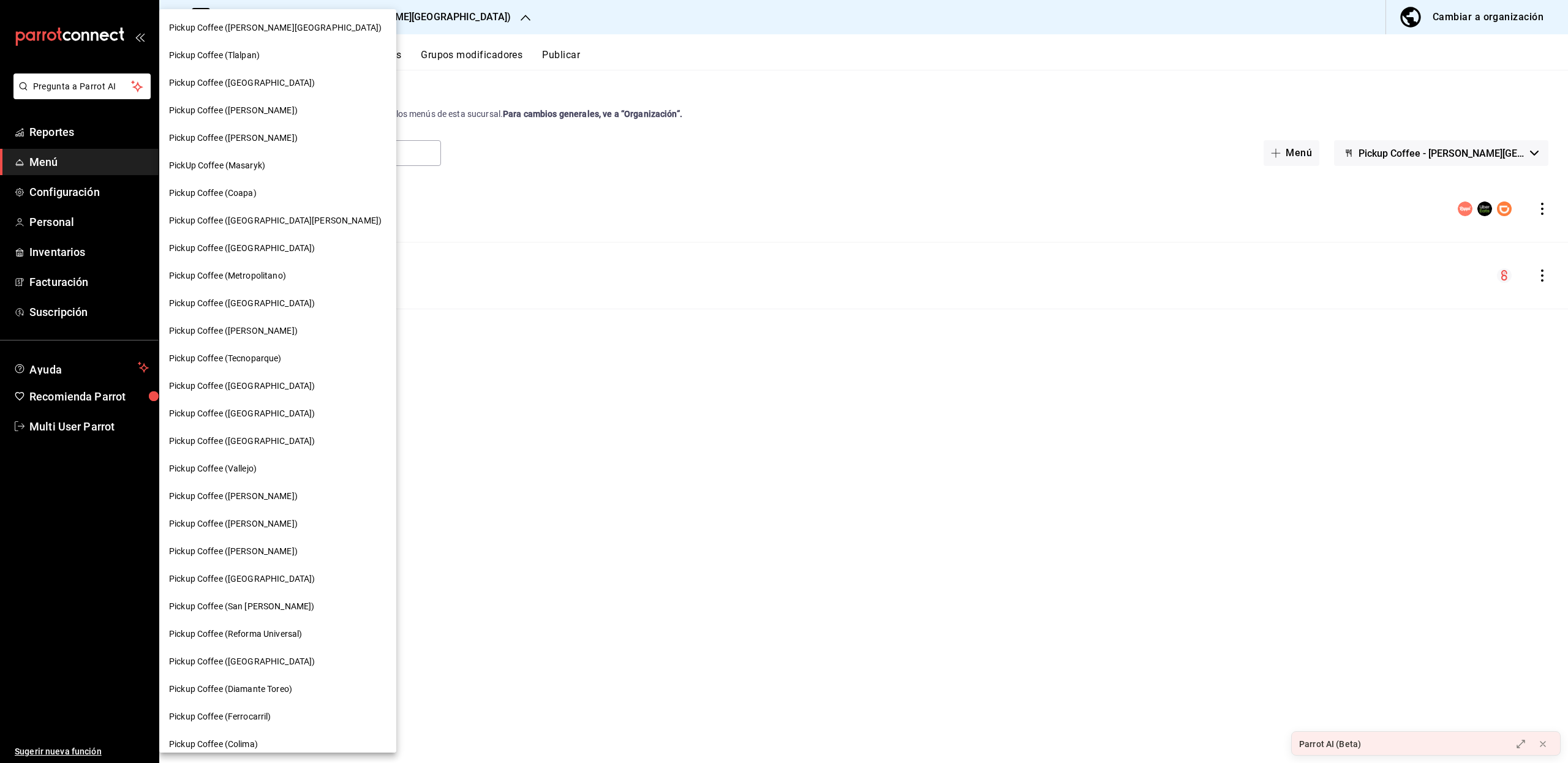
click at [274, 78] on div "Pickup Coffee (Santa Fe)" at bounding box center [278, 82] width 217 height 13
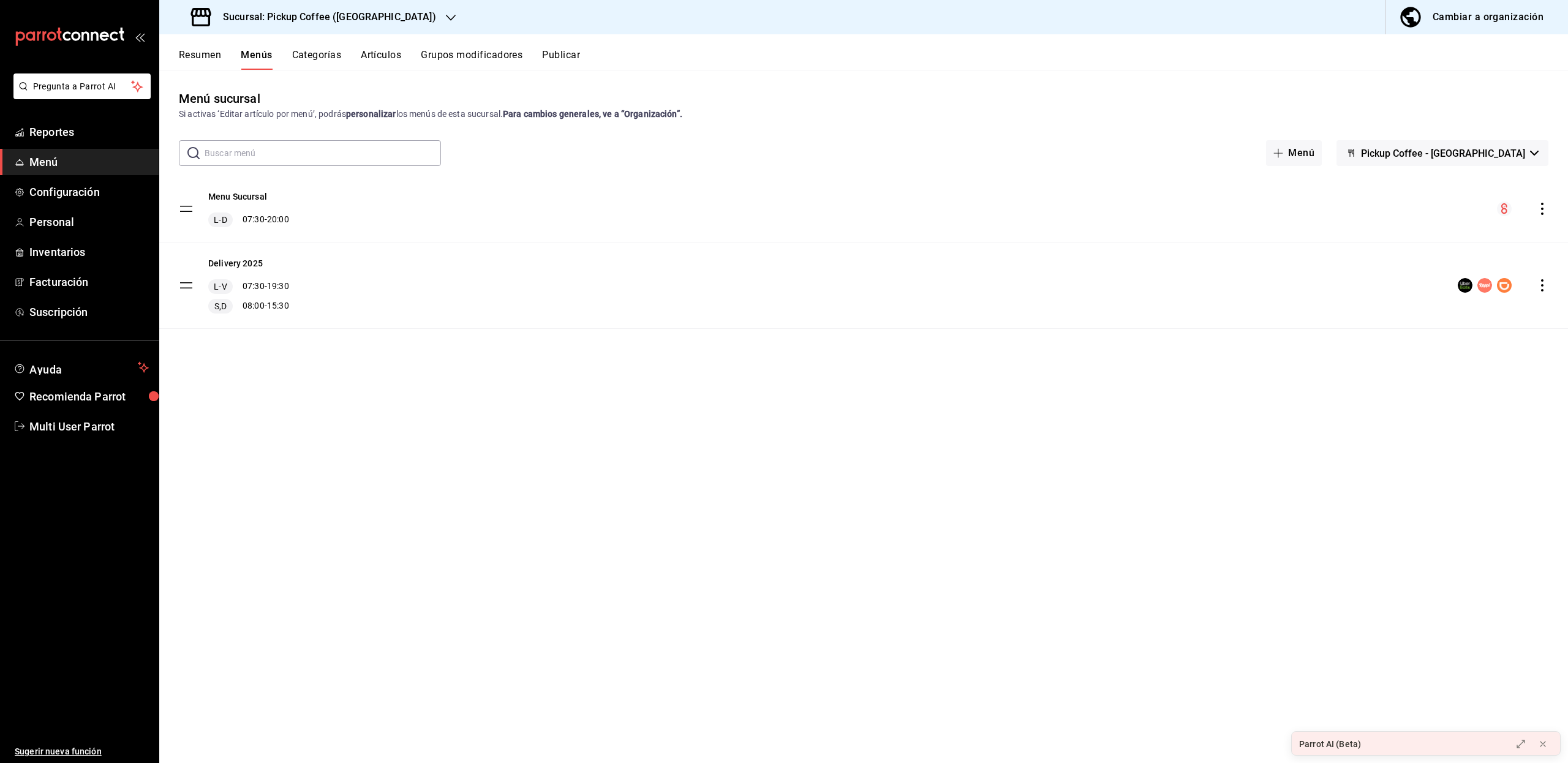
click at [446, 15] on icon "button" at bounding box center [451, 18] width 10 height 10
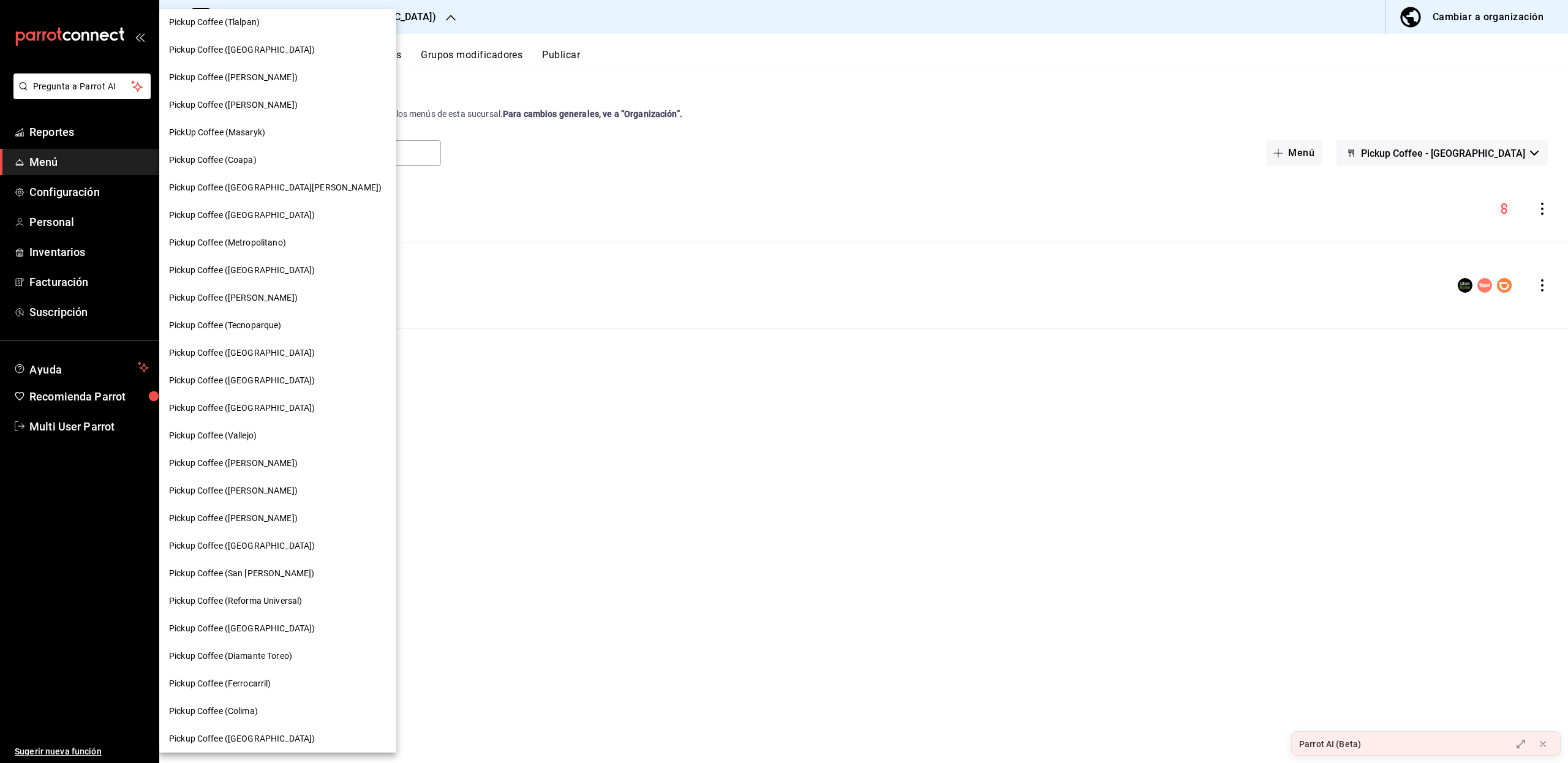
scroll to position [0, 0]
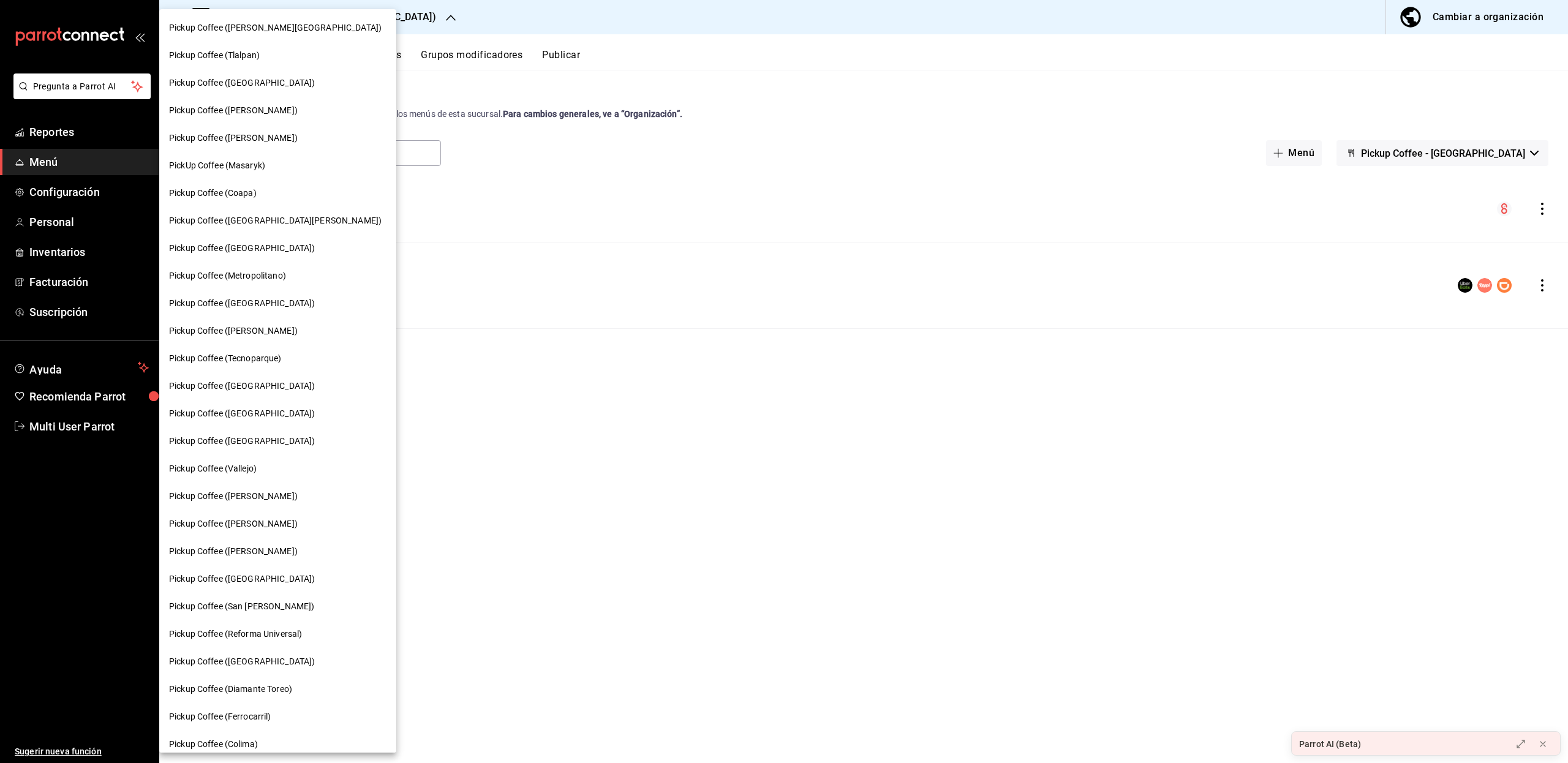
click at [86, 84] on div at bounding box center [784, 381] width 1568 height 763
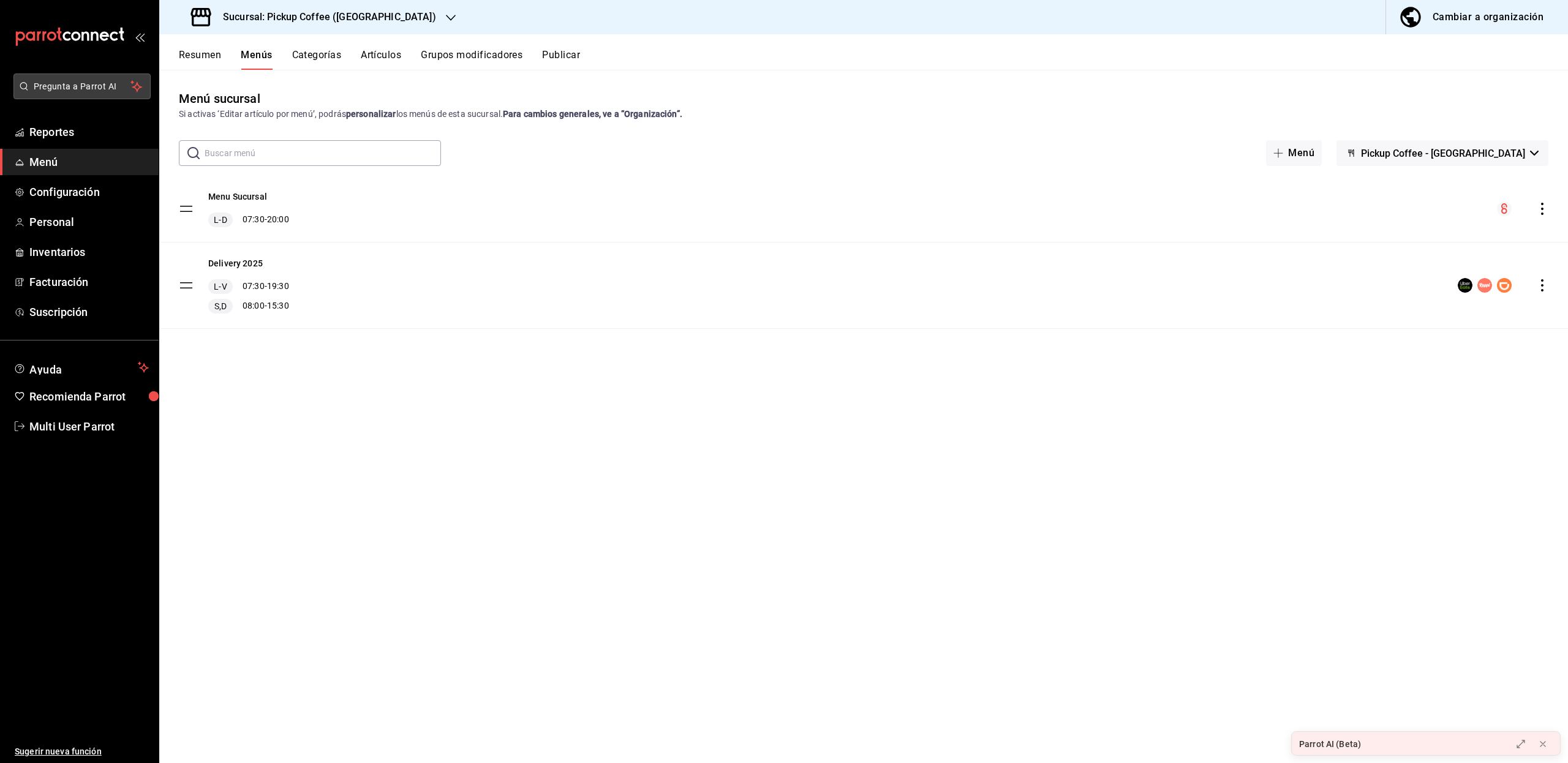
click at [109, 82] on span "Pregunta a Parrot AI" at bounding box center [82, 86] width 98 height 13
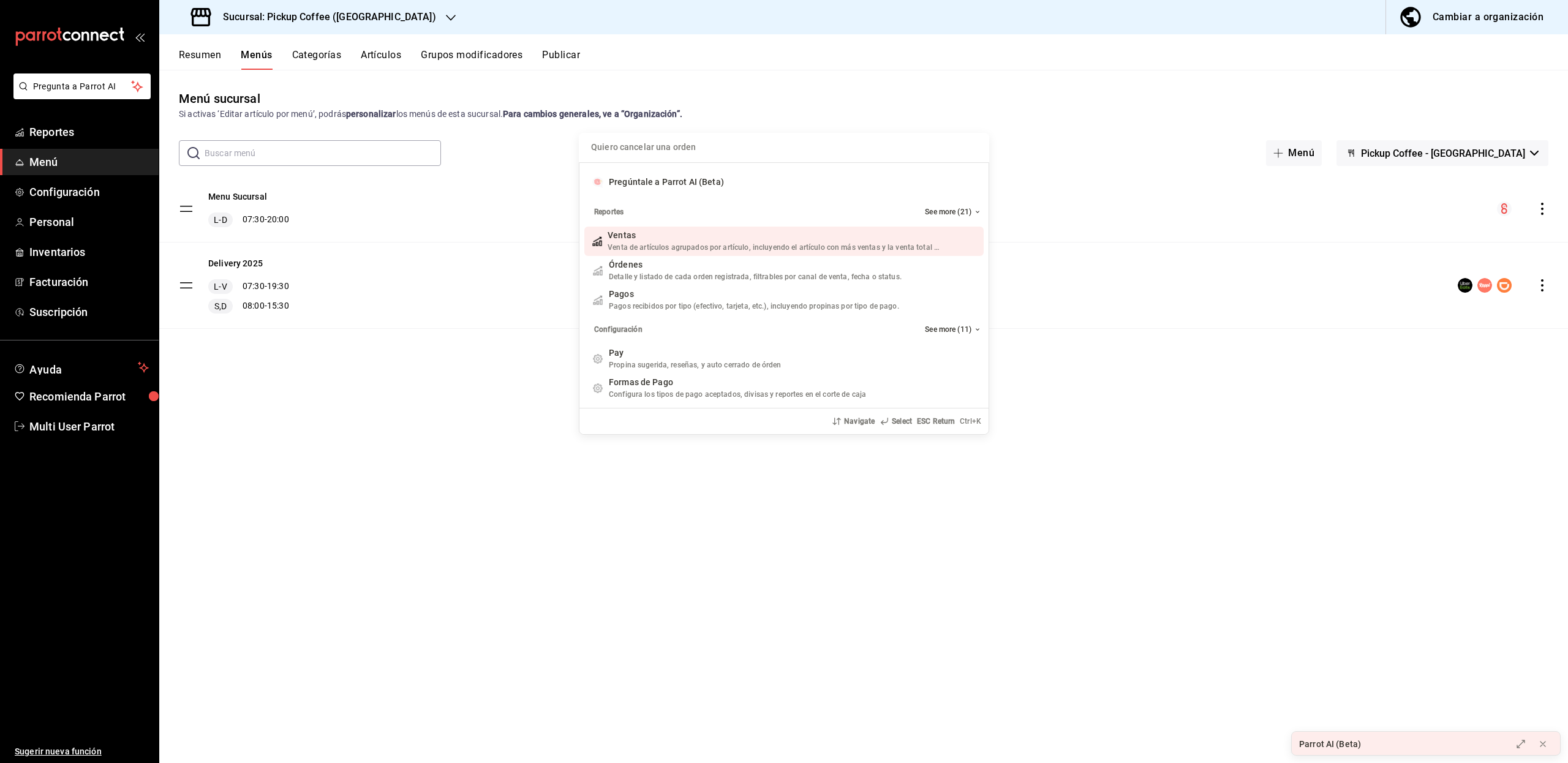
click at [109, 82] on div "Quiero cancelar una orden Pregúntale a Parrot AI (Beta) Reportes See more (21) …" at bounding box center [784, 381] width 1568 height 763
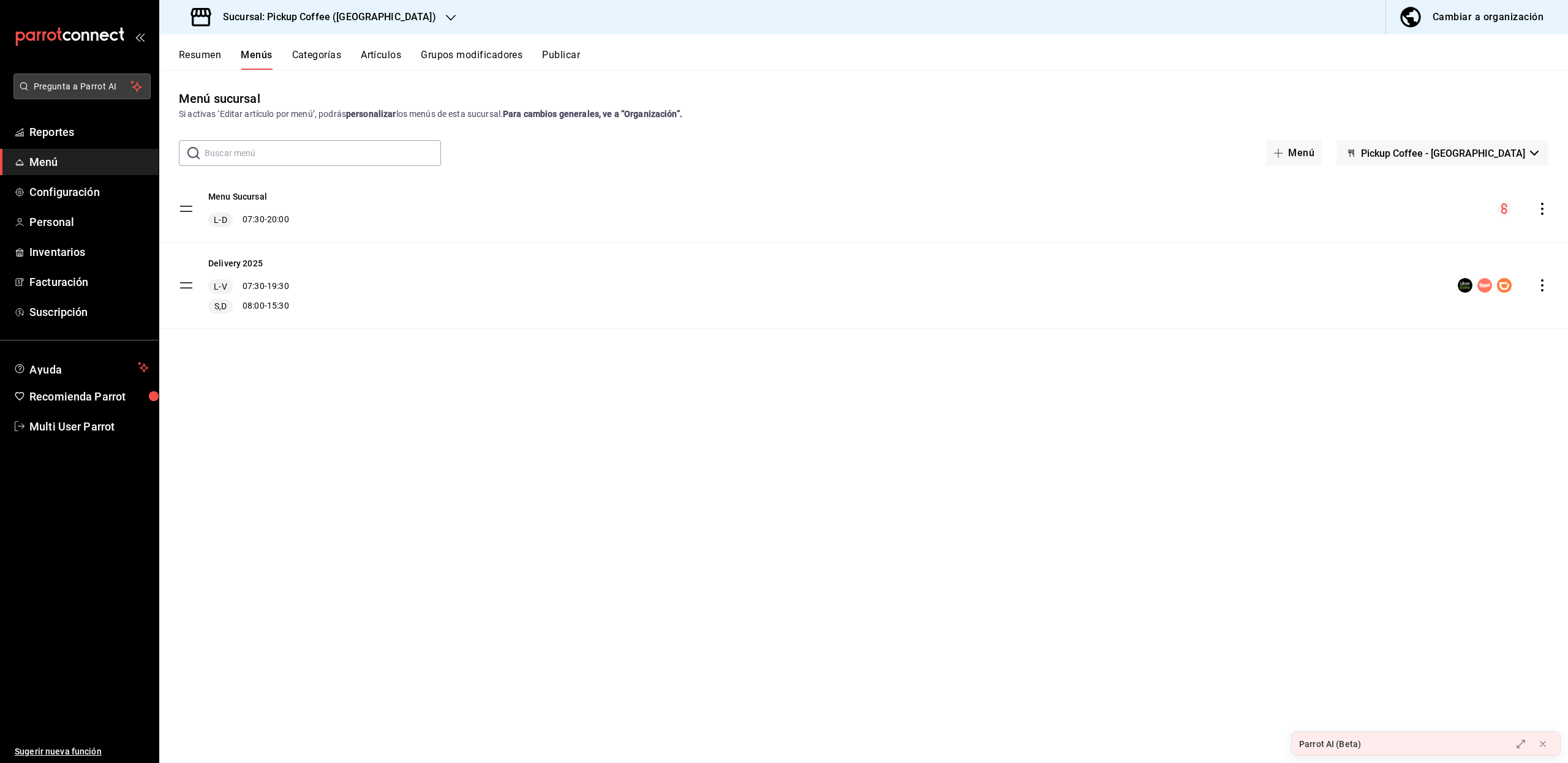
click at [87, 82] on span "Pregunta a Parrot AI" at bounding box center [82, 86] width 98 height 13
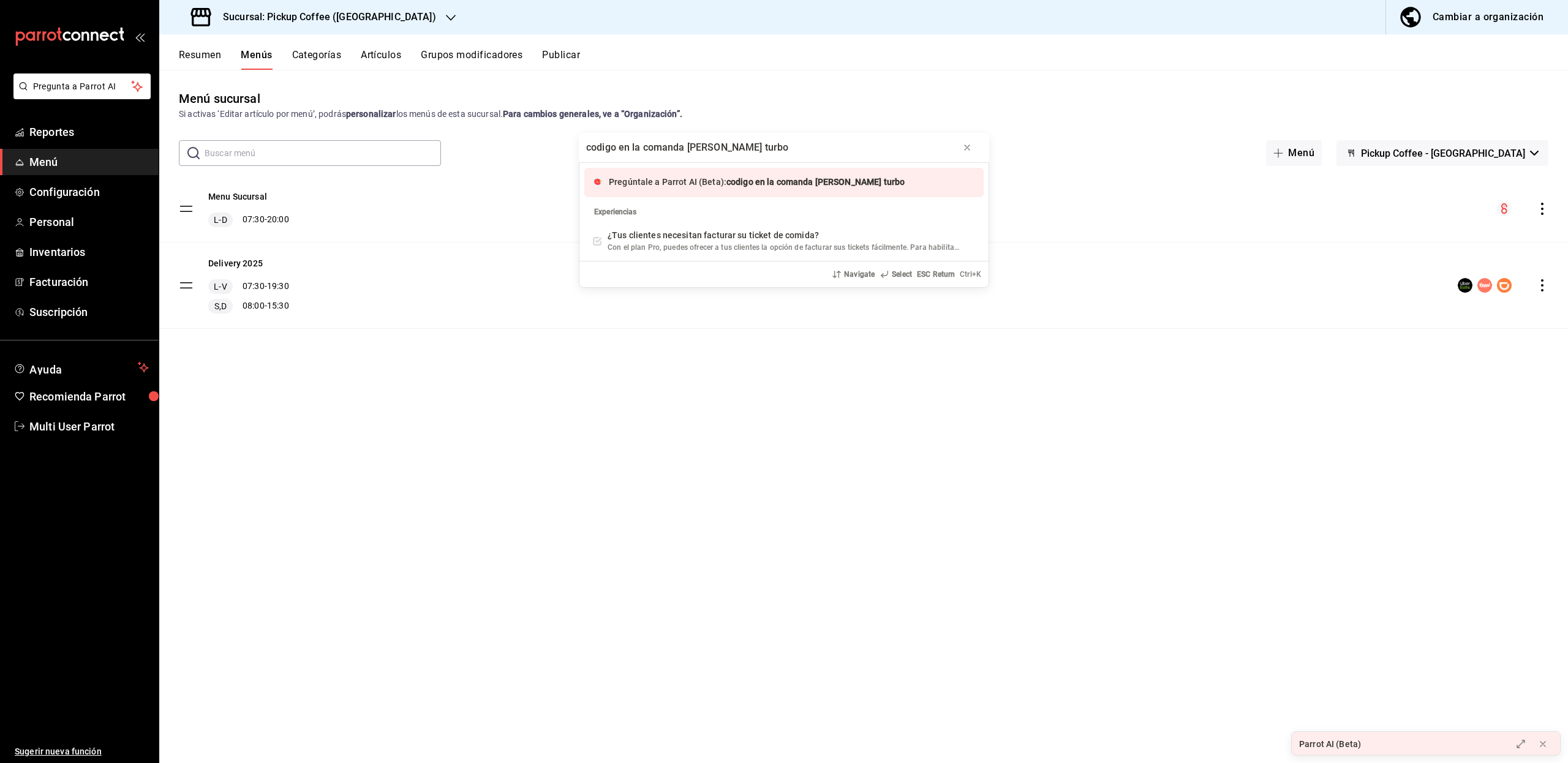
type input "codigo en la comanda de rappi turbo"
click at [730, 187] on span "codigo en la comanda de rappi turbo" at bounding box center [815, 182] width 178 height 10
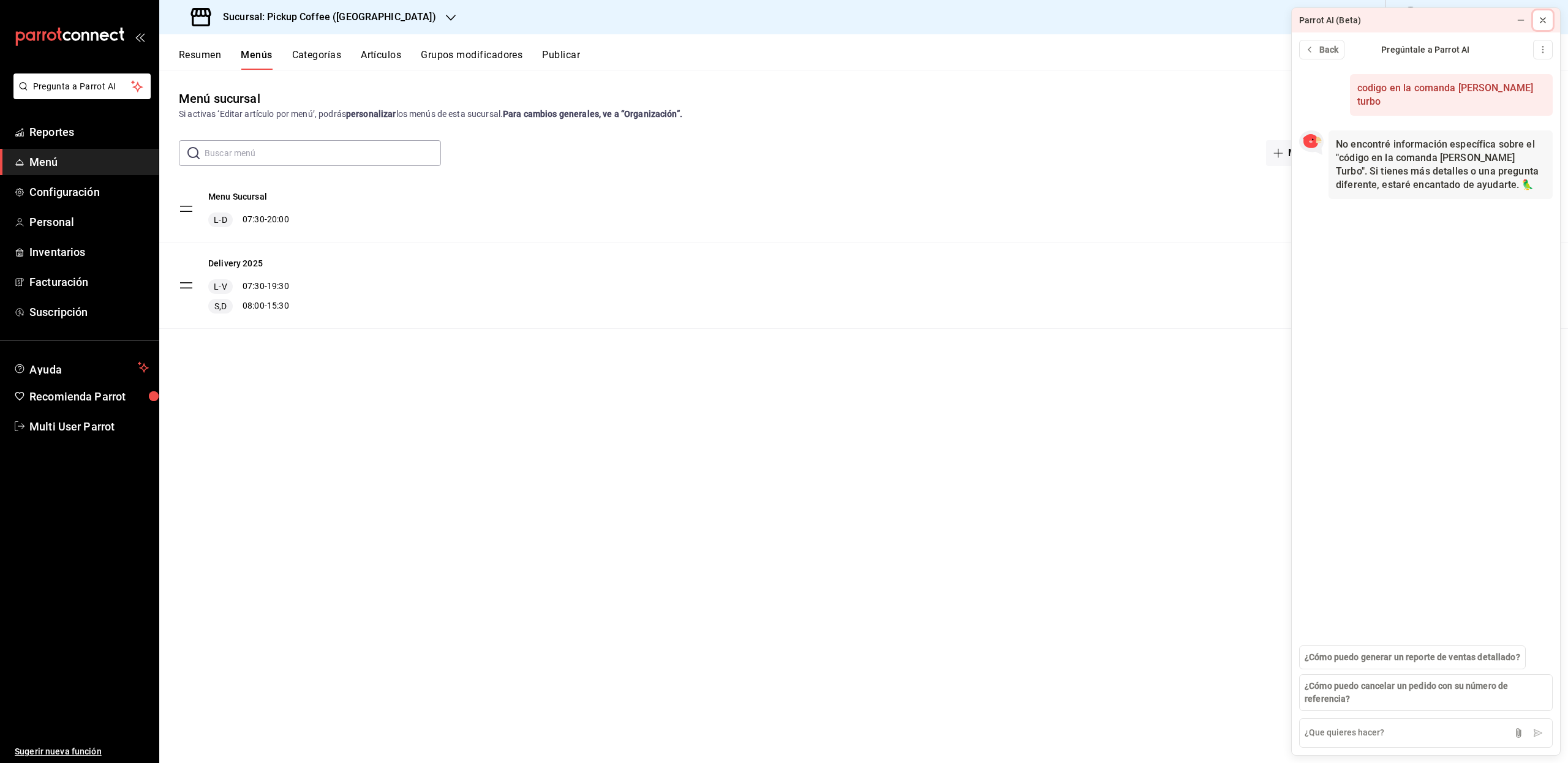
click at [1539, 22] on icon at bounding box center [1543, 20] width 10 height 10
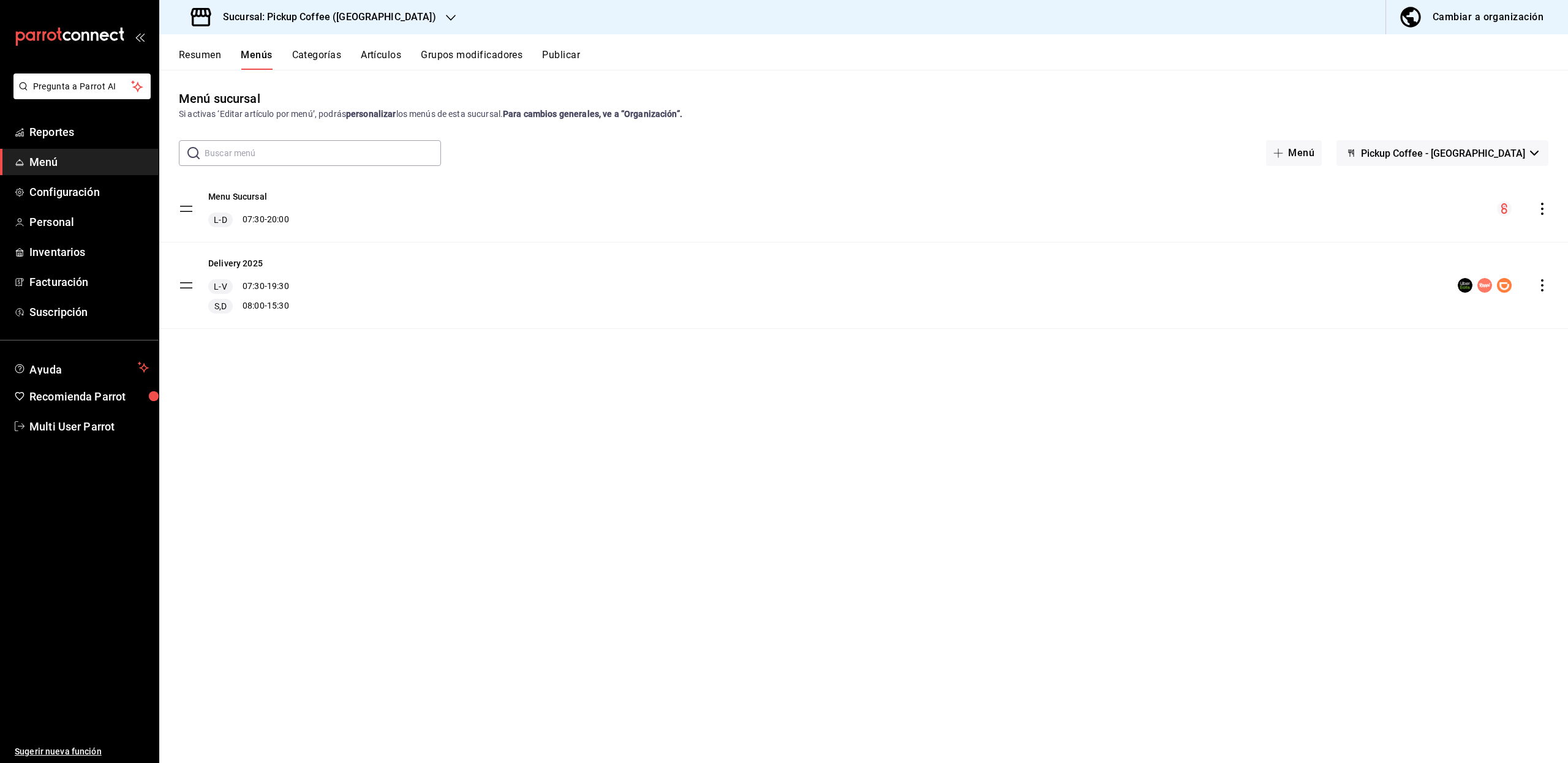
click at [346, 19] on h3 "Sucursal: Pickup Coffee (Santa Fe)" at bounding box center [324, 17] width 223 height 14
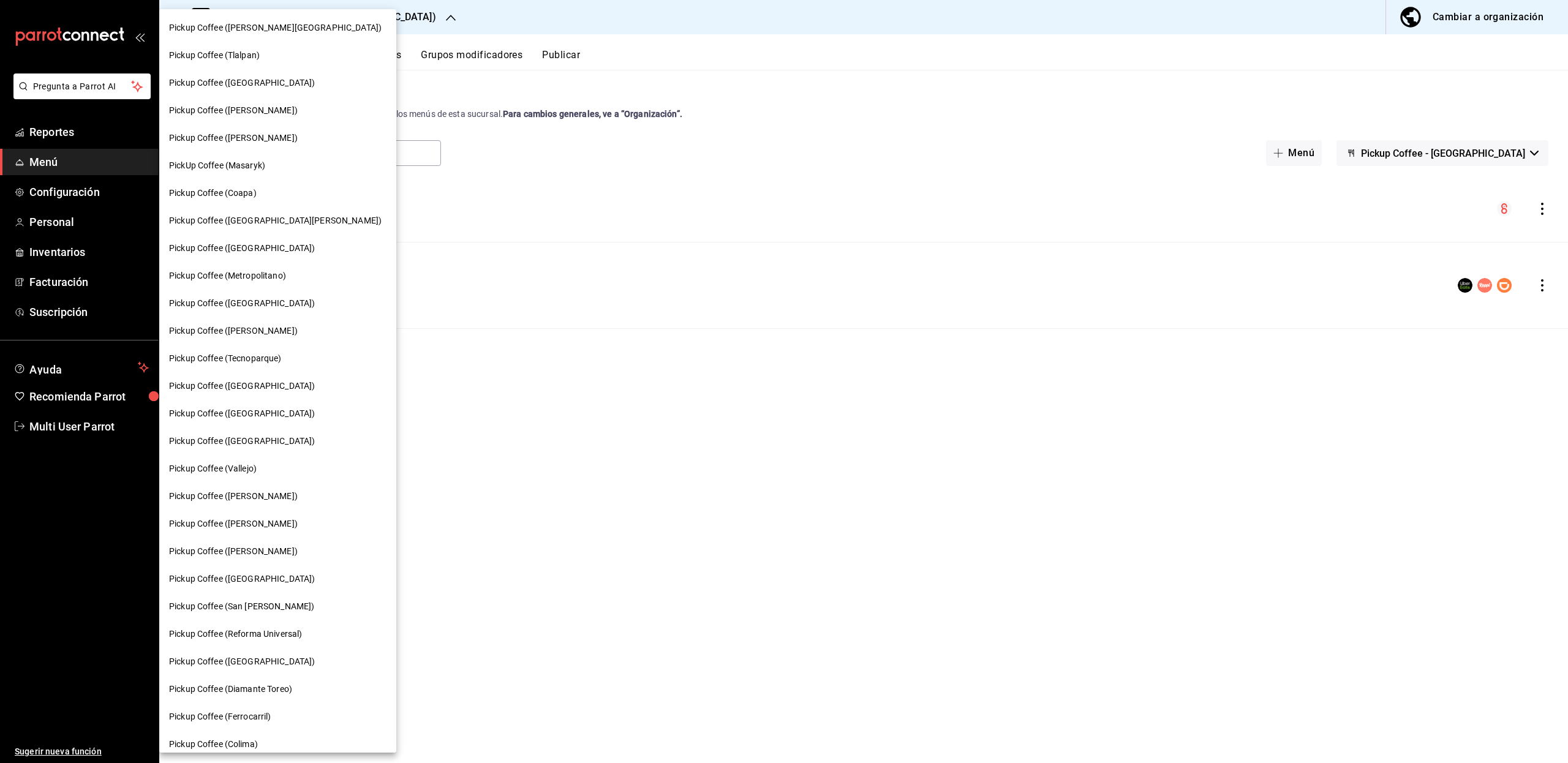
click at [424, 16] on div at bounding box center [784, 381] width 1568 height 763
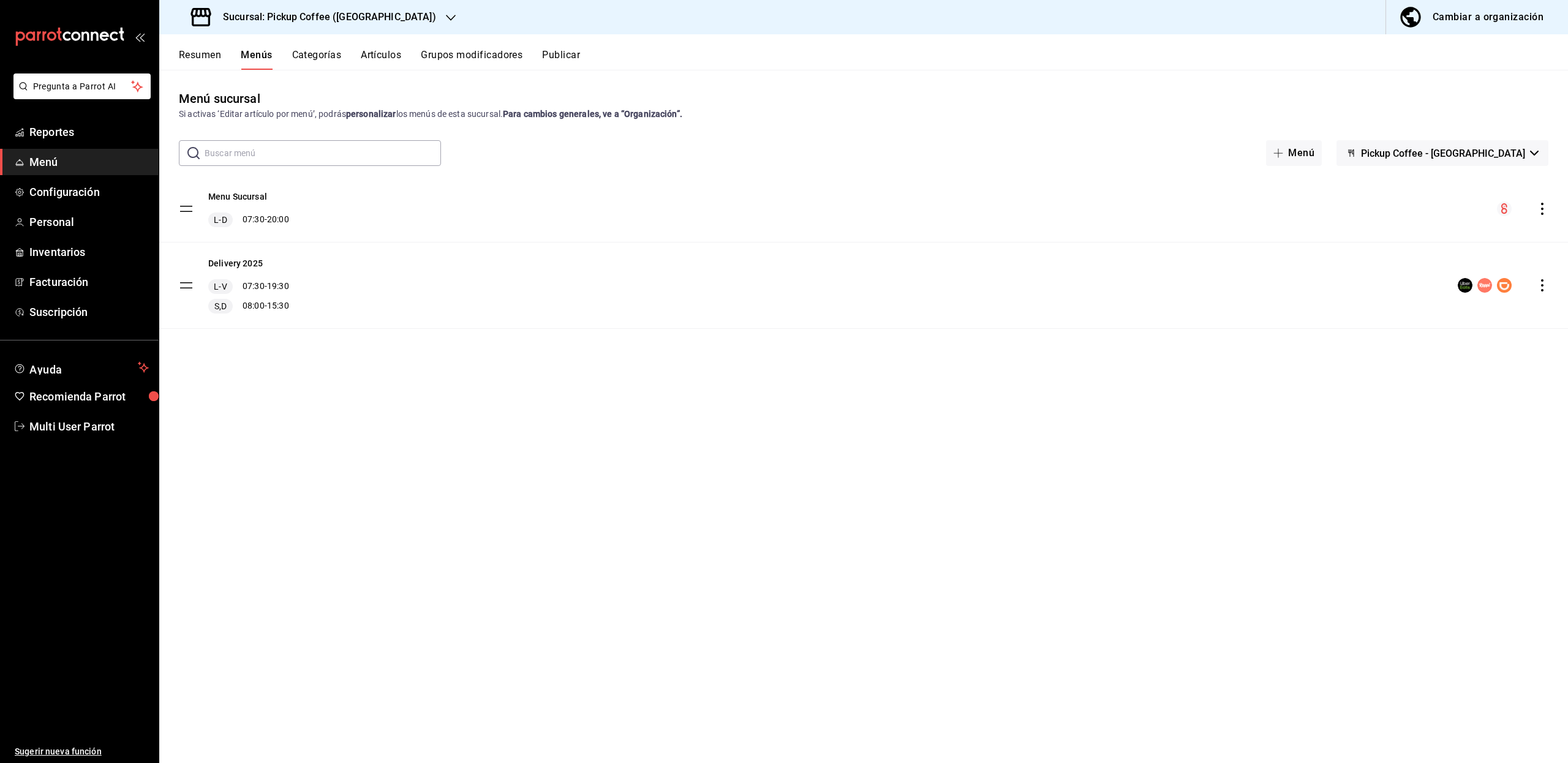
click at [358, 13] on h3 "Sucursal: Pickup Coffee (Santa Fe)" at bounding box center [324, 17] width 223 height 14
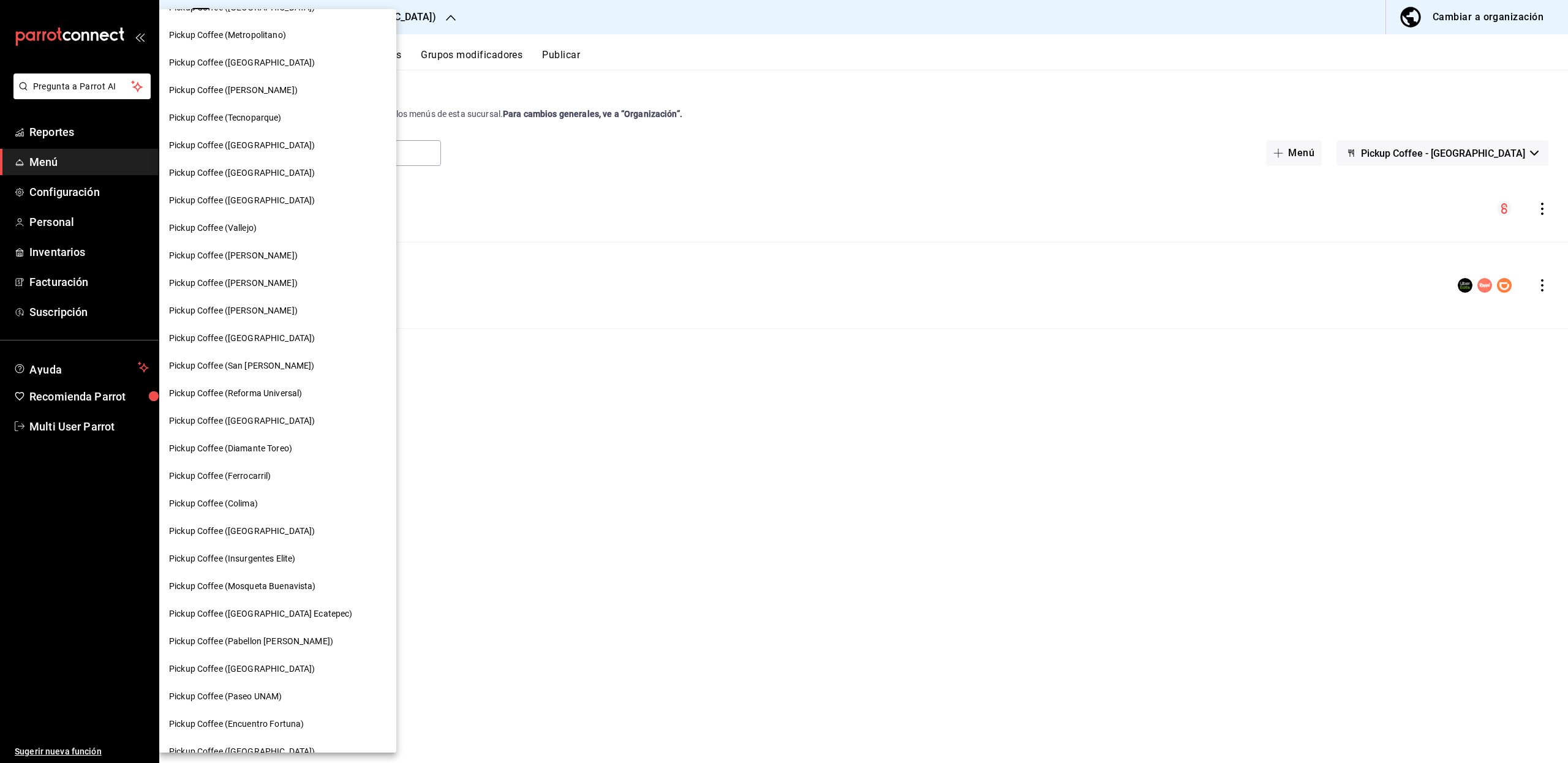
scroll to position [276, 0]
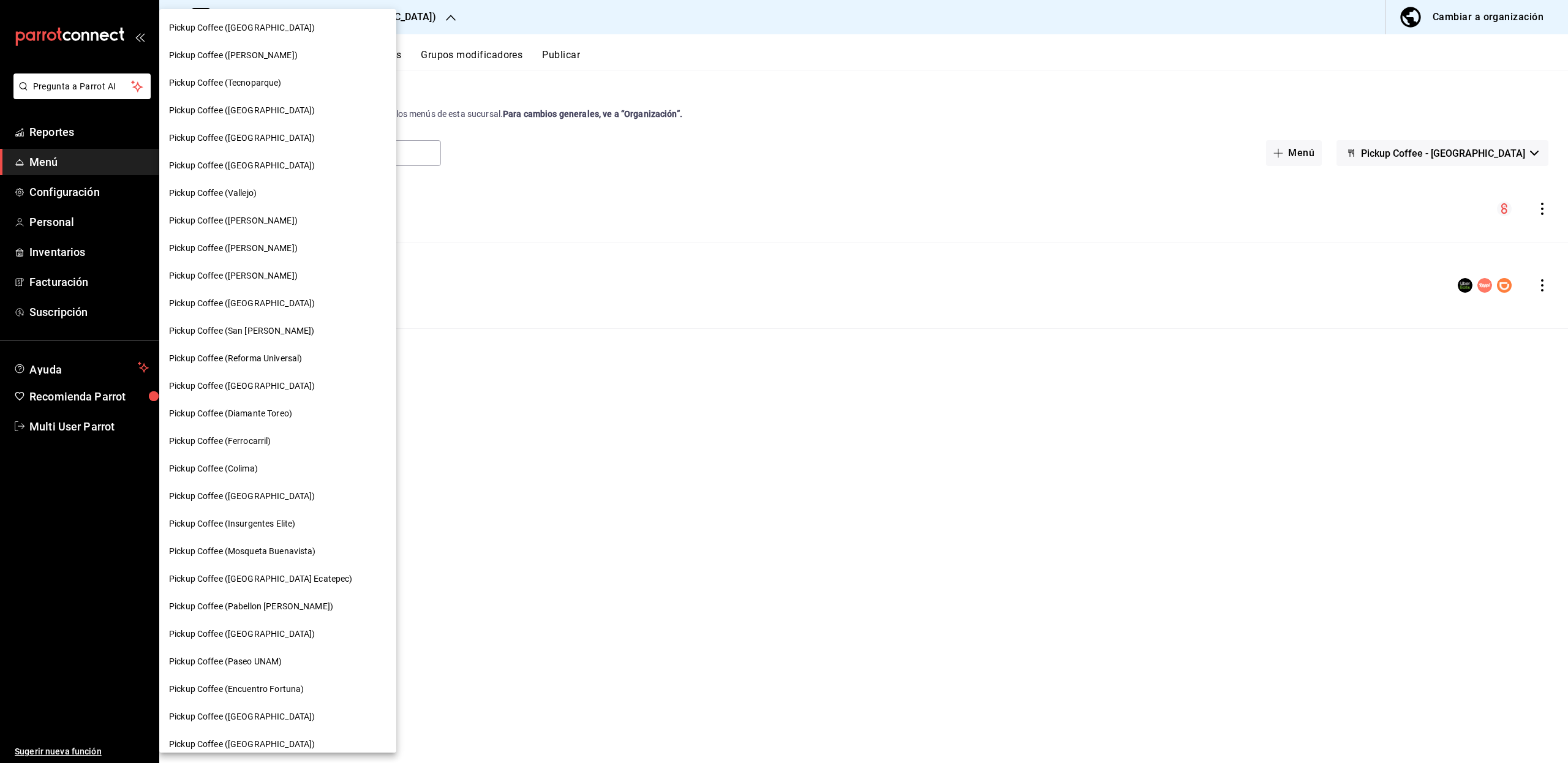
click at [253, 691] on span "Pickup Coffee (Encuentro Fortuna)" at bounding box center [236, 689] width 135 height 13
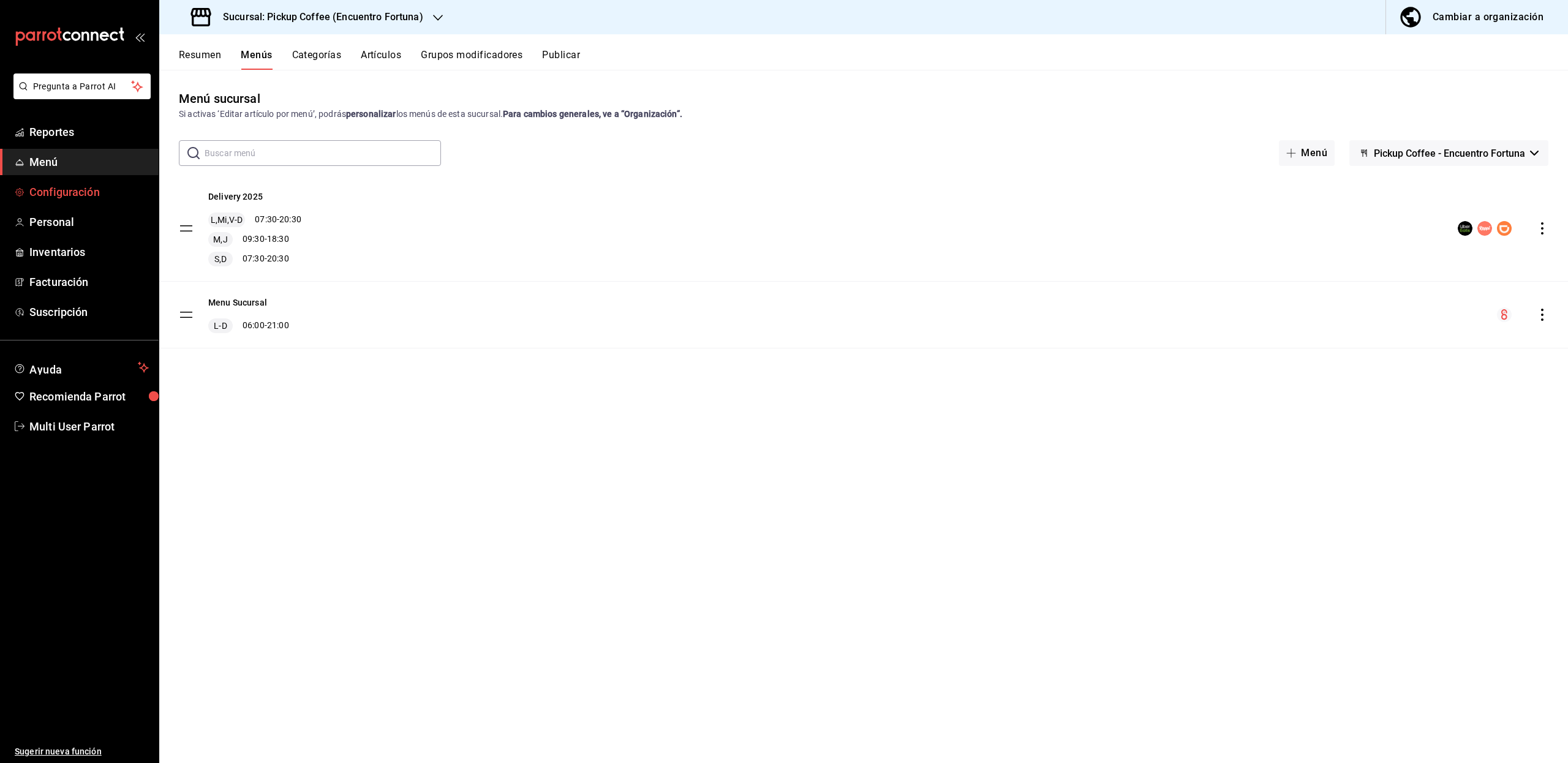
click at [60, 191] on span "Configuración" at bounding box center [89, 192] width 119 height 17
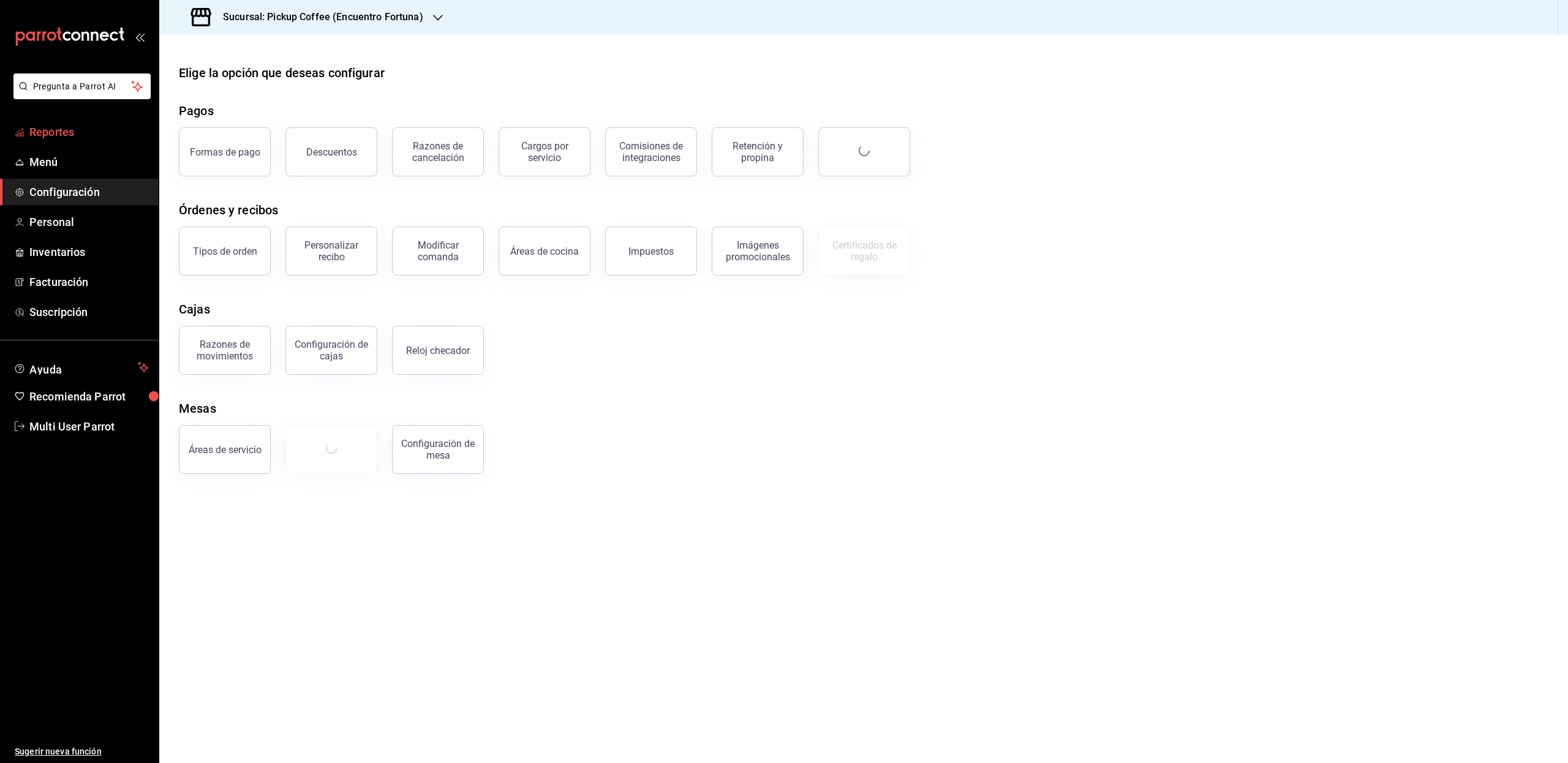
click at [60, 131] on span "Reportes" at bounding box center [89, 132] width 119 height 17
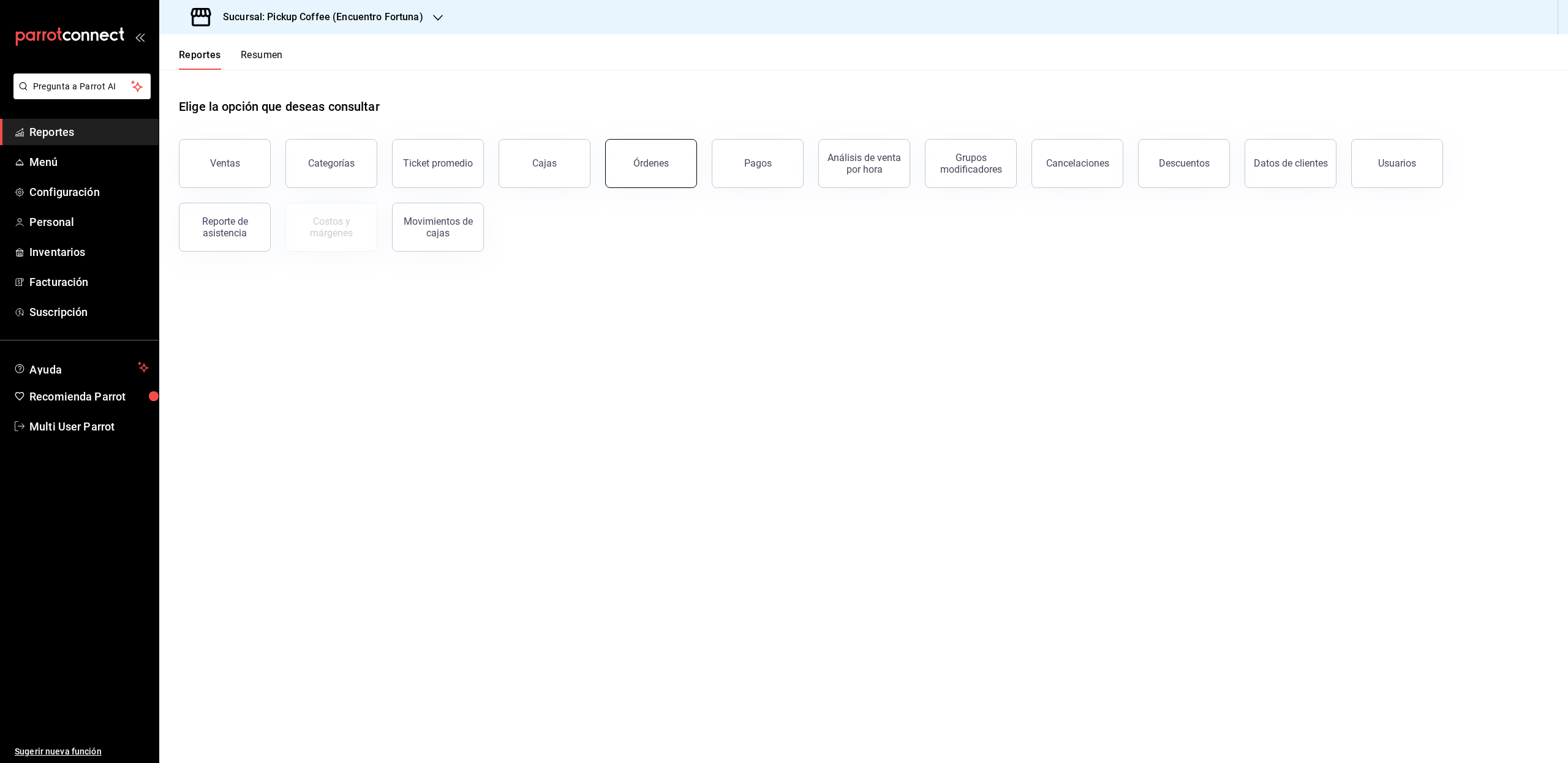
click at [656, 157] on div "Órdenes" at bounding box center [651, 163] width 35 height 12
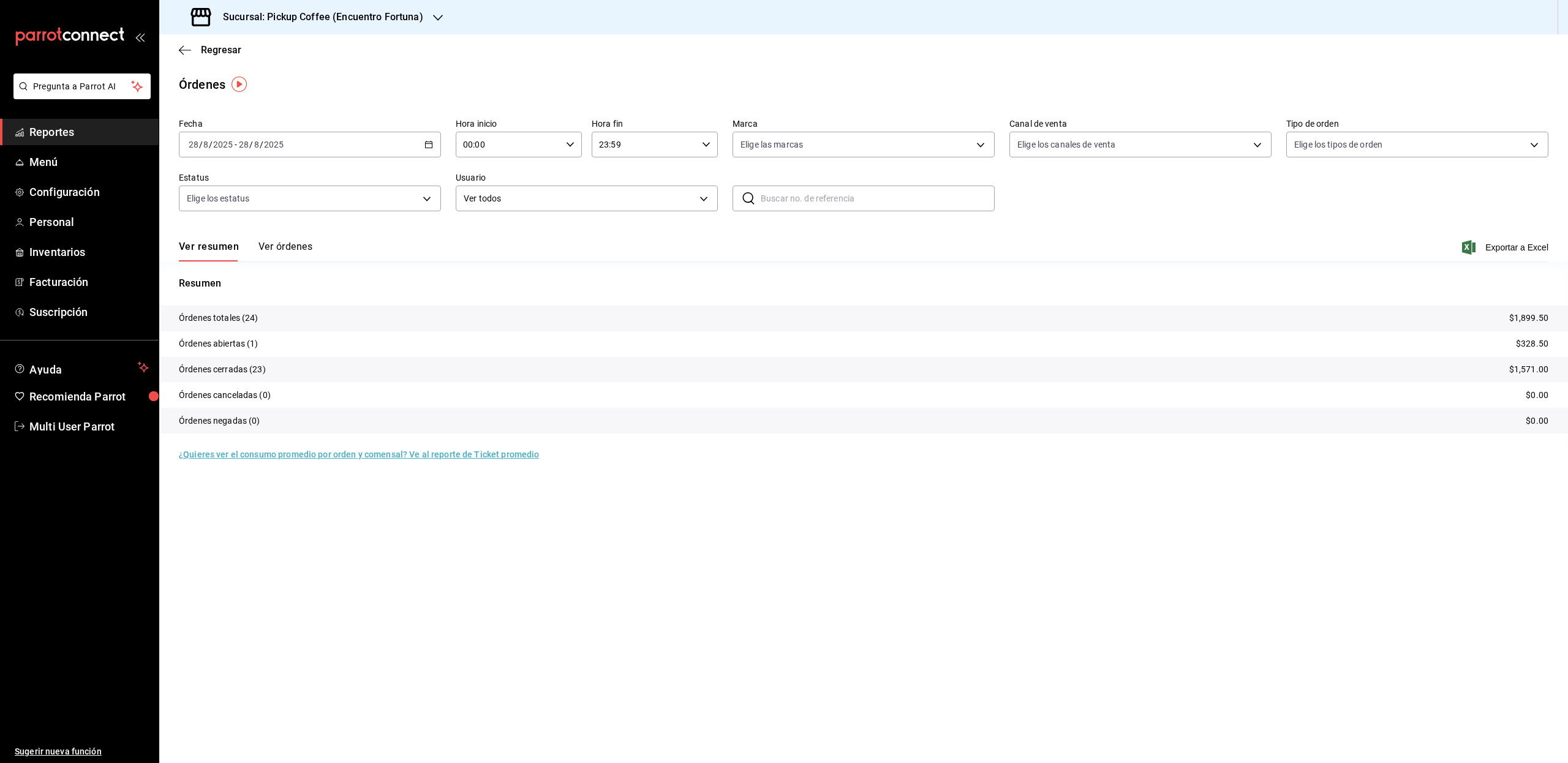
click at [292, 246] on button "Ver órdenes" at bounding box center [285, 251] width 54 height 21
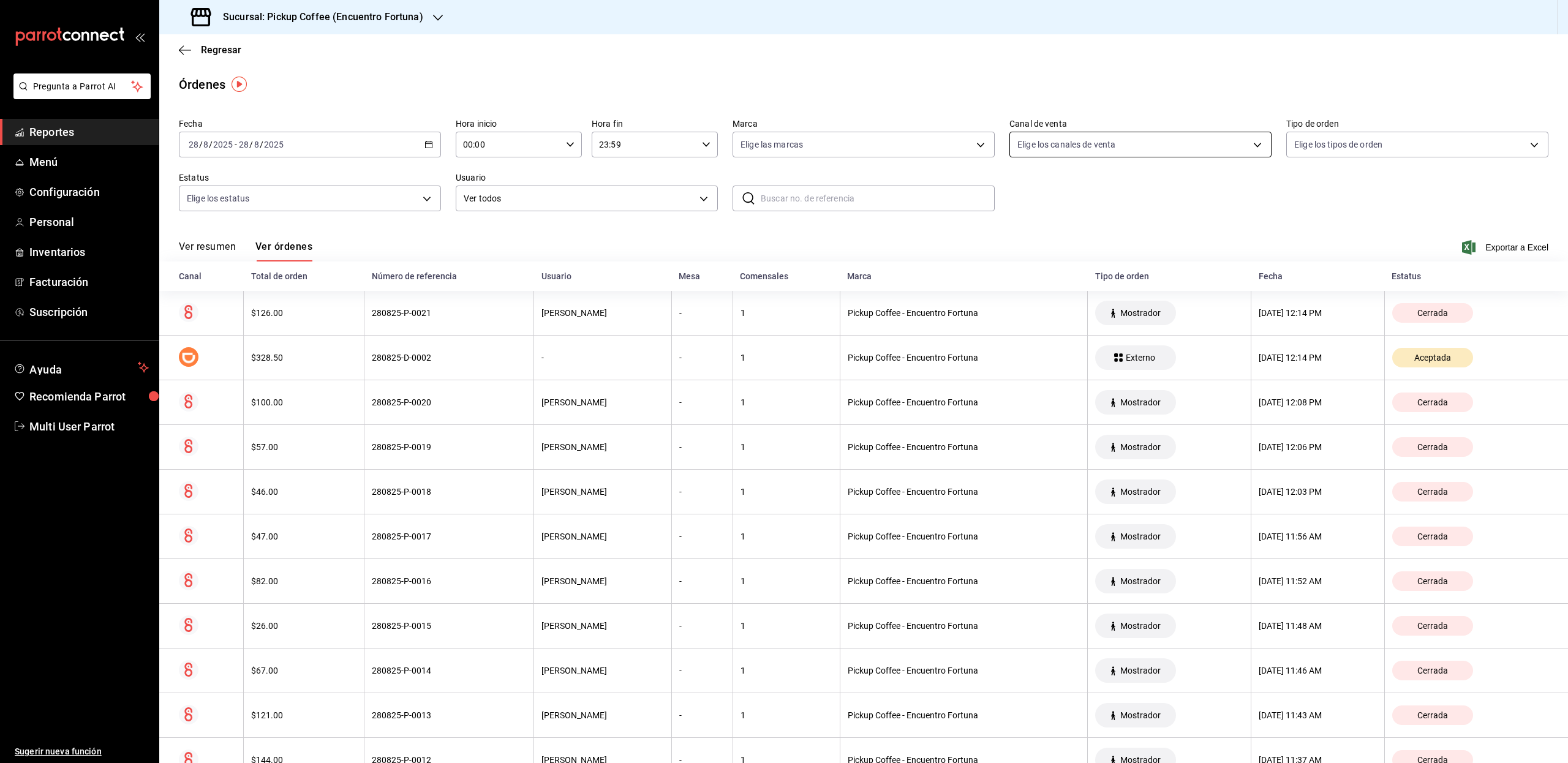
click at [1086, 140] on body "Pregunta a Parrot AI Reportes Menú Configuración Personal Inventarios Facturaci…" at bounding box center [784, 381] width 1568 height 763
click at [1043, 287] on span "Rappi" at bounding box center [1146, 288] width 220 height 13
type input "RAPPI"
checkbox input "true"
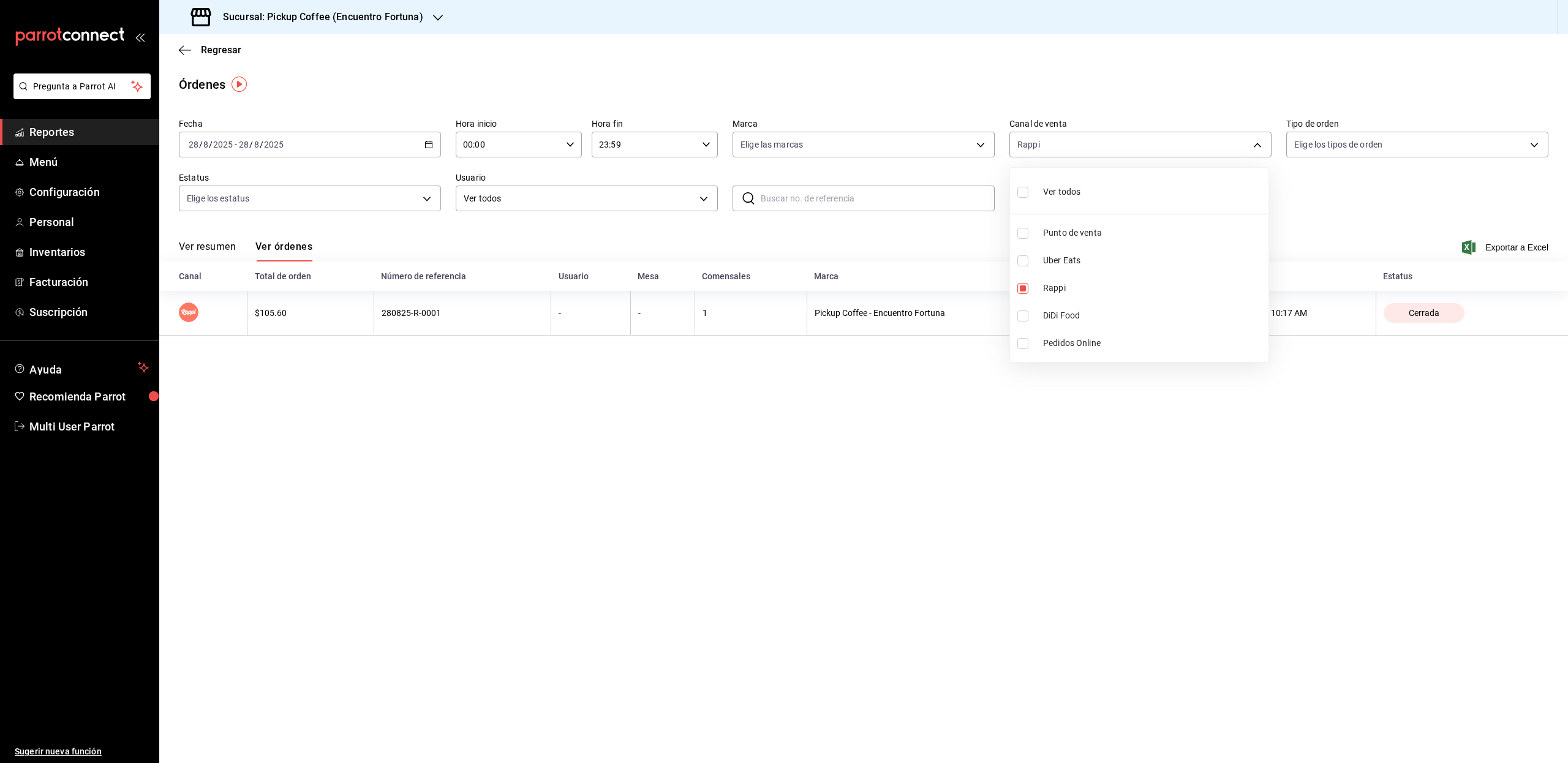
click at [584, 424] on div at bounding box center [784, 381] width 1568 height 763
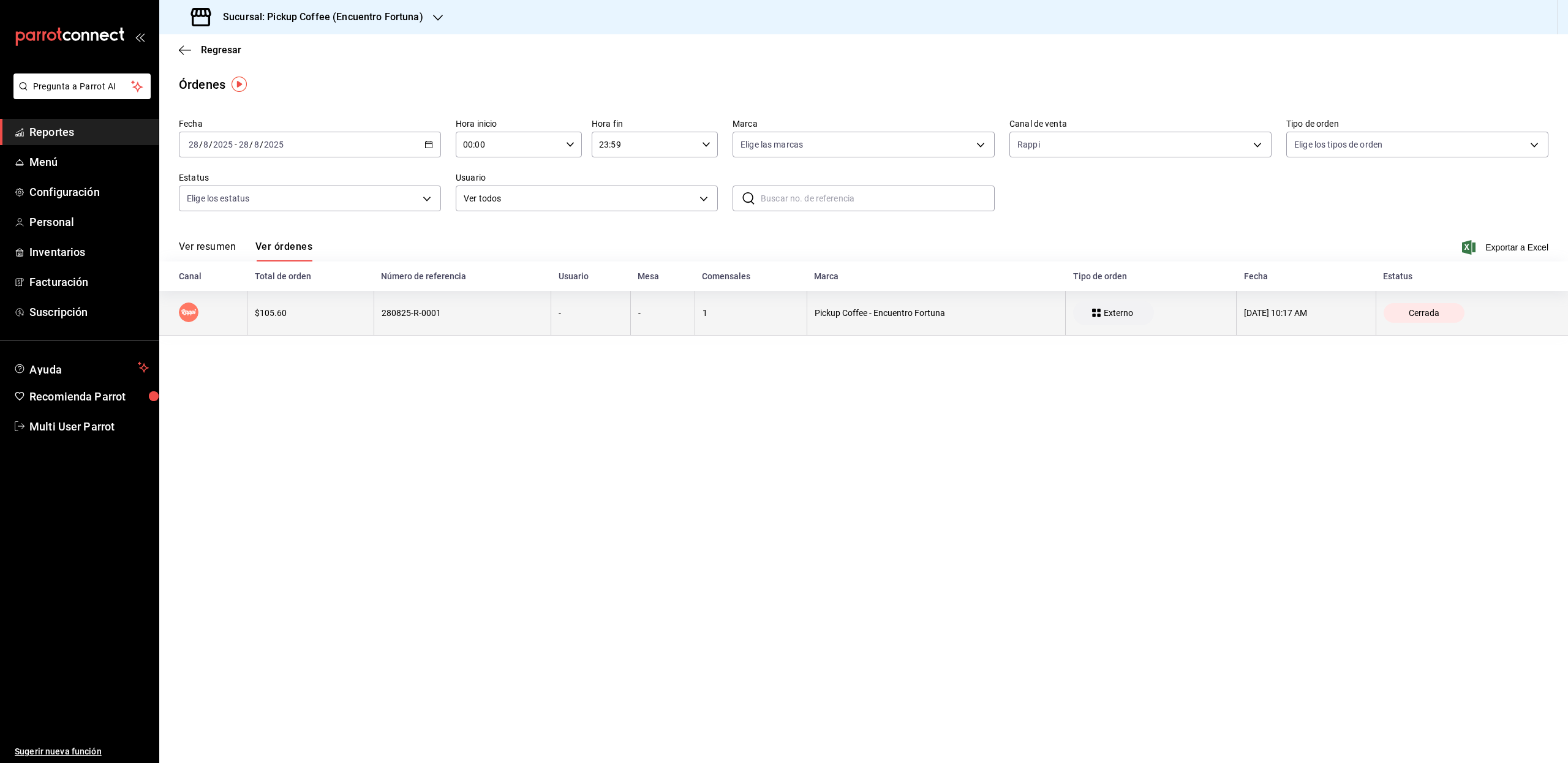
click at [278, 316] on div "$105.60" at bounding box center [310, 313] width 111 height 10
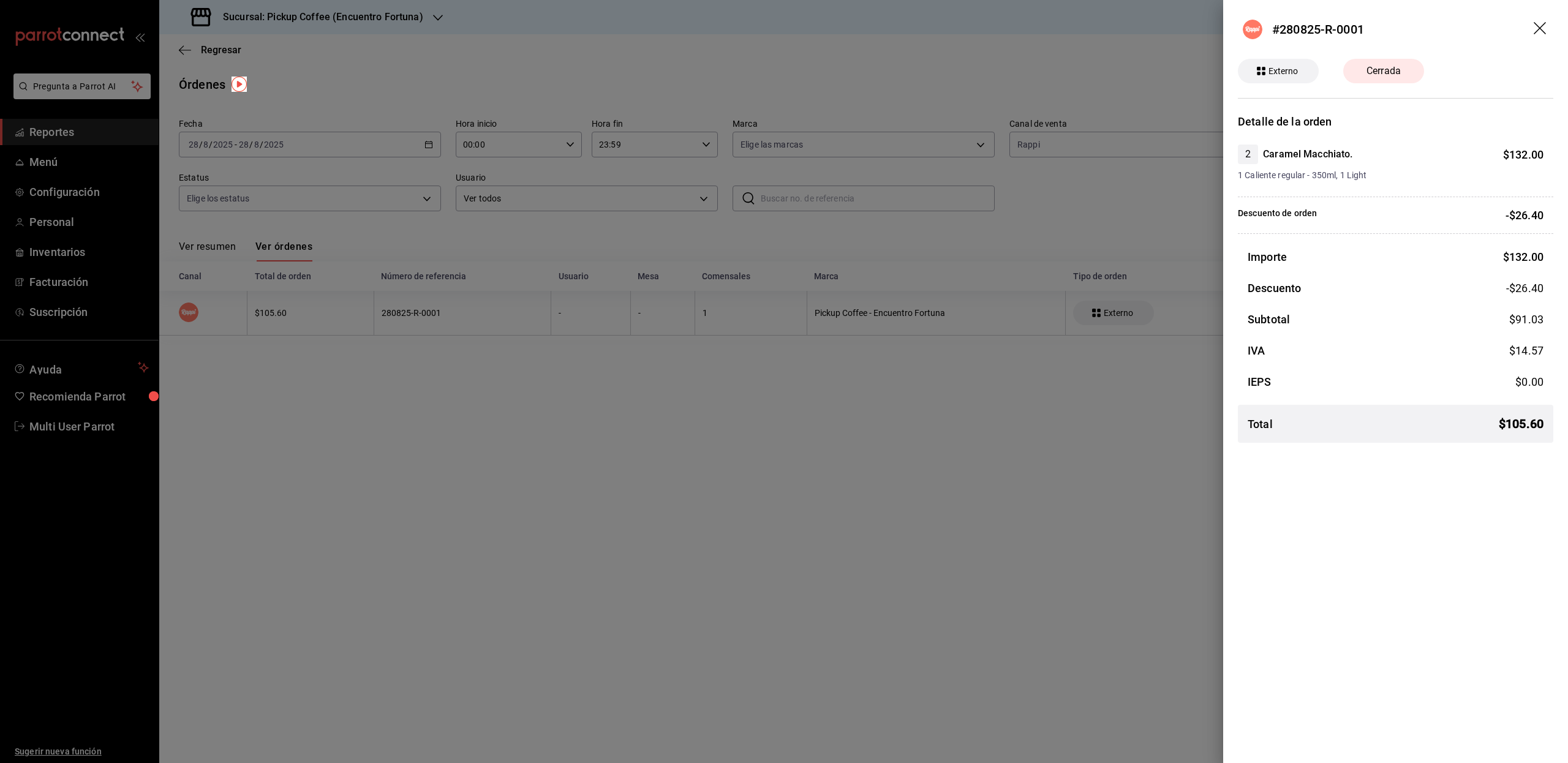
click at [1539, 24] on icon "drag" at bounding box center [1540, 29] width 14 height 14
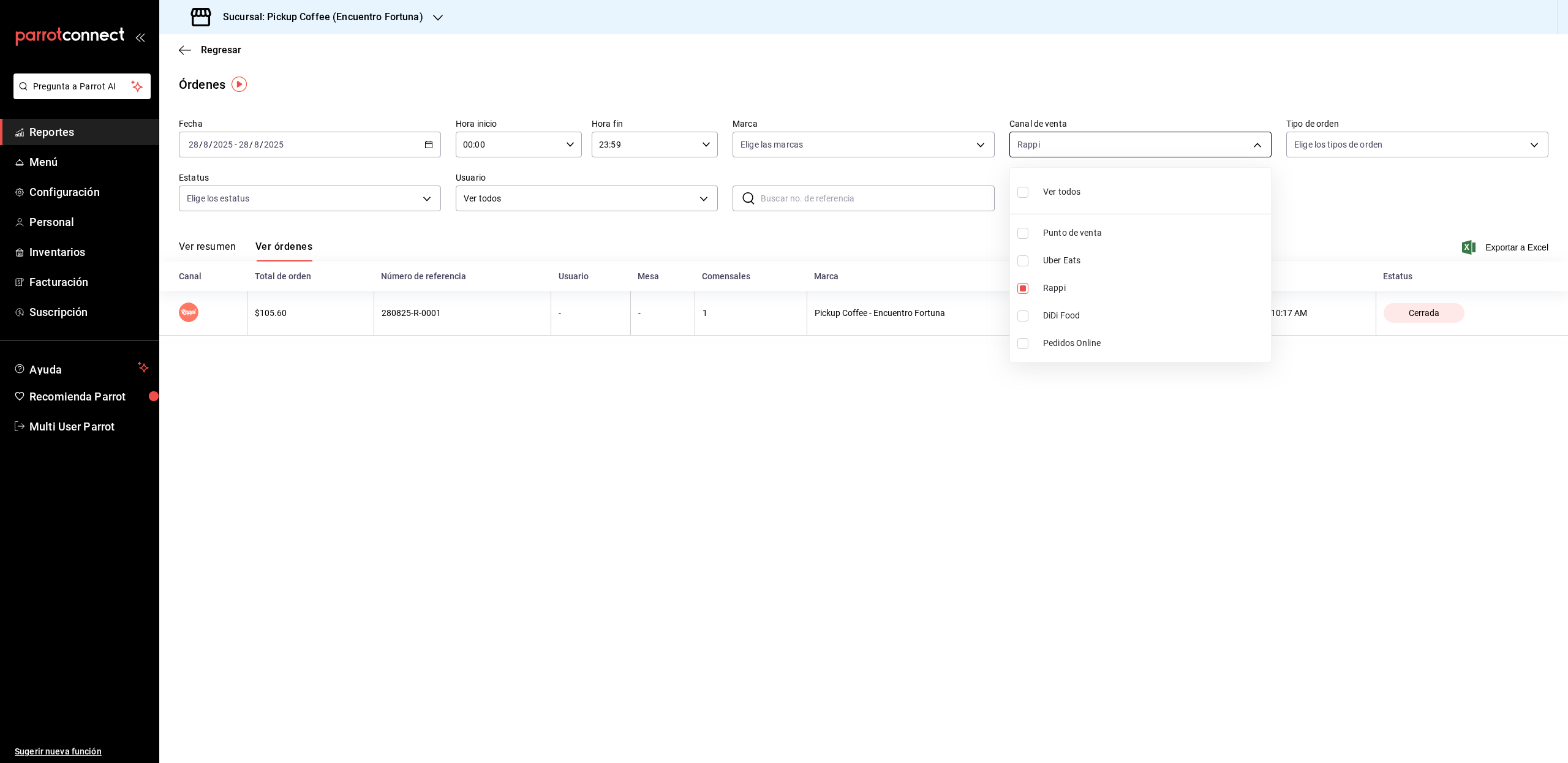
click at [1036, 153] on body "Pregunta a Parrot AI Reportes Menú Configuración Personal Inventarios Facturaci…" at bounding box center [784, 381] width 1568 height 763
click at [1021, 288] on input "checkbox" at bounding box center [1022, 288] width 11 height 11
checkbox input "false"
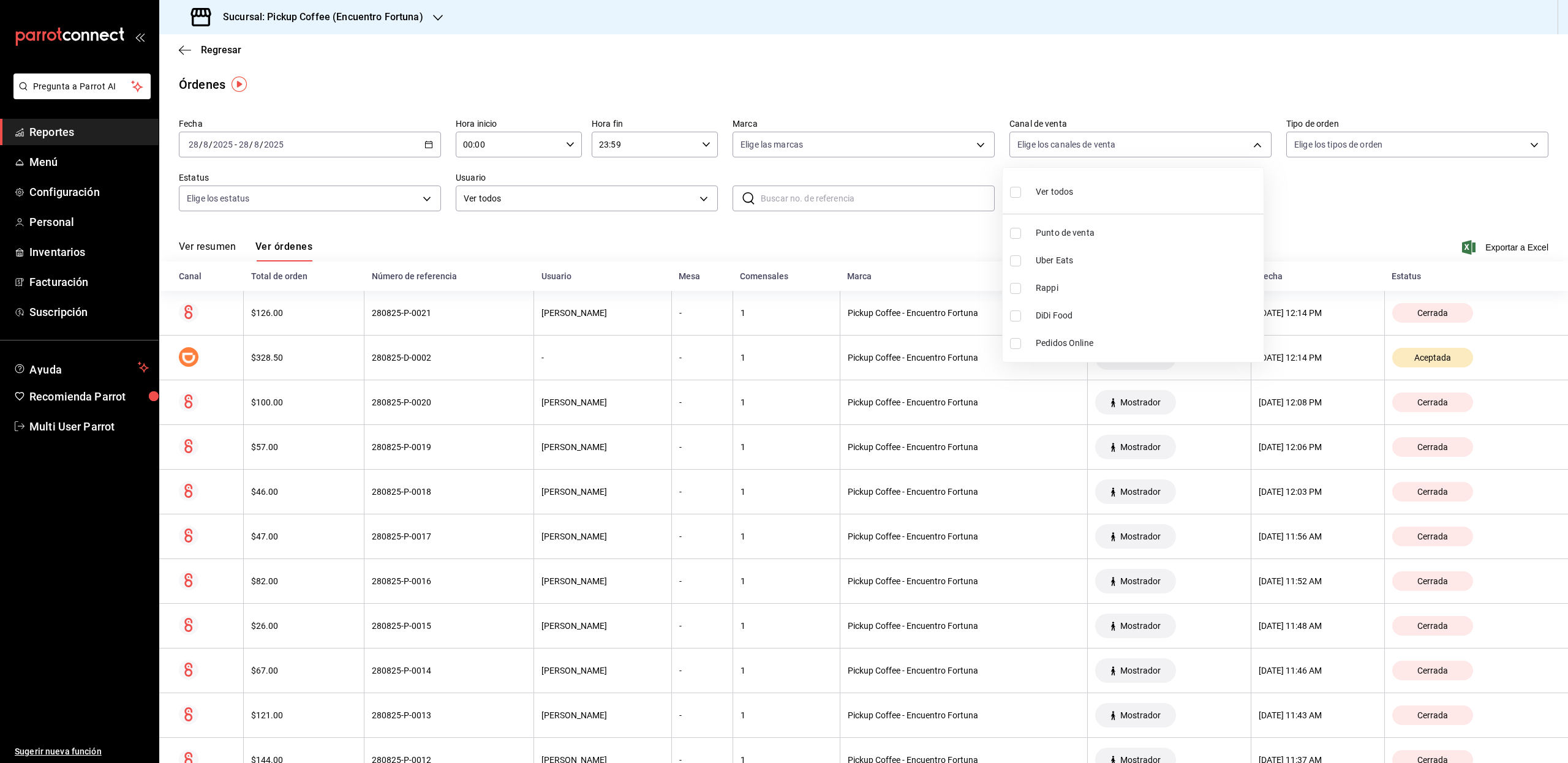
click at [1021, 312] on label at bounding box center [1017, 315] width 16 height 11
click at [1020, 312] on input "checkbox" at bounding box center [1014, 315] width 11 height 11
checkbox input "false"
click at [186, 359] on div at bounding box center [784, 381] width 1568 height 763
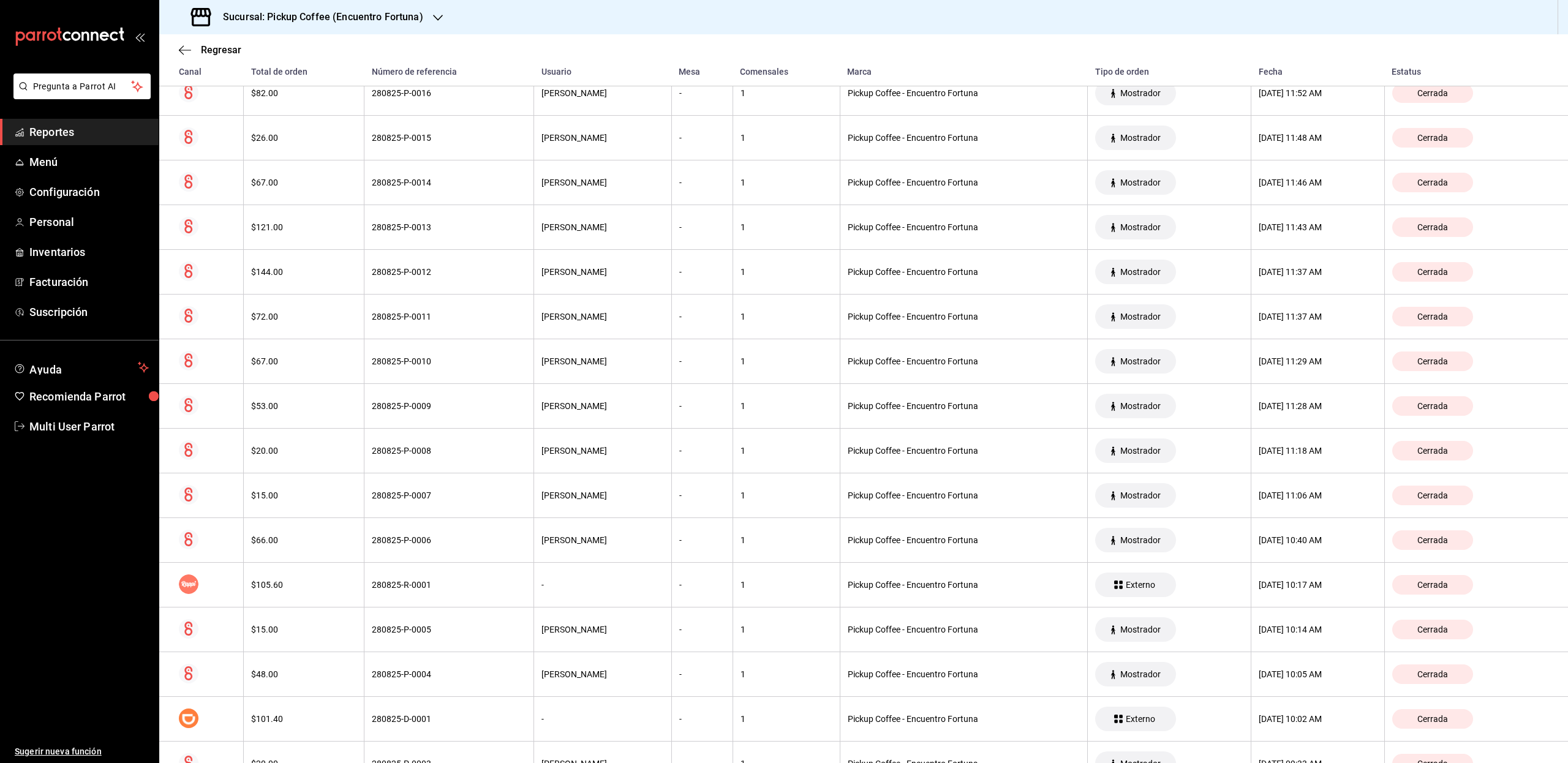
scroll to position [612, 0]
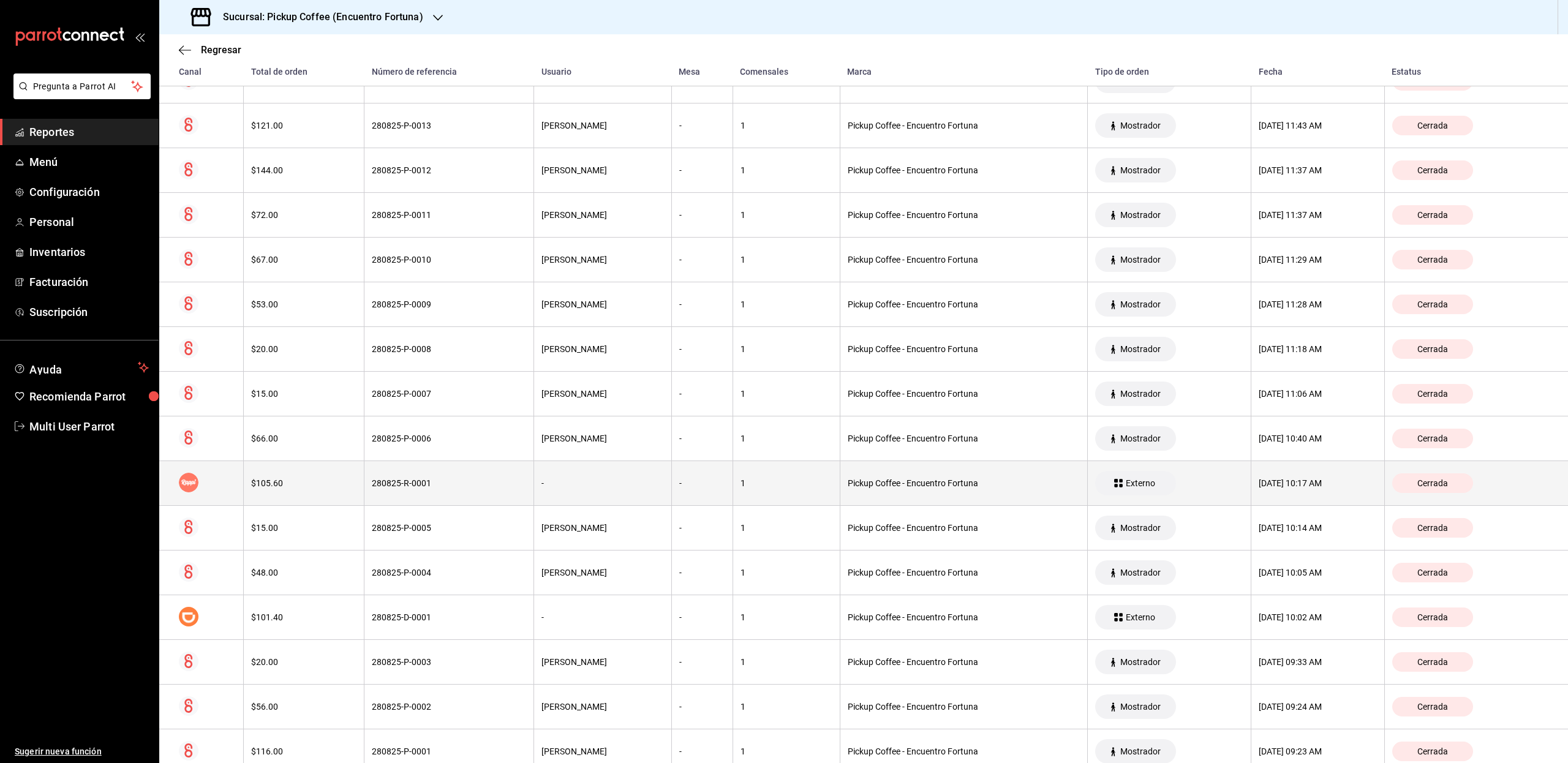
click at [264, 479] on th "$105.60" at bounding box center [304, 483] width 120 height 45
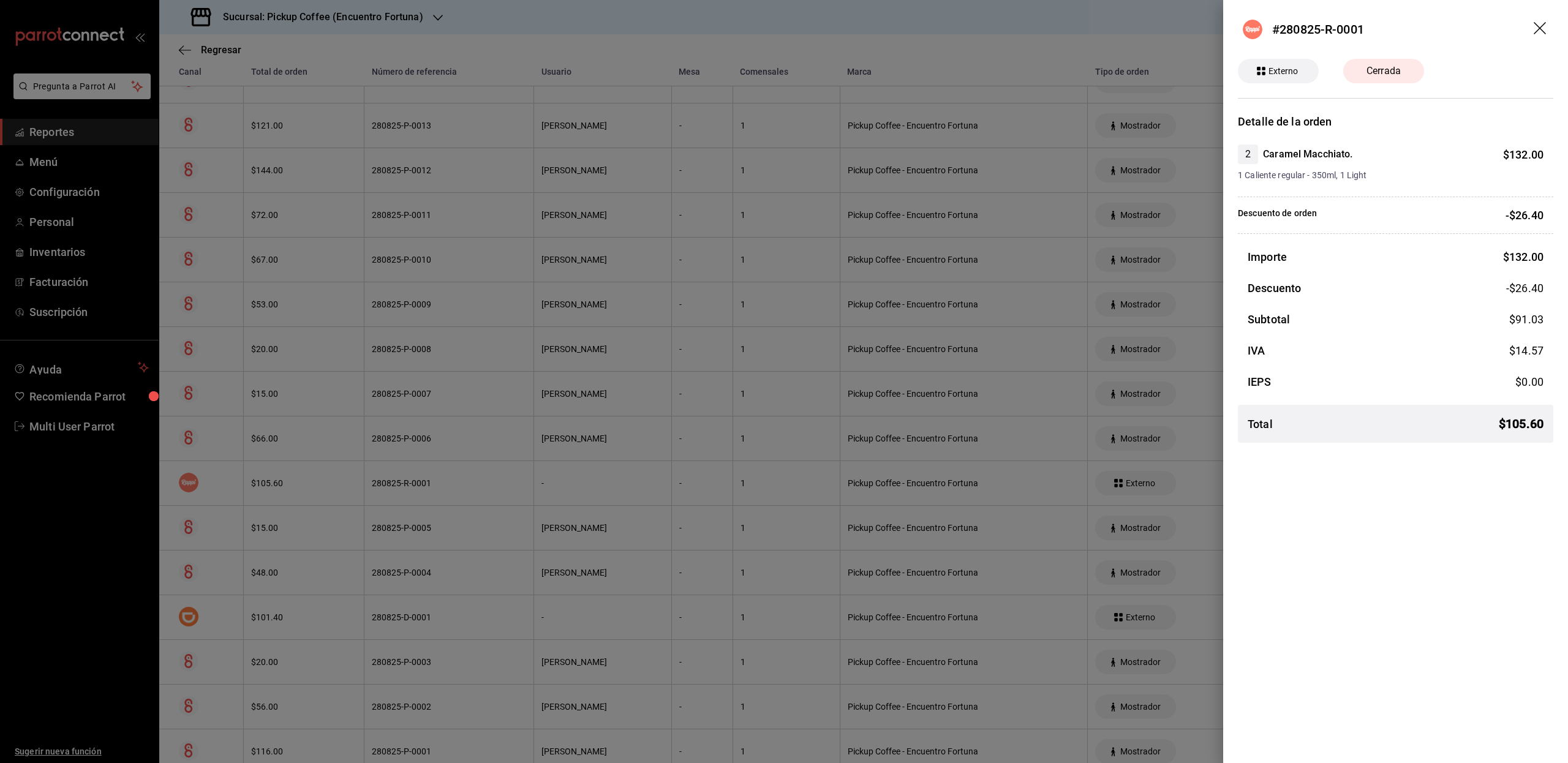
click at [1539, 34] on icon "drag" at bounding box center [1540, 29] width 14 height 14
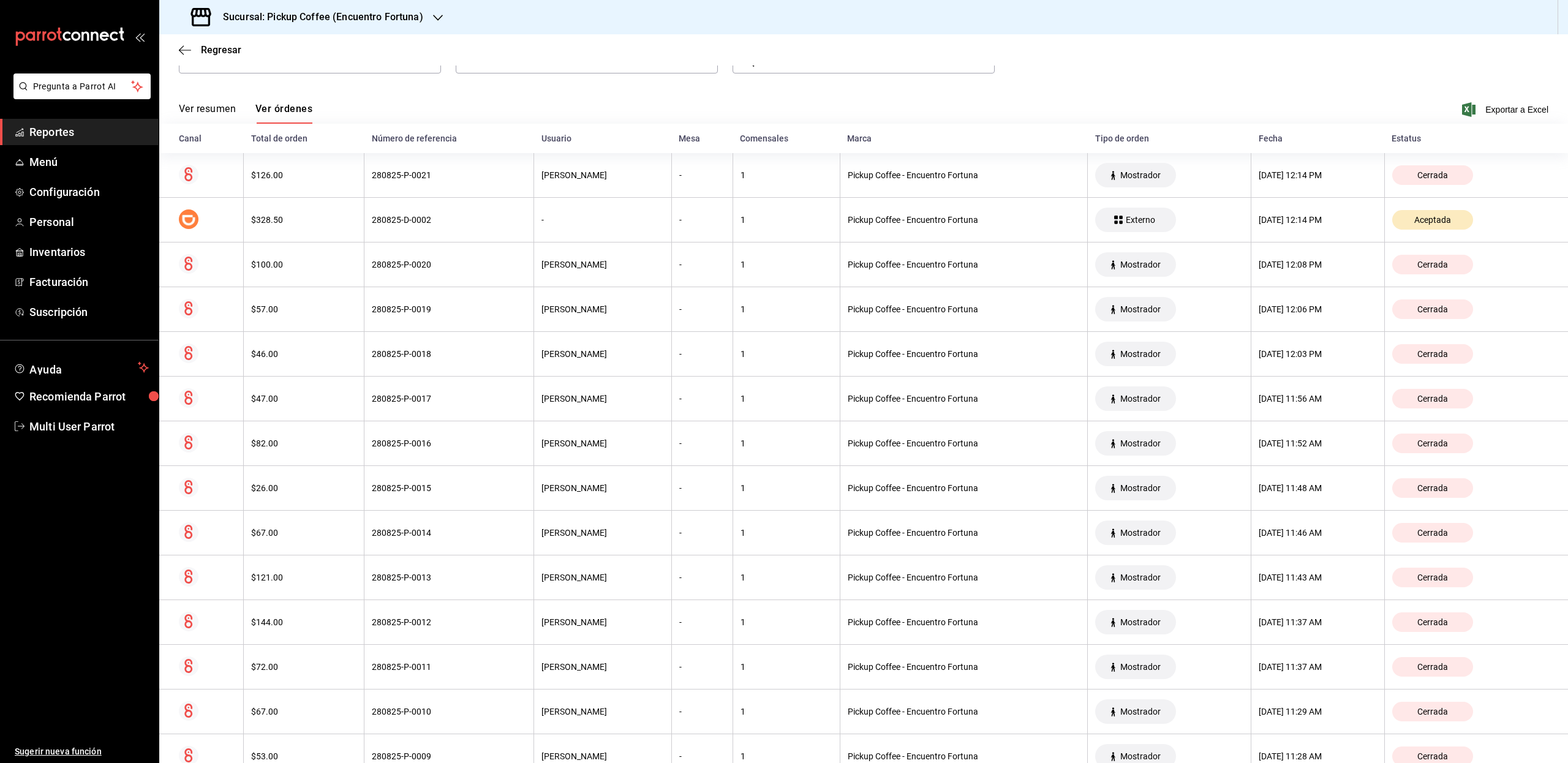
scroll to position [0, 0]
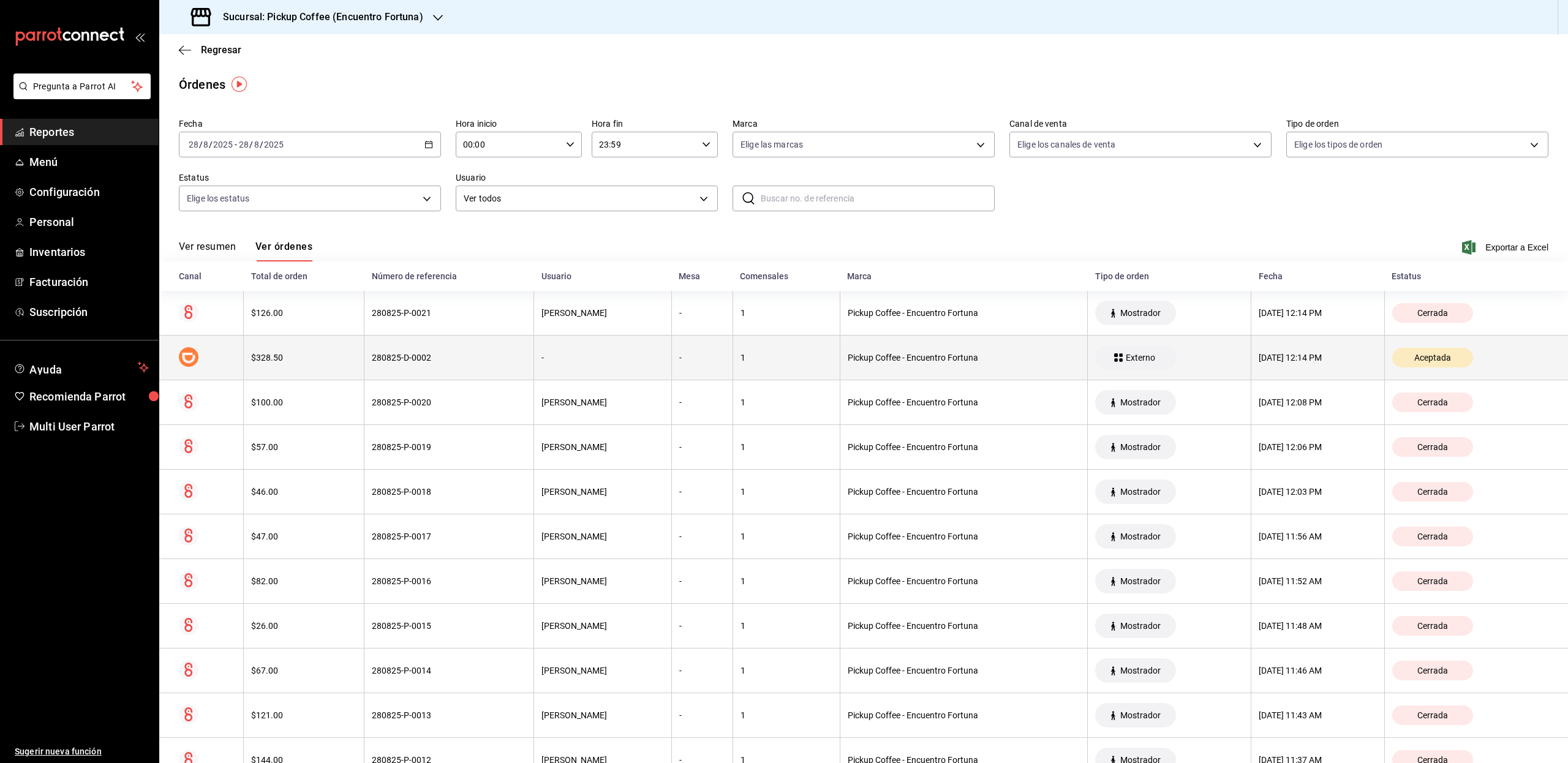
click at [193, 358] on rect at bounding box center [189, 358] width 20 height 20
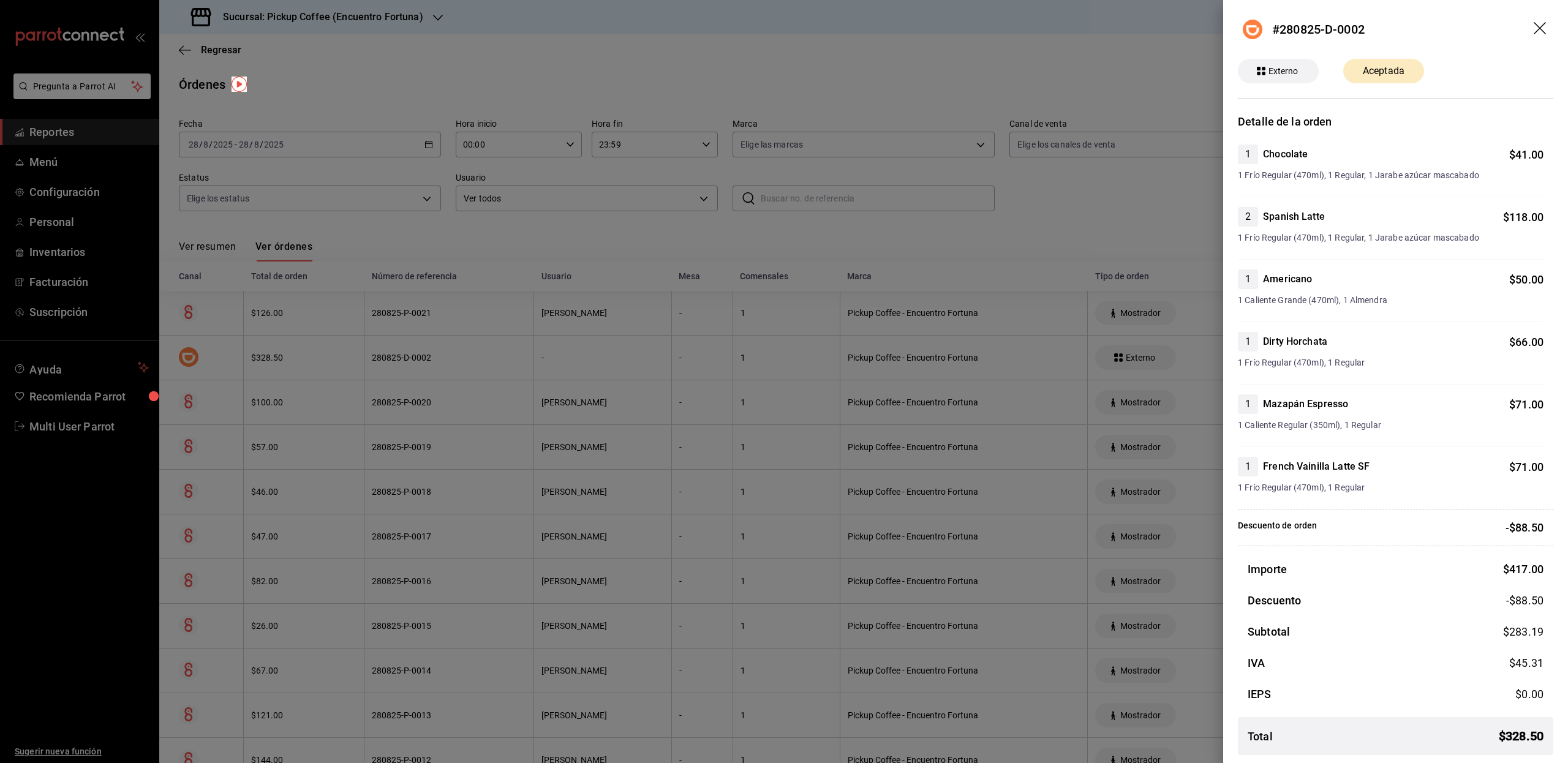
click at [1534, 29] on icon "drag" at bounding box center [1539, 28] width 13 height 13
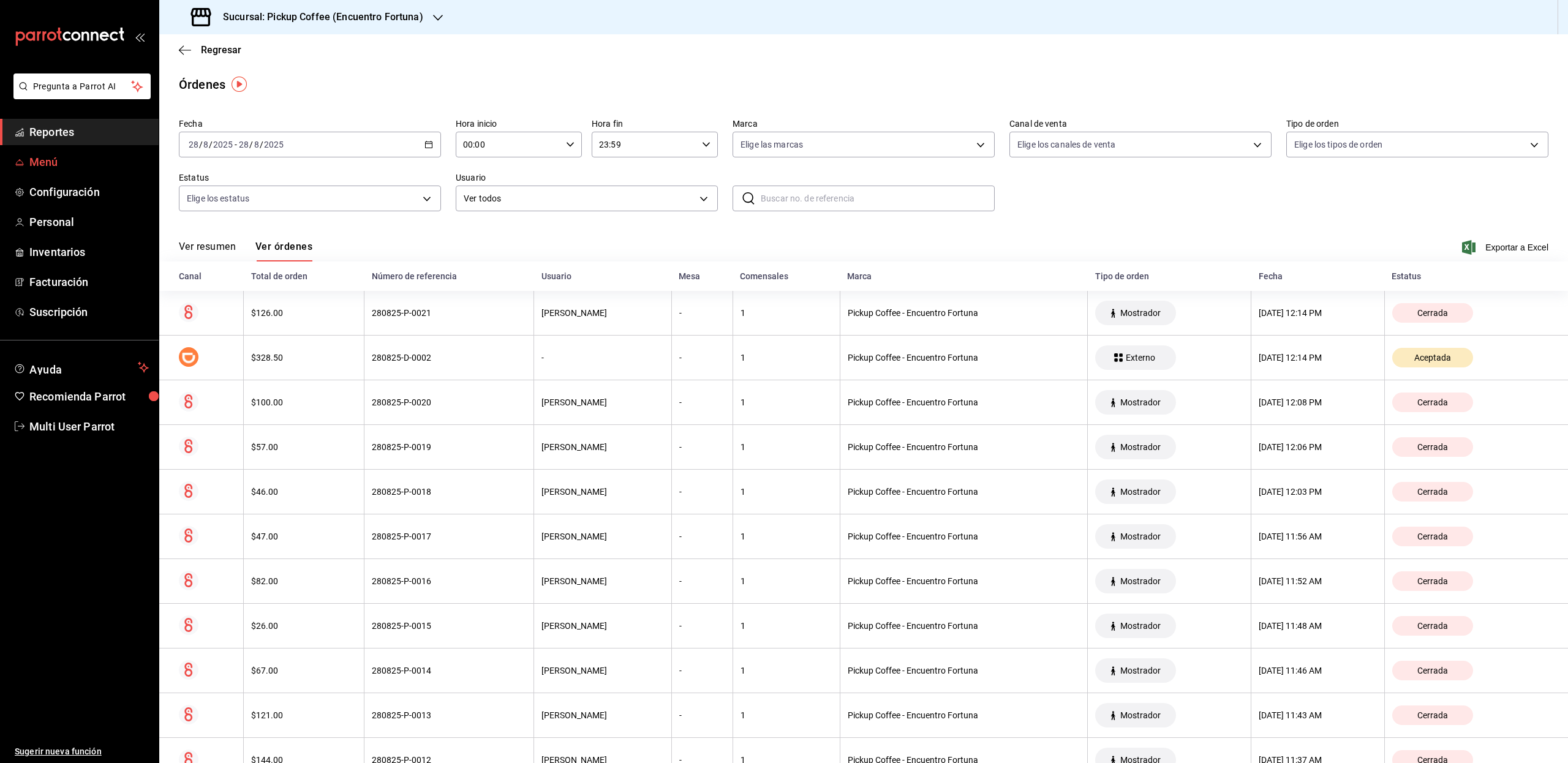
click at [62, 163] on span "Menú" at bounding box center [89, 162] width 119 height 17
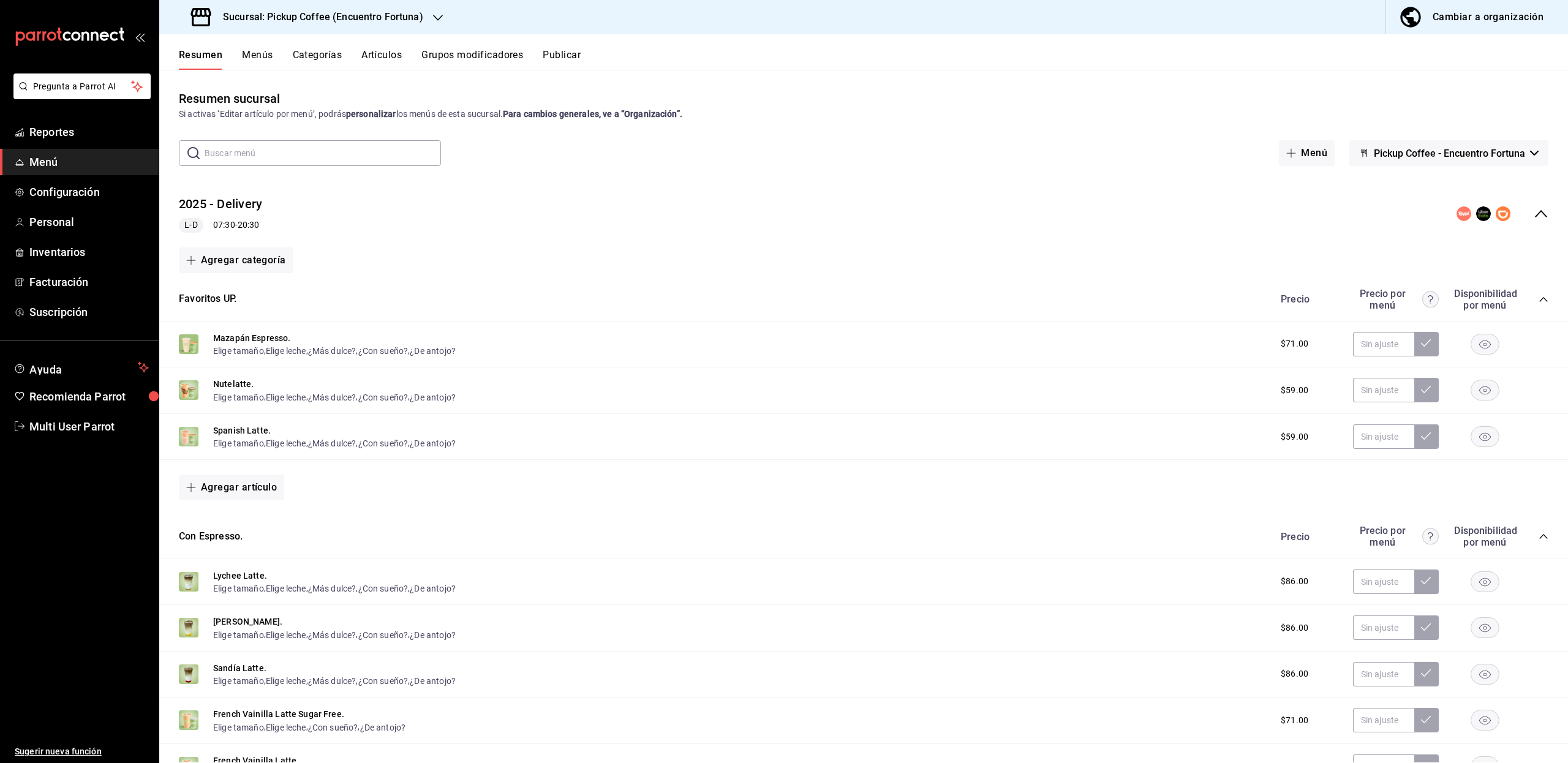
click at [1534, 220] on icon "collapse-menu-row" at bounding box center [1540, 213] width 14 height 14
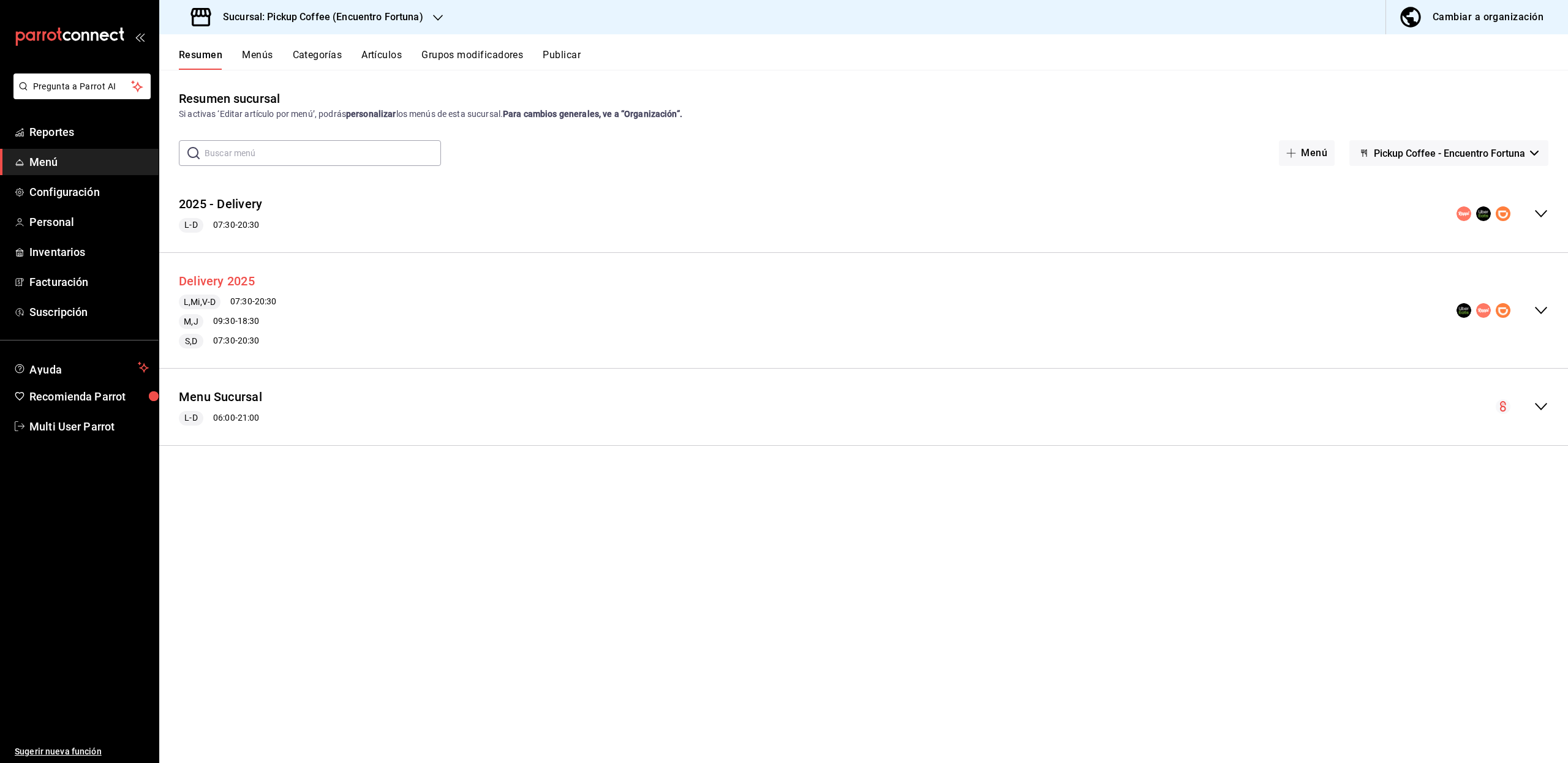
click at [224, 283] on button "Delivery 2025" at bounding box center [217, 281] width 76 height 18
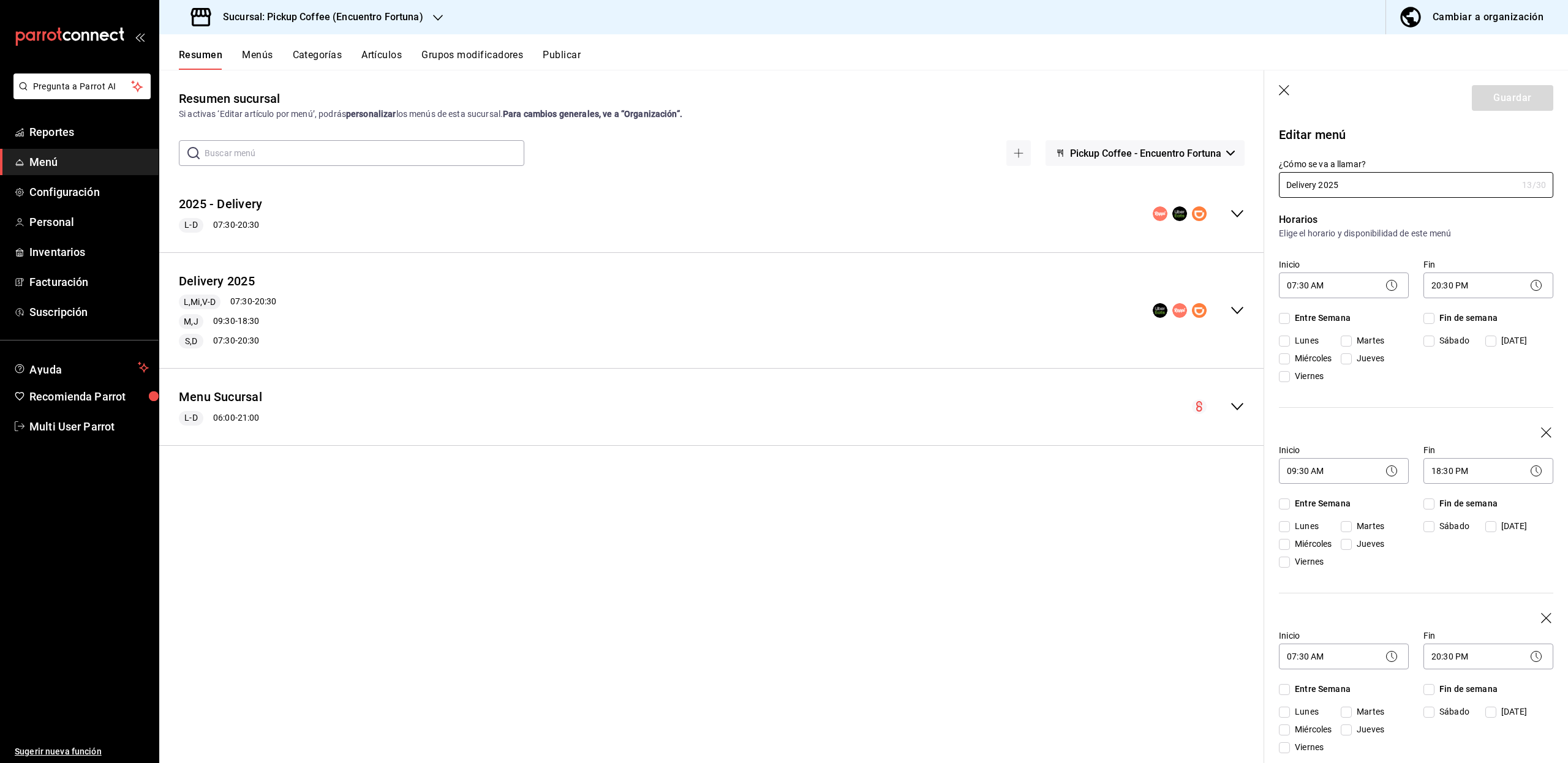
checkbox input "true"
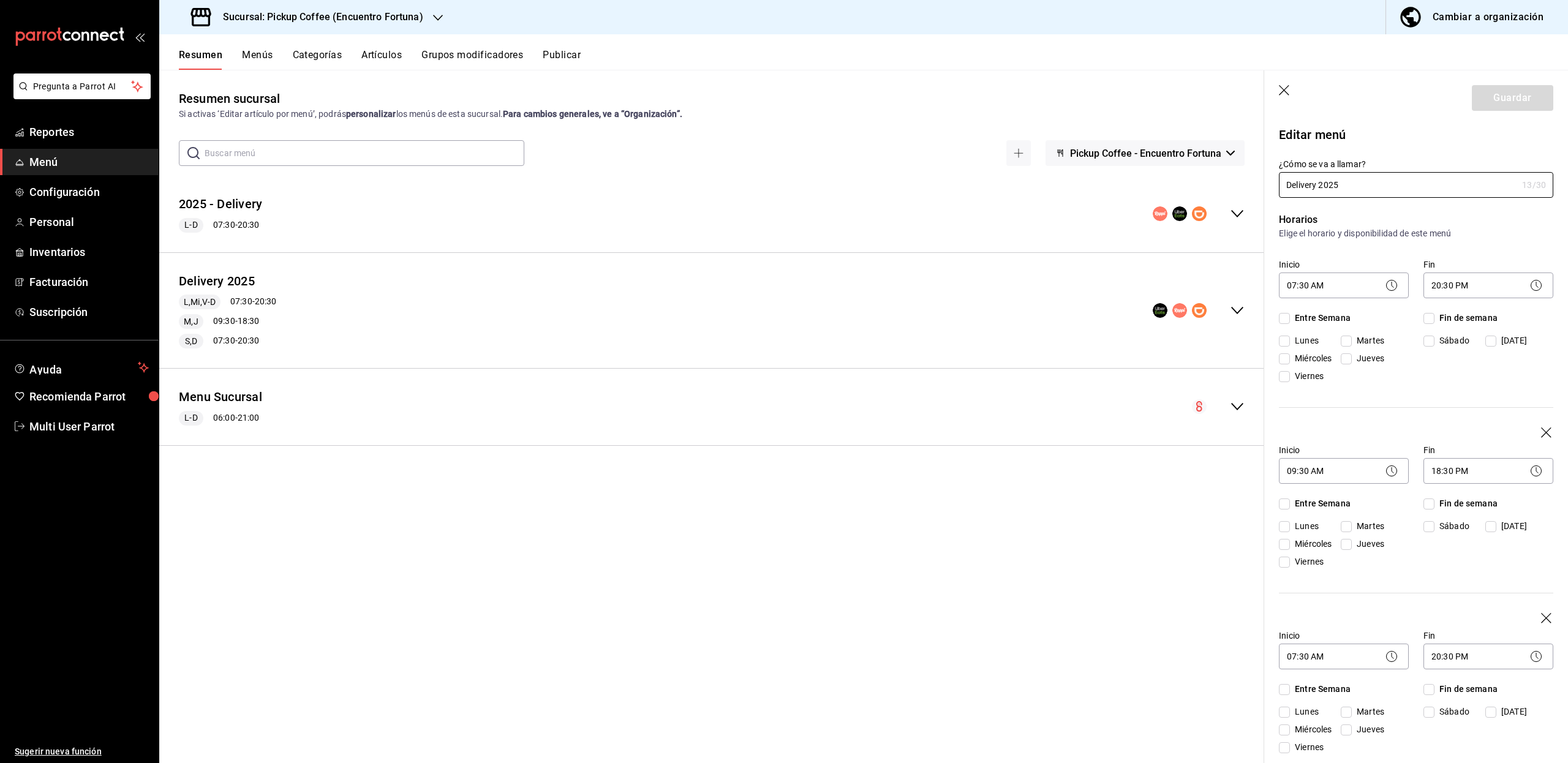
checkbox input "true"
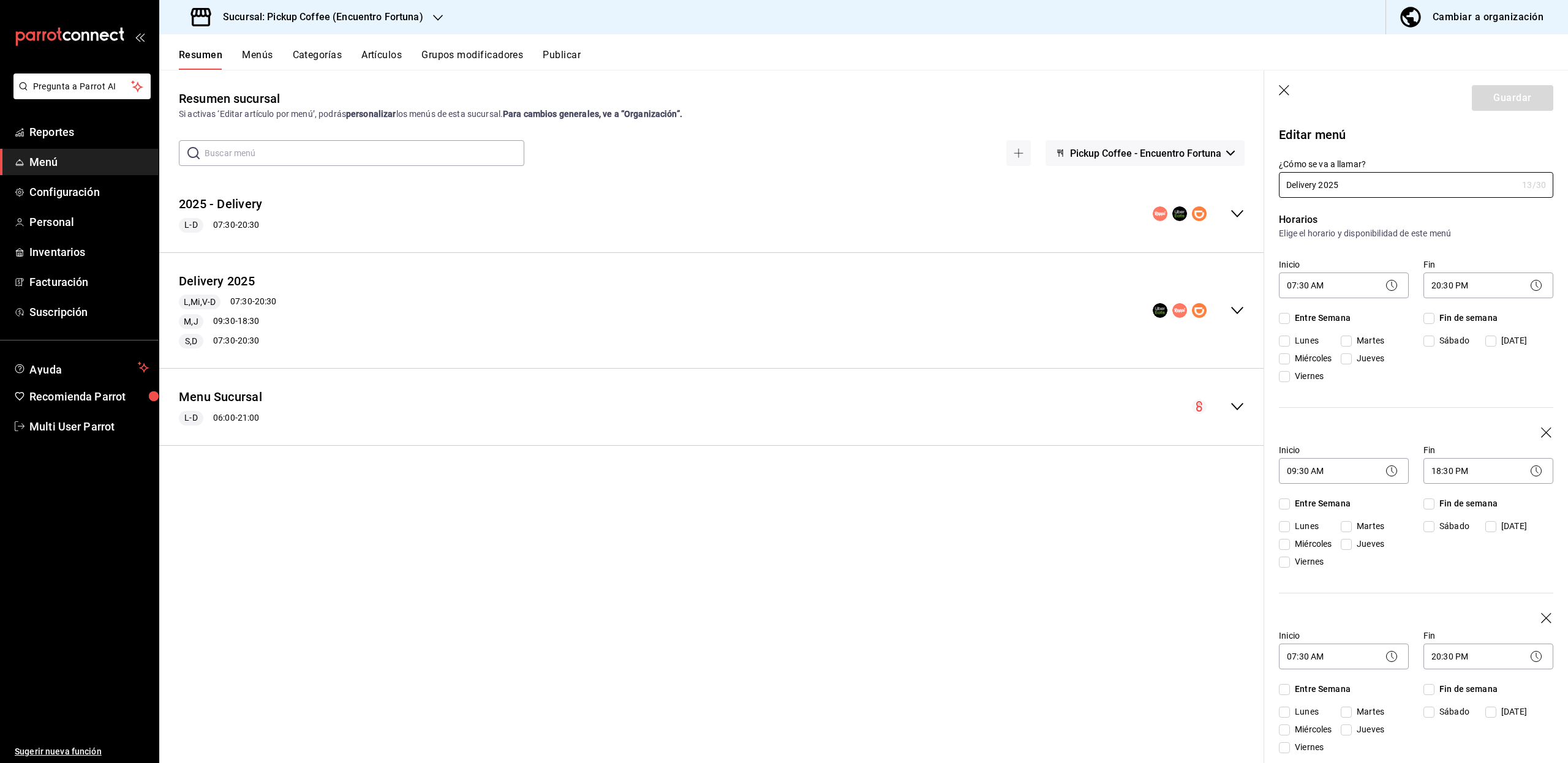
checkbox input "true"
click at [1286, 89] on icon "button" at bounding box center [1285, 91] width 13 height 13
checkbox input "false"
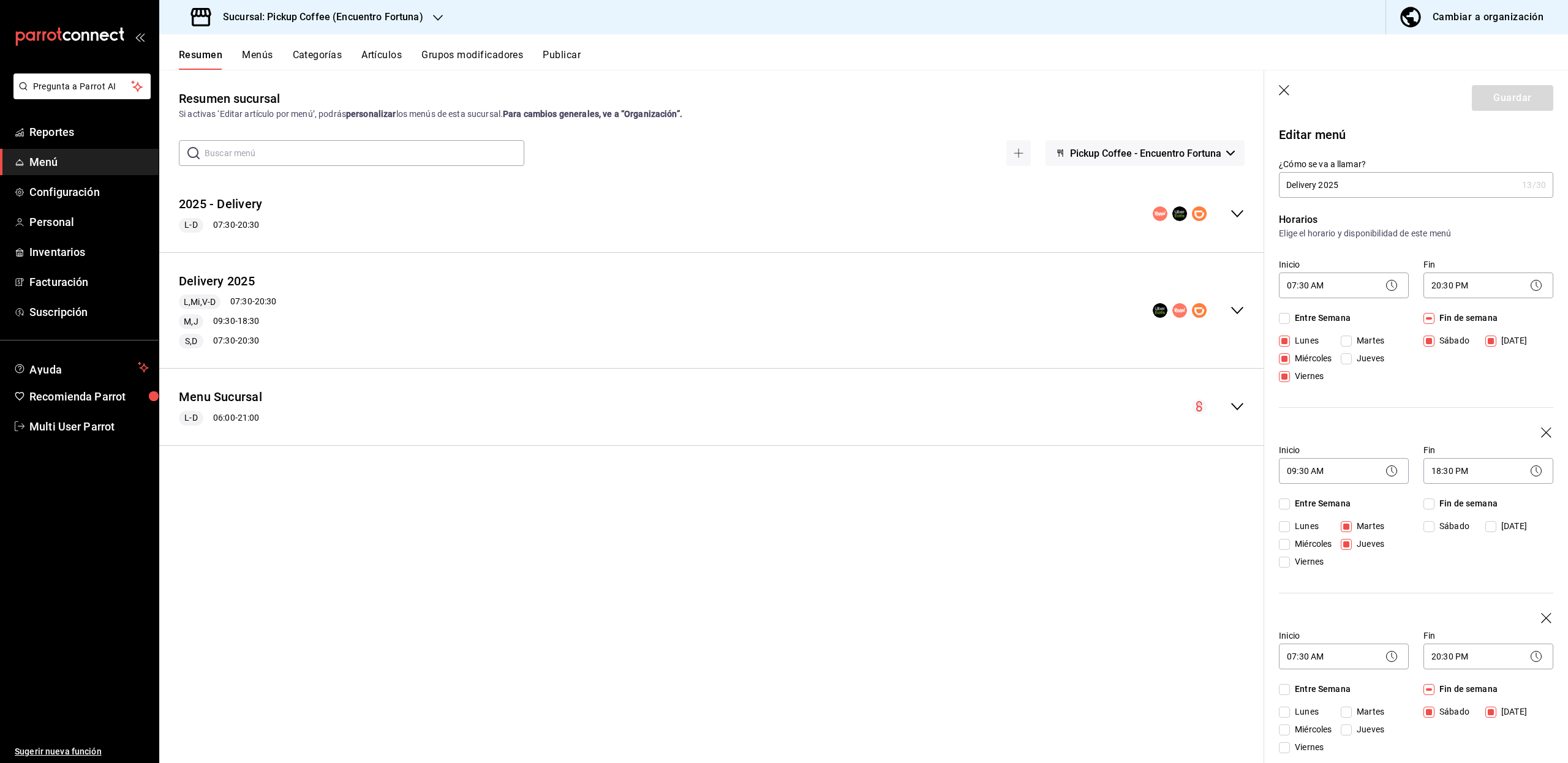
type input "1756406407610"
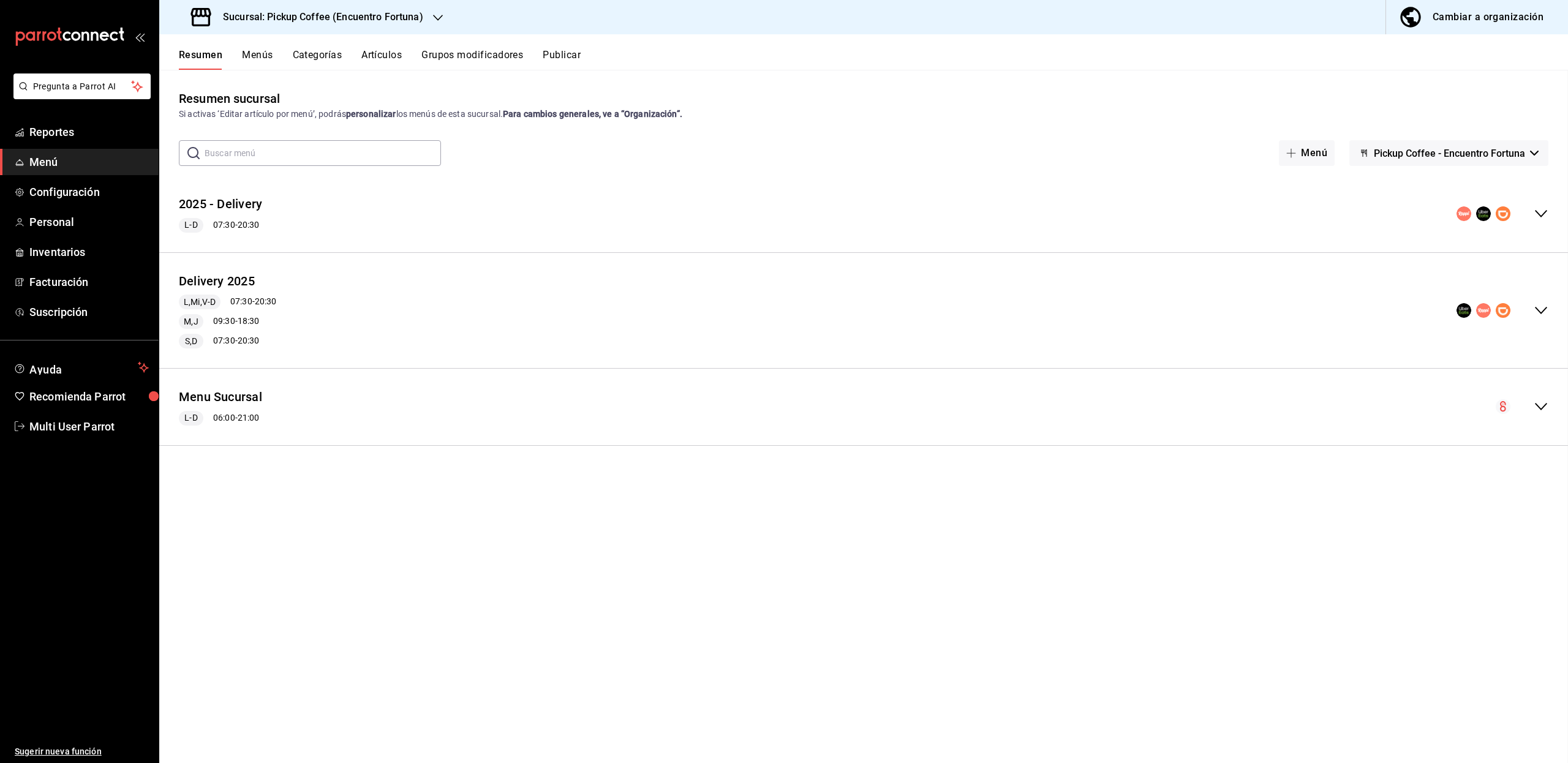
checkbox input "false"
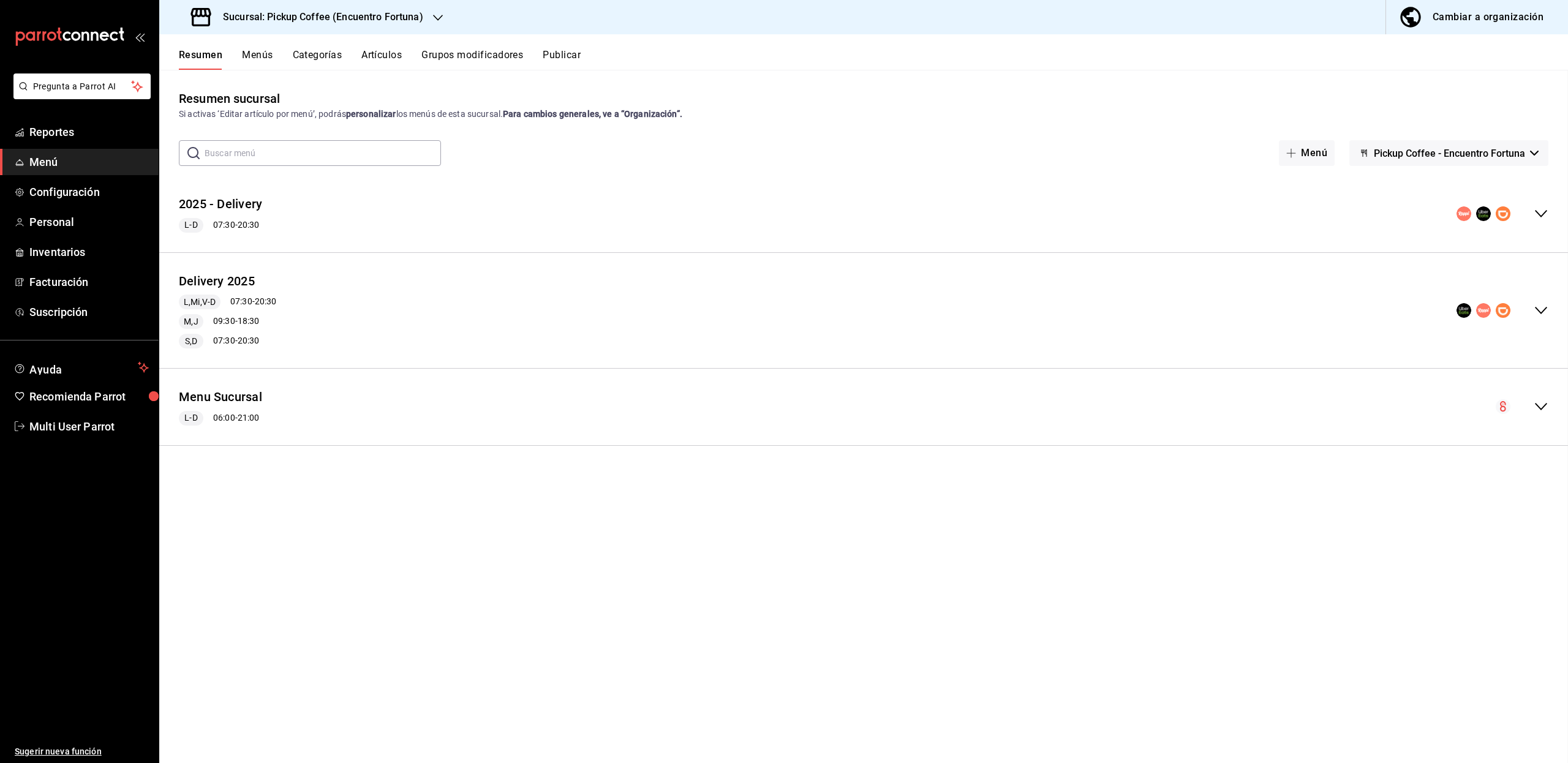
checkbox input "false"
click at [263, 57] on button "Menús" at bounding box center [257, 59] width 30 height 21
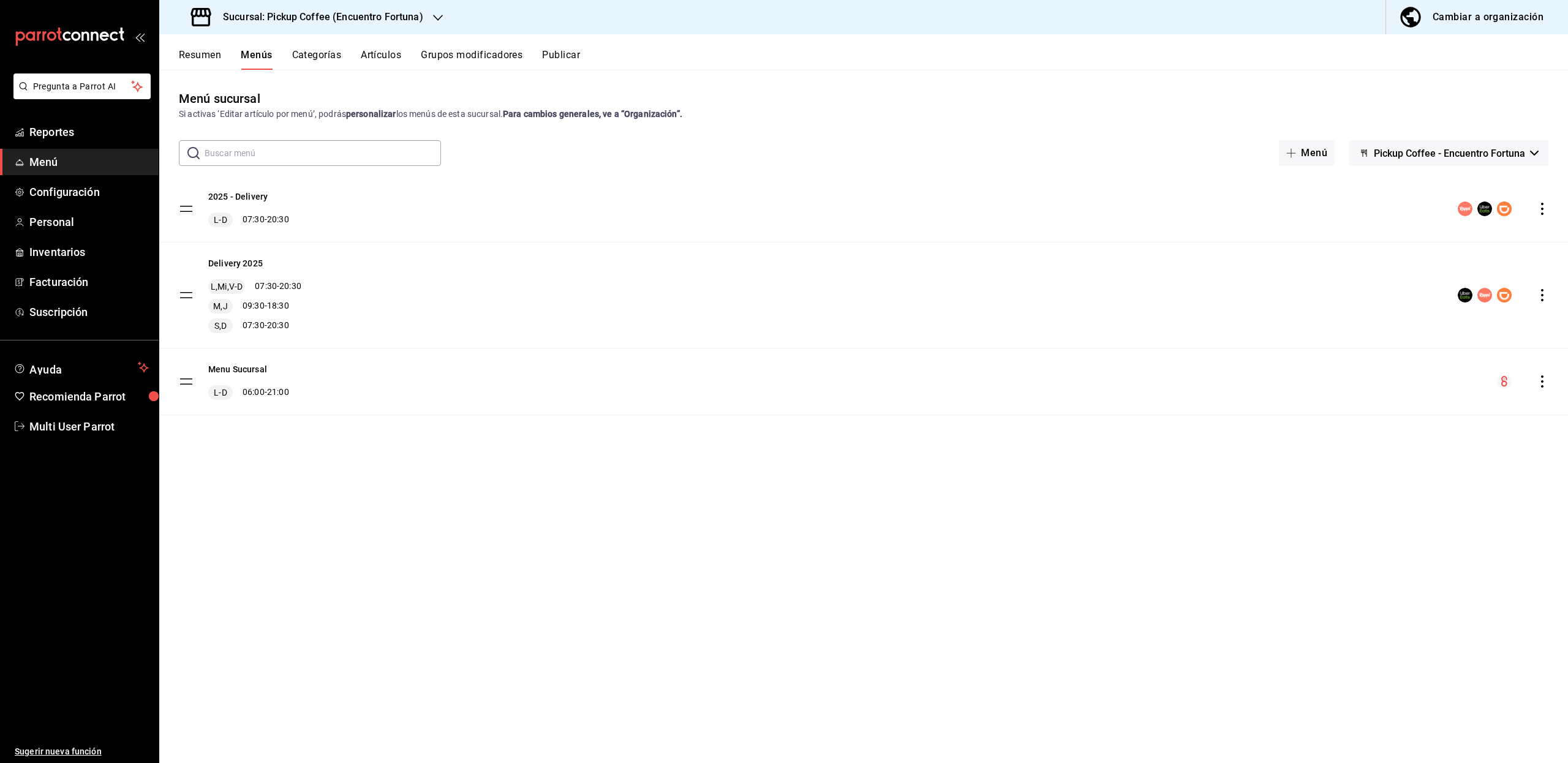
click at [314, 51] on button "Categorías" at bounding box center [316, 59] width 50 height 21
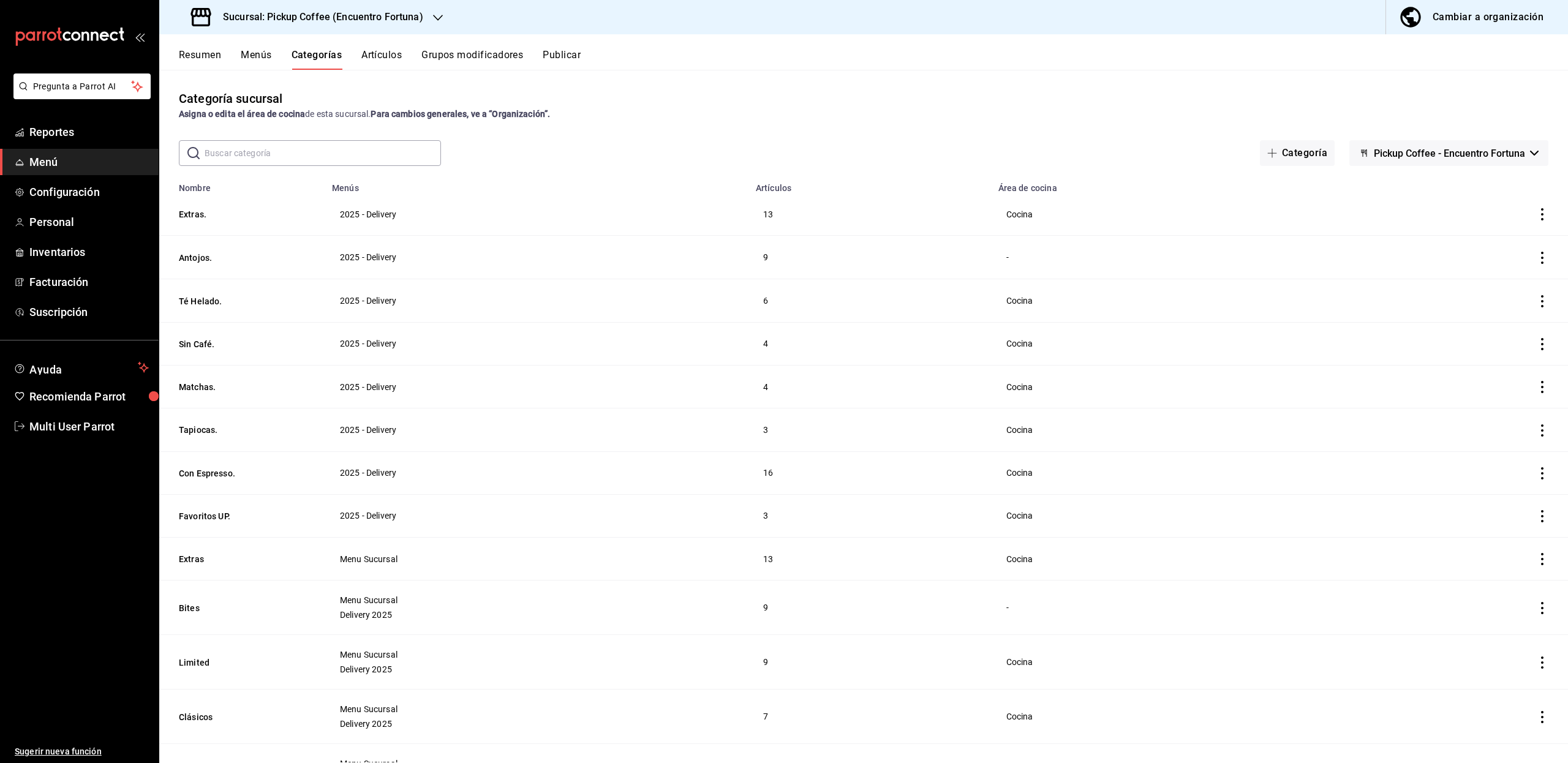
click at [377, 56] on button "Artículos" at bounding box center [381, 59] width 40 height 21
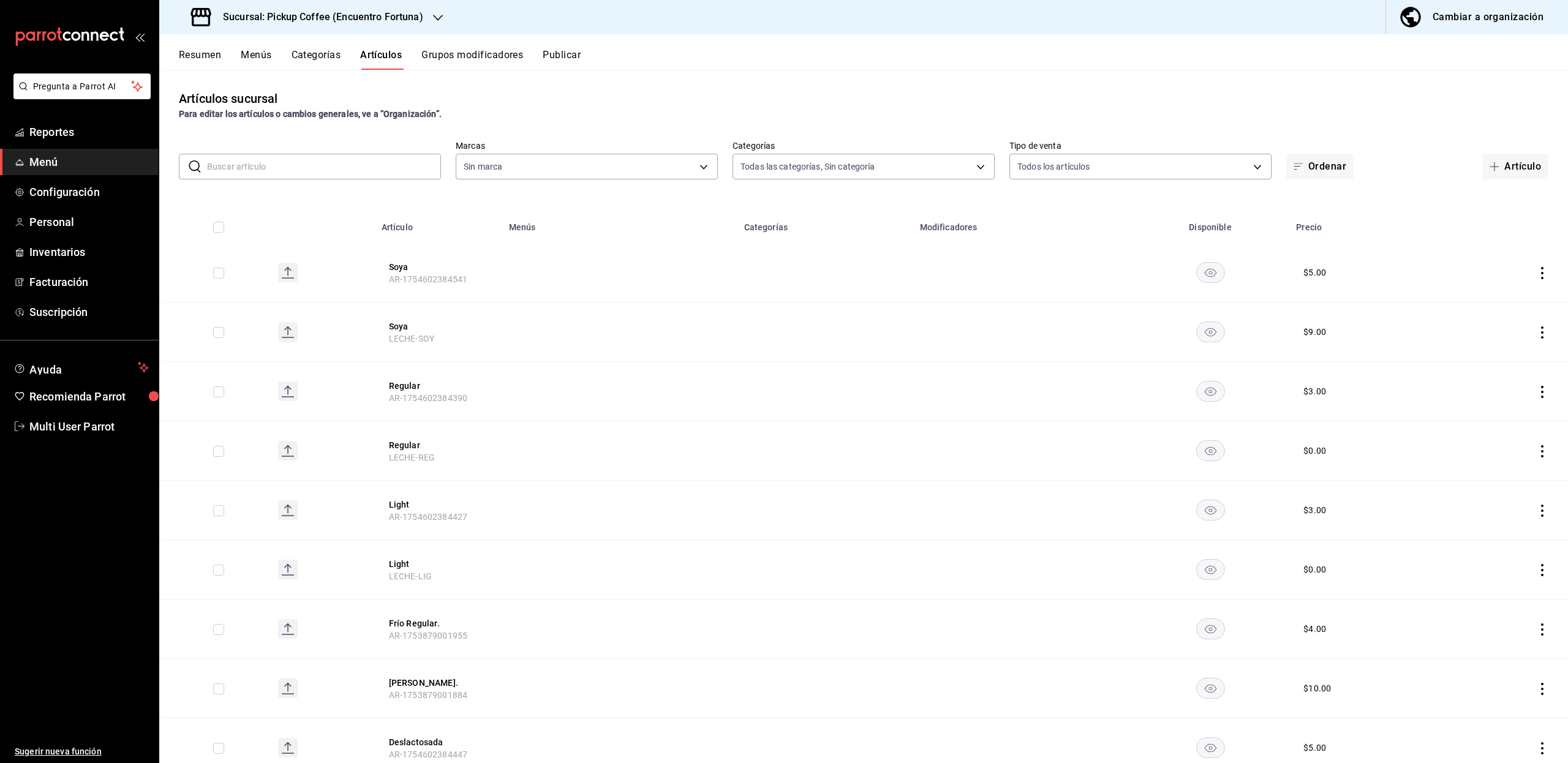
type input "6227ca3d-c5a6-493e-ad5a-9e42435dac8b,342e5bd7-7bfa-4dc5-8353-d40fd7f3810f,33c54…"
type input "97b97583-b4a4-4822-a9f6-f407f1437ee4,df5ce30b-862e-4611-a905-dec247135cdb"
click at [312, 57] on button "Categorías" at bounding box center [316, 59] width 50 height 21
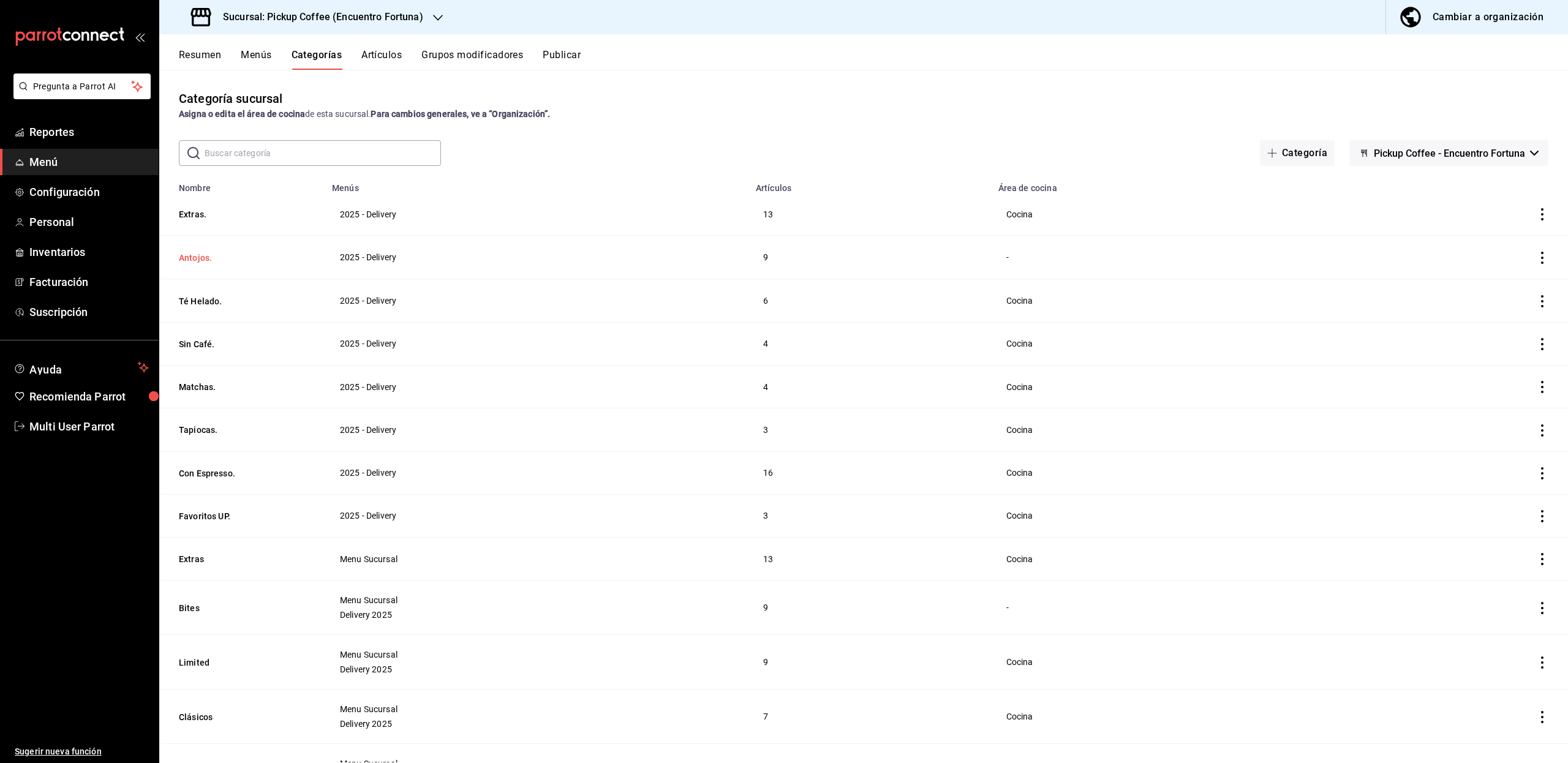
click at [204, 260] on button "Antojos." at bounding box center [241, 257] width 123 height 13
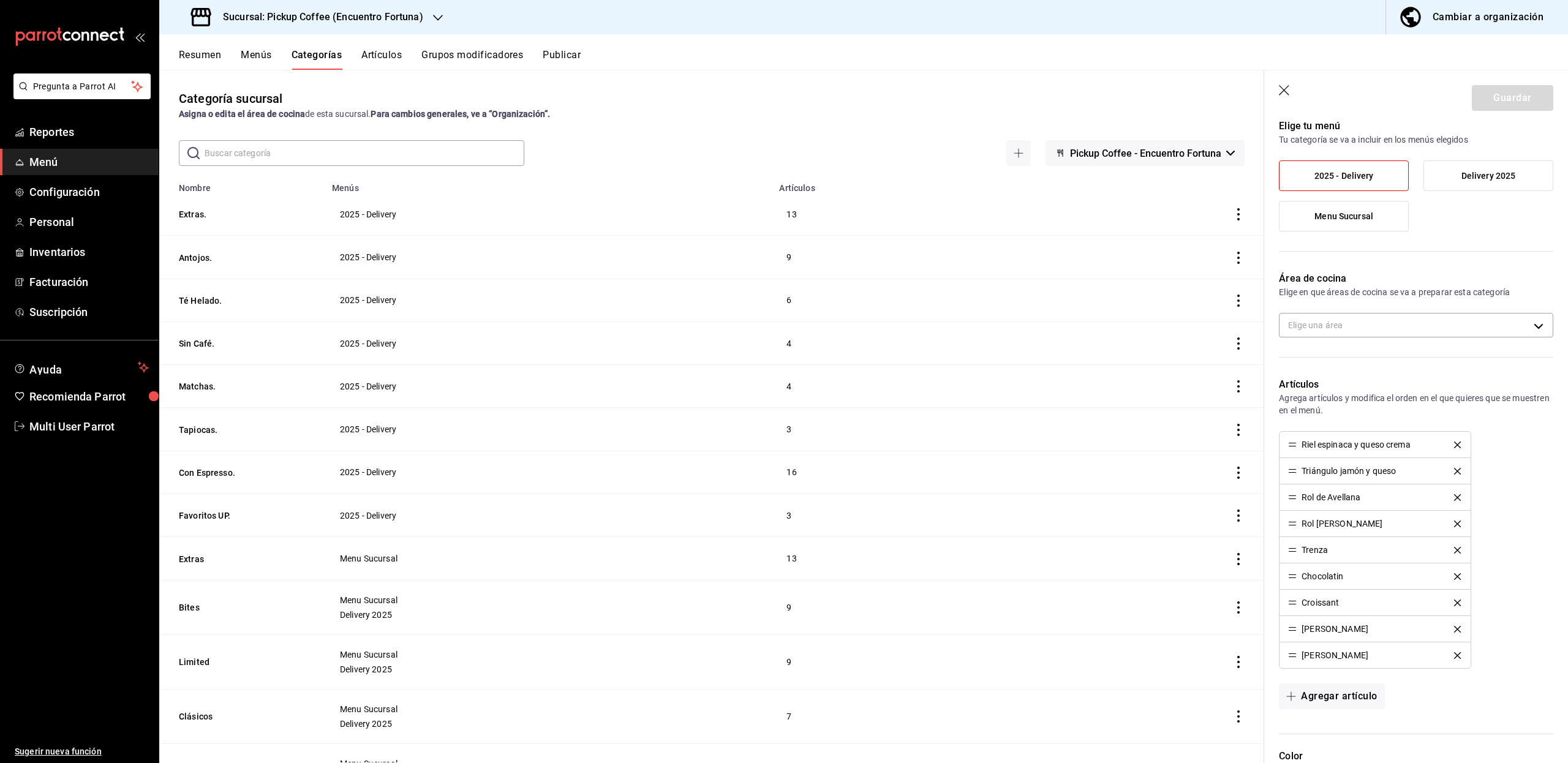
scroll to position [96, 0]
click at [1282, 88] on icon "button" at bounding box center [1285, 91] width 13 height 13
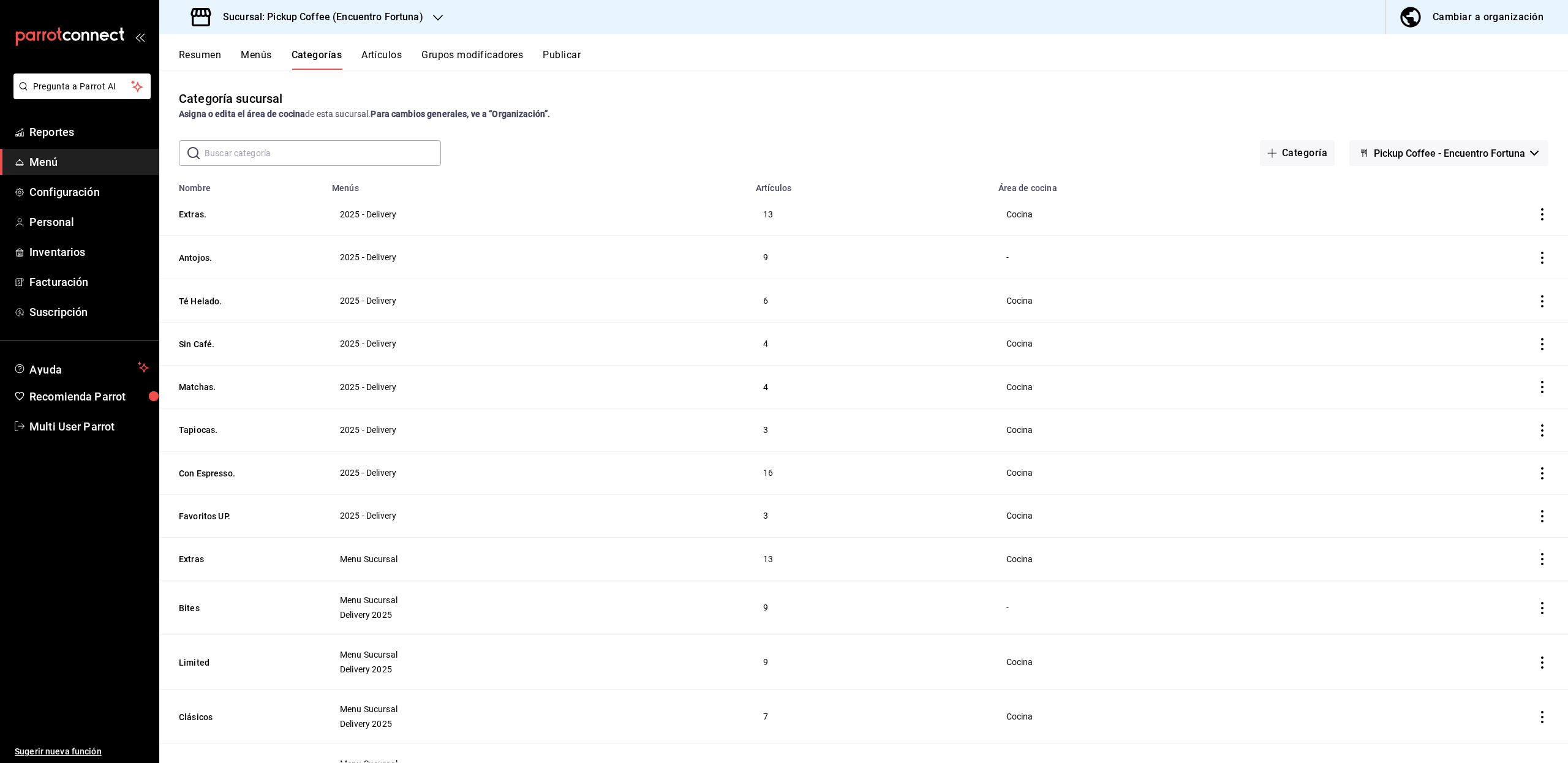
click at [1529, 266] on td "categoriesTable" at bounding box center [1456, 257] width 224 height 44
click at [1536, 264] on icon "actions" at bounding box center [1542, 257] width 13 height 13
click at [1529, 264] on div at bounding box center [784, 381] width 1568 height 763
click at [207, 253] on button "Antojos." at bounding box center [241, 257] width 123 height 13
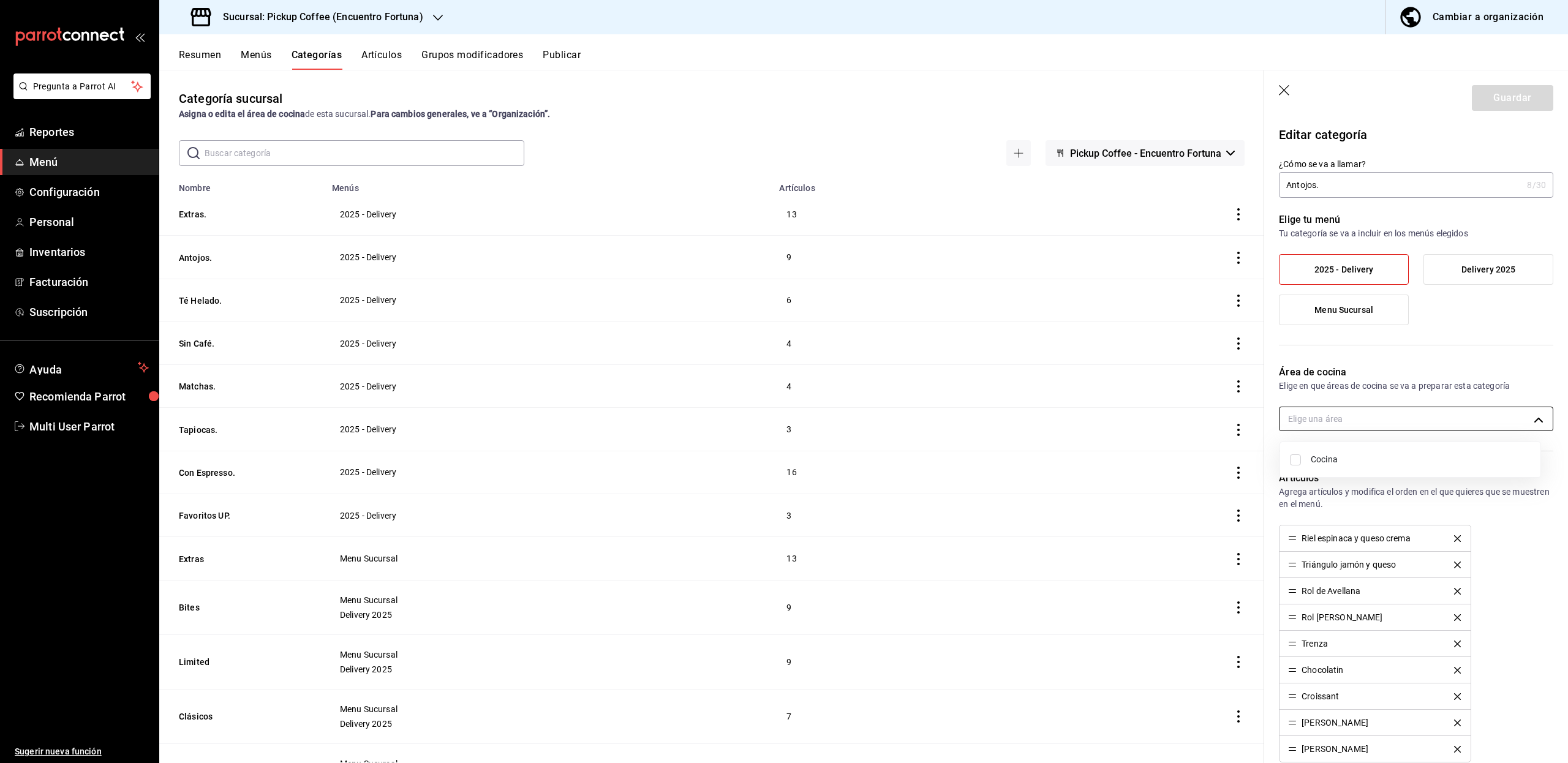
click at [1341, 414] on body "Pregunta a Parrot AI Reportes Menú Configuración Personal Inventarios Facturaci…" at bounding box center [784, 381] width 1568 height 763
click at [1341, 414] on div at bounding box center [784, 381] width 1568 height 763
click at [1287, 94] on icon "button" at bounding box center [1285, 91] width 13 height 13
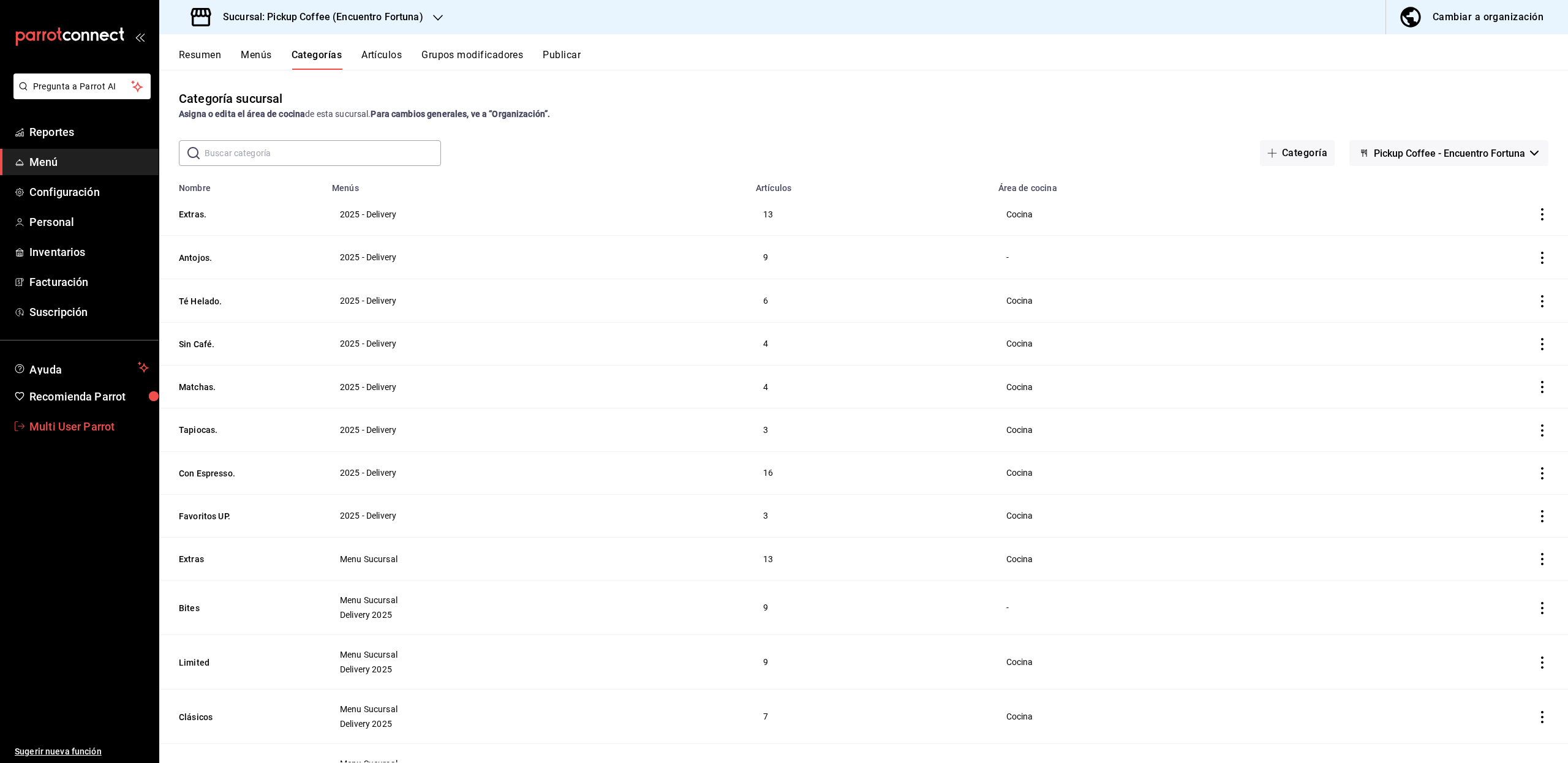
click at [91, 432] on span "Multi User Parrot" at bounding box center [89, 427] width 119 height 17
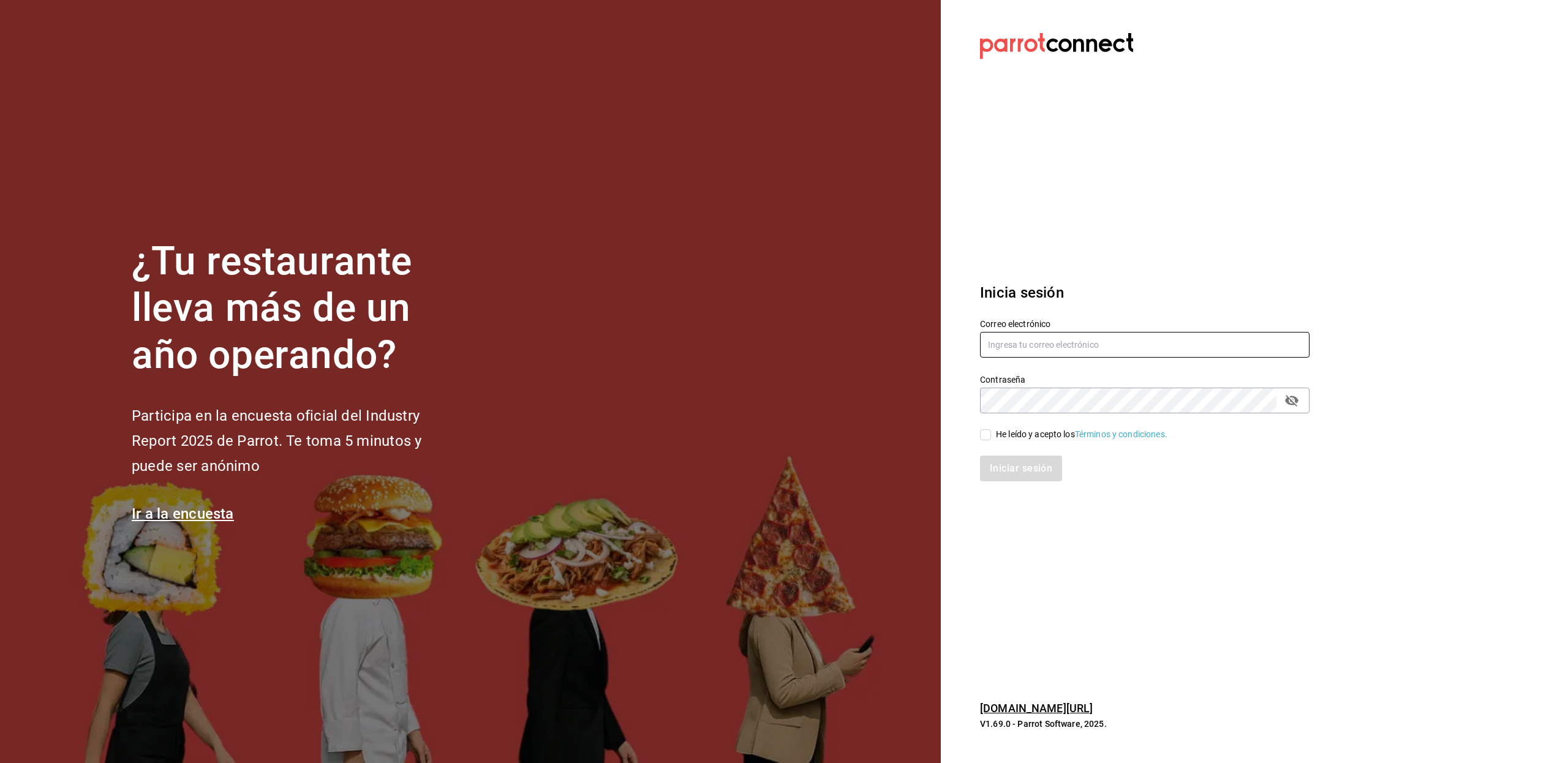
click at [1005, 342] on input "text" at bounding box center [1145, 345] width 330 height 26
paste input "chazzo@cdjuarez.com"
type input "chazzo@cdjuarez.com"
click at [989, 434] on input "He leído y acepto los Términos y condiciones." at bounding box center [985, 434] width 11 height 11
checkbox input "true"
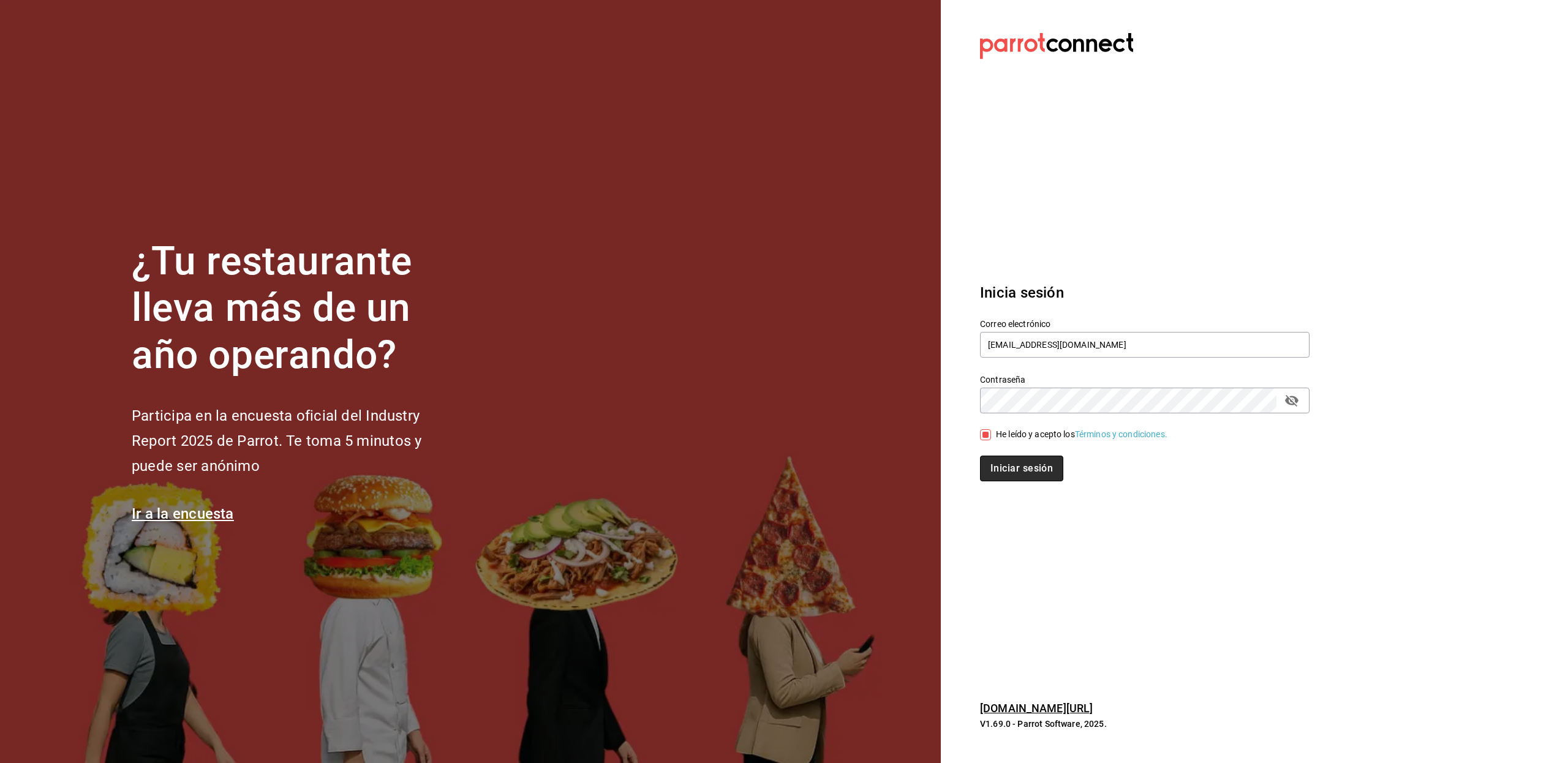
click at [996, 458] on button "Iniciar sesión" at bounding box center [1021, 469] width 83 height 26
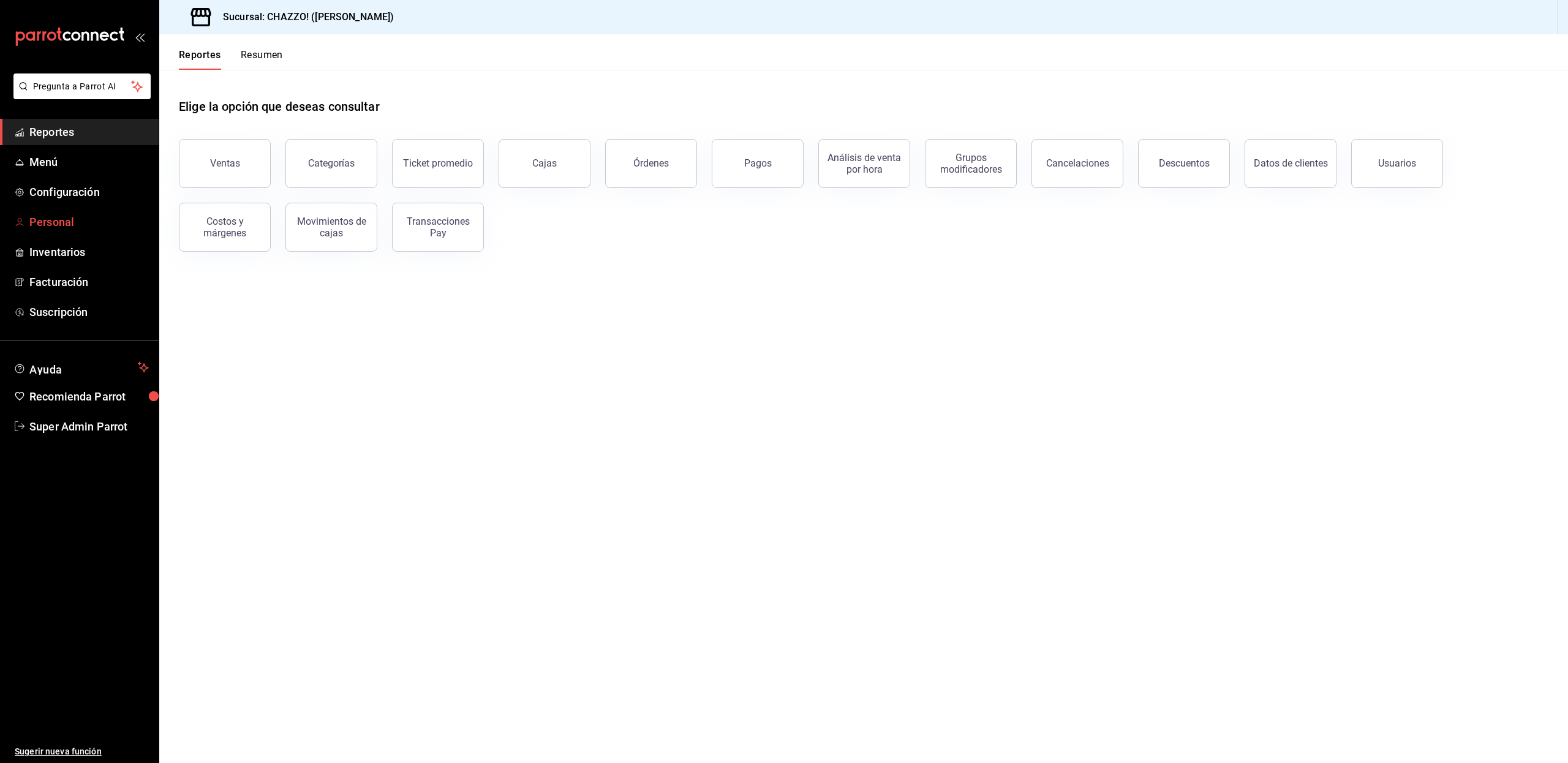
click at [24, 215] on span "mailbox folders" at bounding box center [19, 222] width 10 height 14
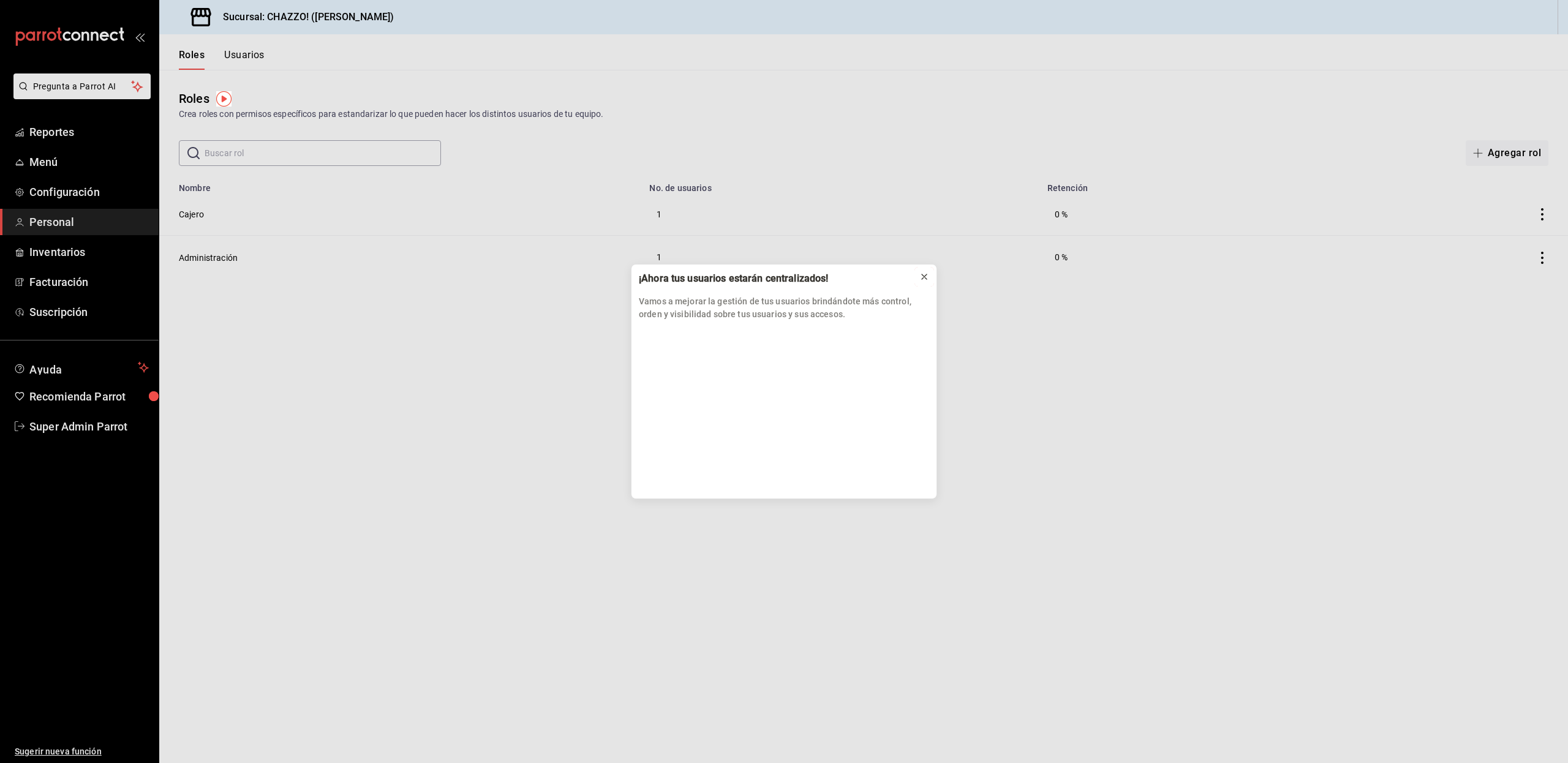
click at [924, 277] on icon at bounding box center [924, 277] width 5 height 5
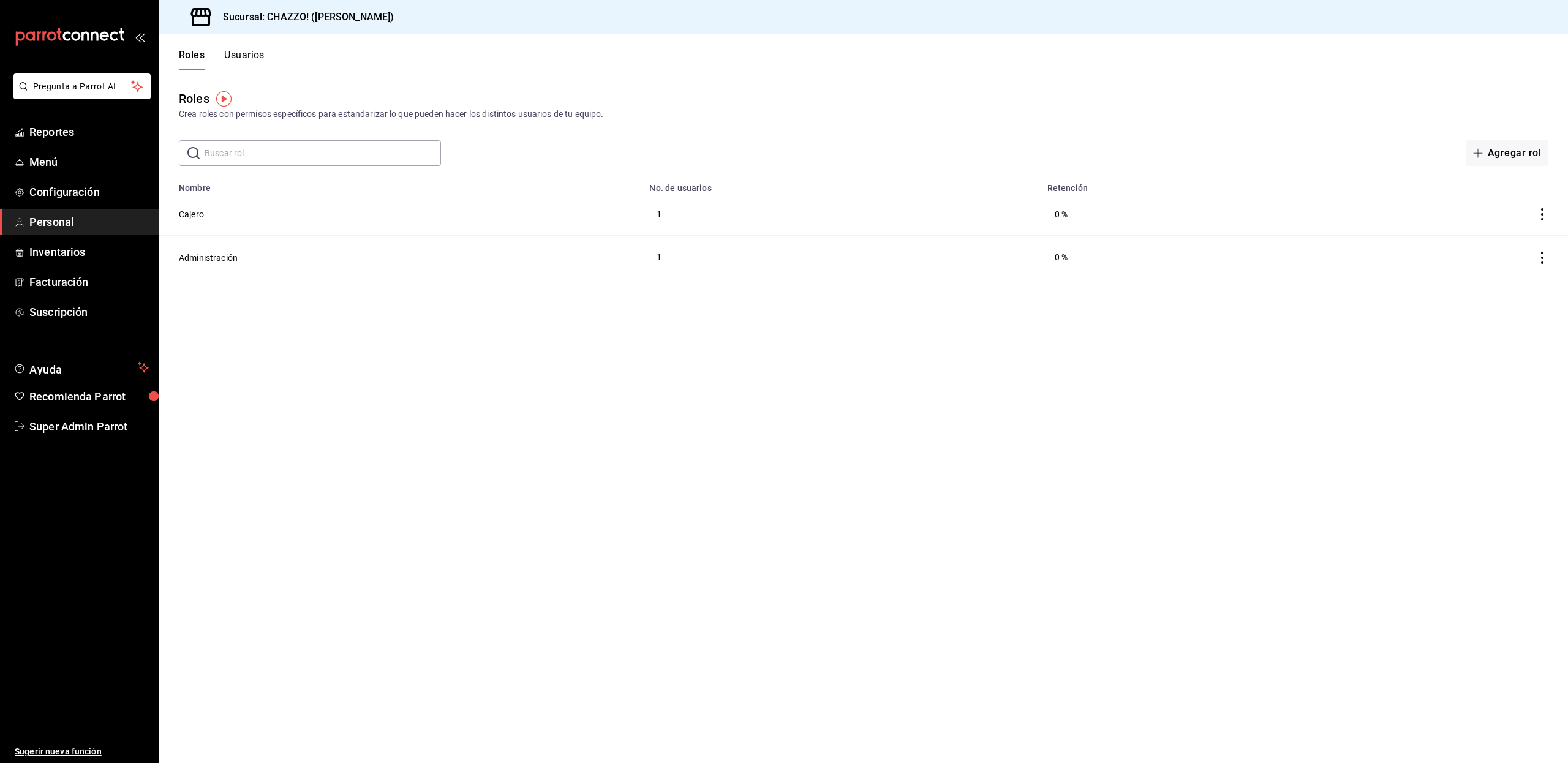
click at [1537, 258] on icon "actions" at bounding box center [1542, 257] width 13 height 13
click at [1136, 339] on div at bounding box center [784, 381] width 1568 height 763
click at [94, 425] on span "Super Admin Parrot" at bounding box center [89, 427] width 119 height 17
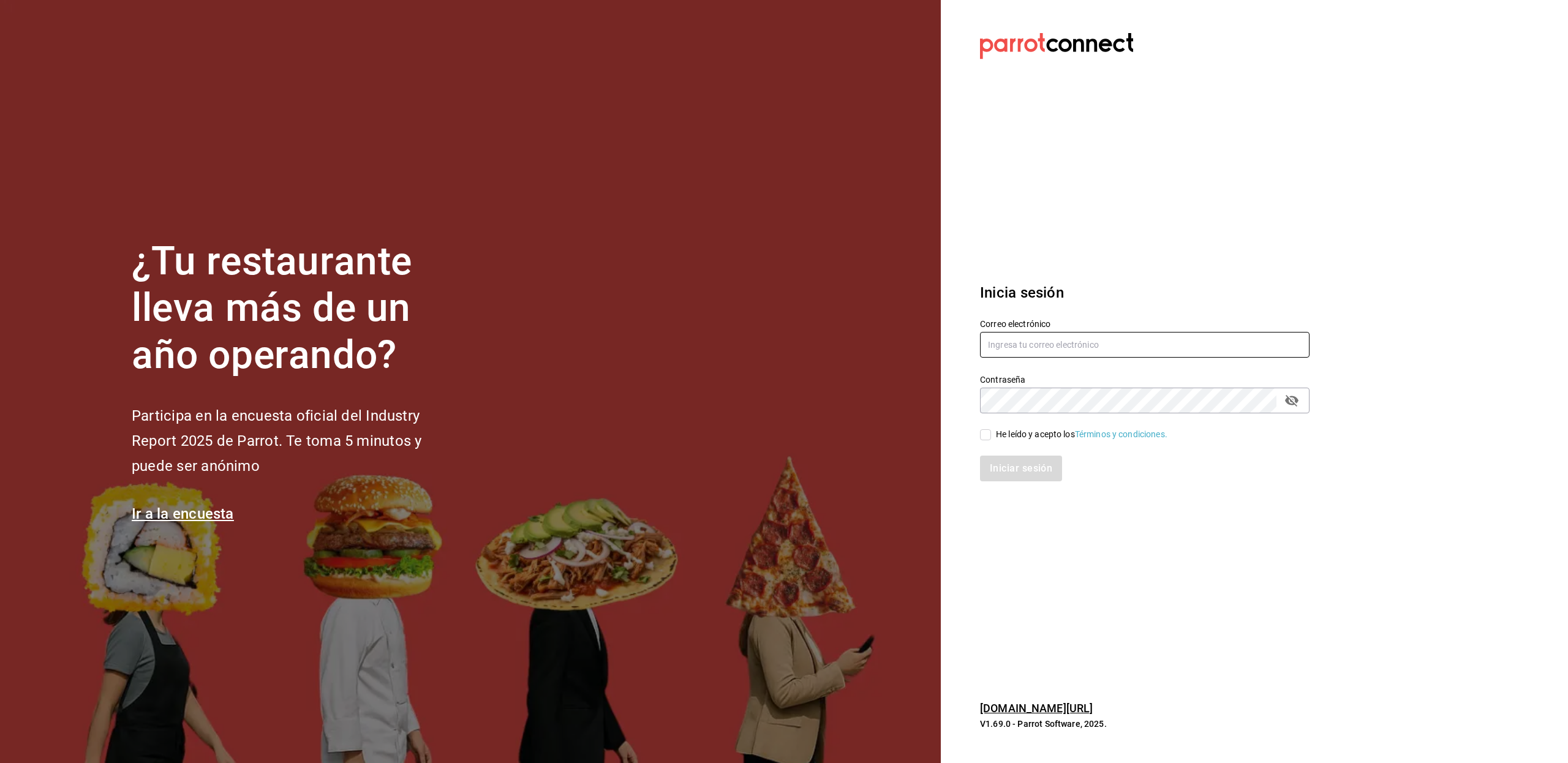
click at [1025, 338] on input "text" at bounding box center [1145, 345] width 330 height 26
paste input "chilaquilazzos@valle.com"
type input "chilaquilazzos@valle.com"
click at [987, 432] on input "He leído y acepto los Términos y condiciones." at bounding box center [985, 434] width 11 height 11
checkbox input "true"
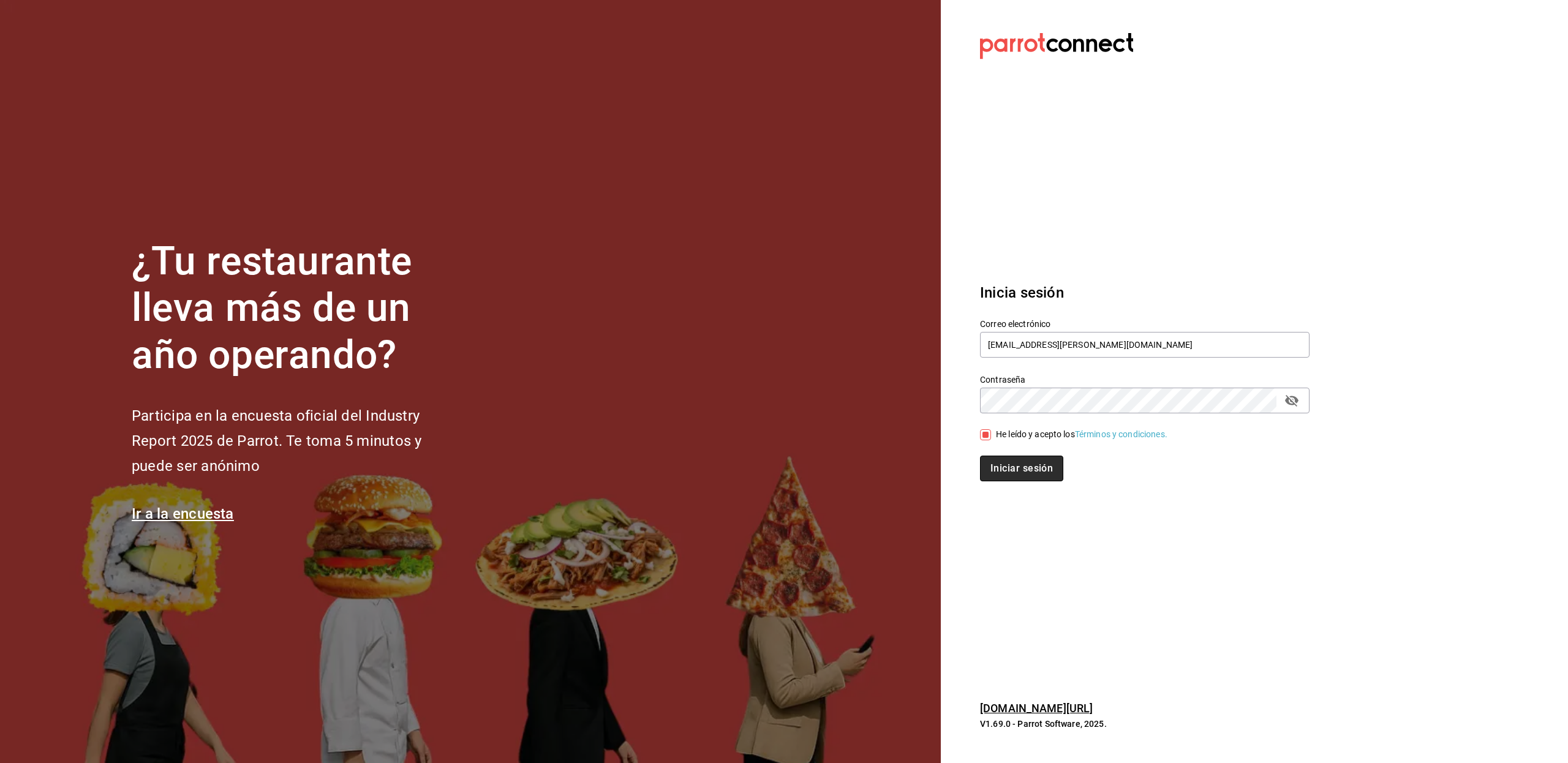
click at [993, 468] on button "Iniciar sesión" at bounding box center [1021, 469] width 83 height 26
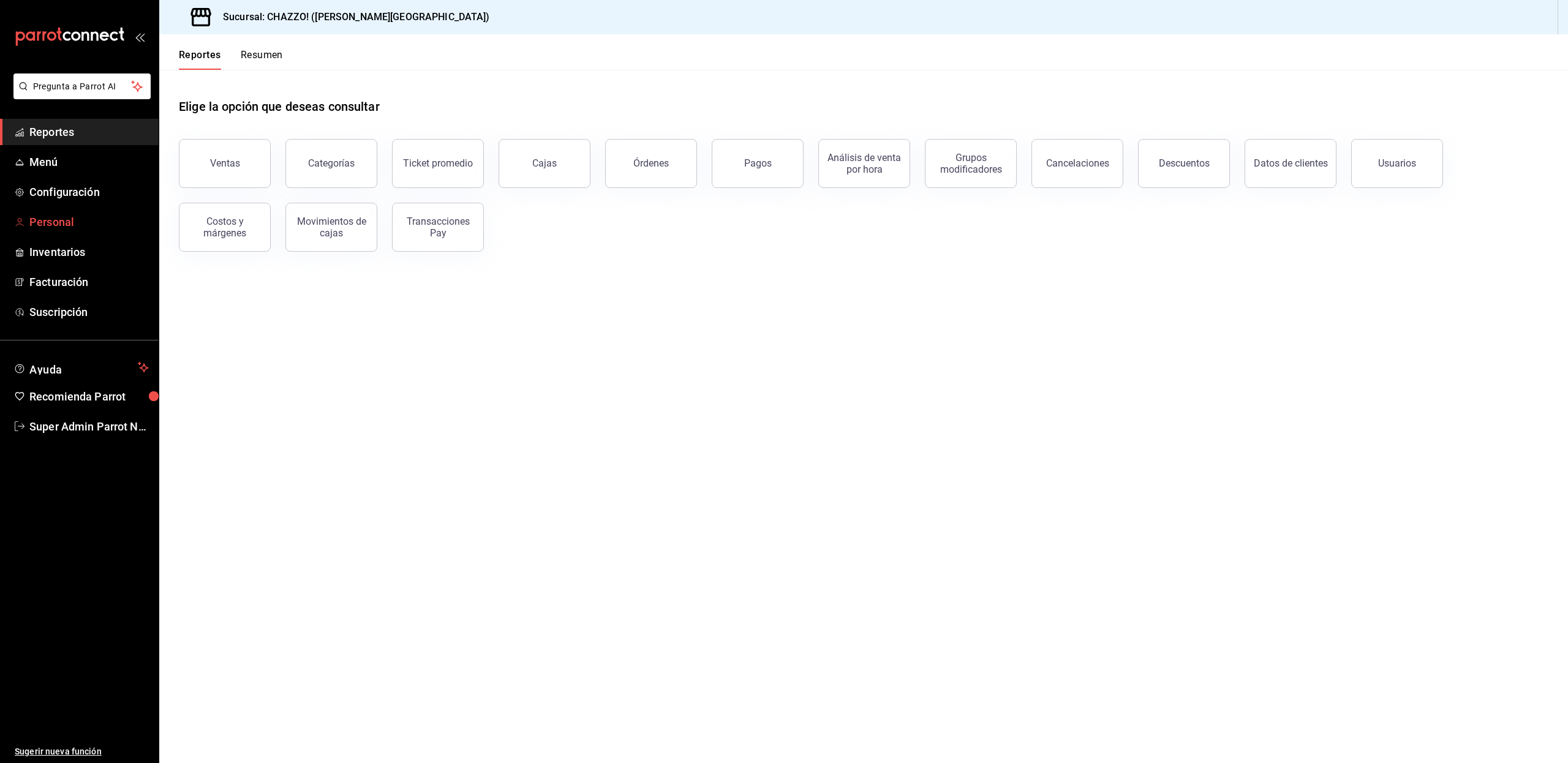
click at [67, 224] on span "Personal" at bounding box center [89, 222] width 119 height 17
